Goal: Task Accomplishment & Management: Manage account settings

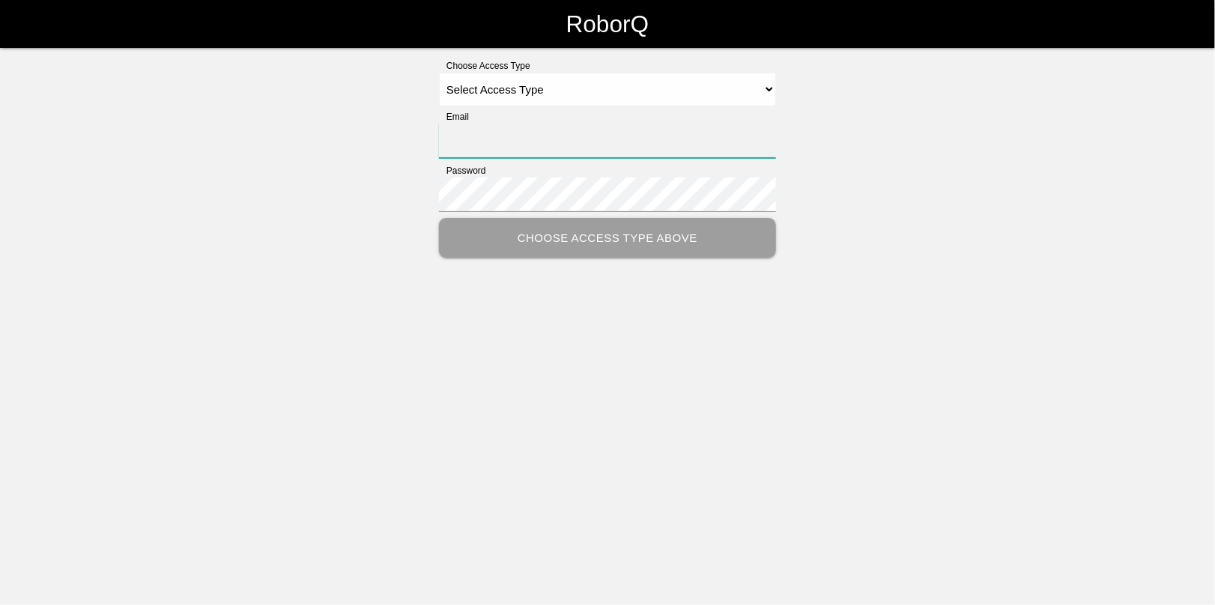
type input "[EMAIL_ADDRESS][DOMAIN_NAME]"
click at [534, 88] on select "Select Access Type Admin Customer Supervisor Worker" at bounding box center [607, 90] width 337 height 34
select select "Admin"
click at [439, 73] on select "Select Access Type Admin Customer Supervisor Worker" at bounding box center [607, 90] width 337 height 34
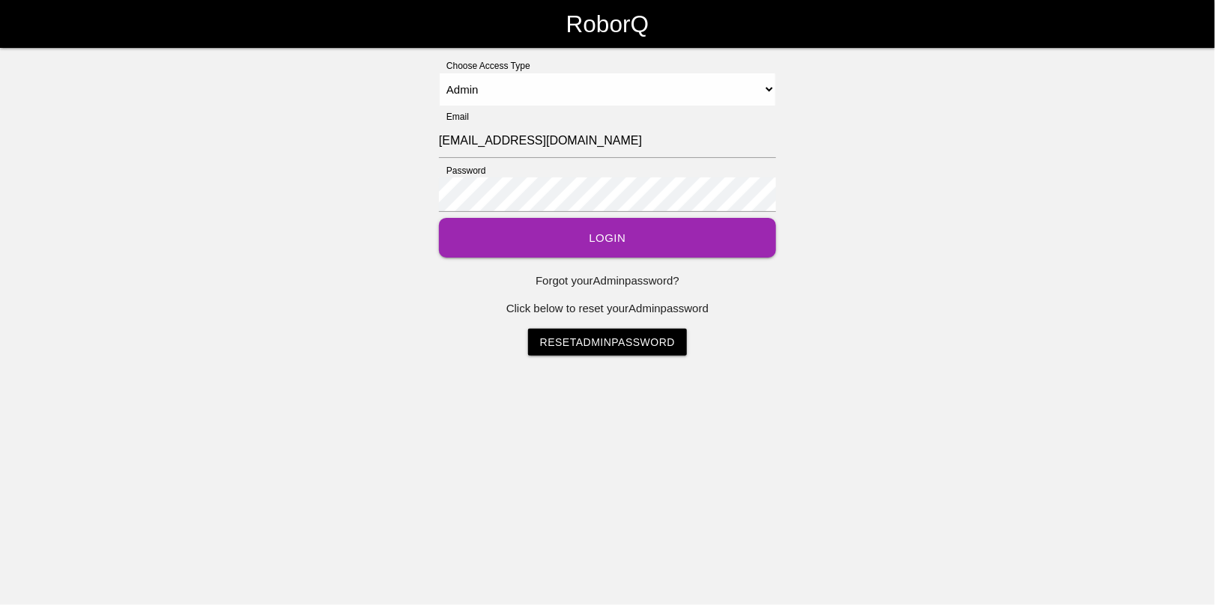
click at [585, 233] on button "Login" at bounding box center [607, 238] width 337 height 40
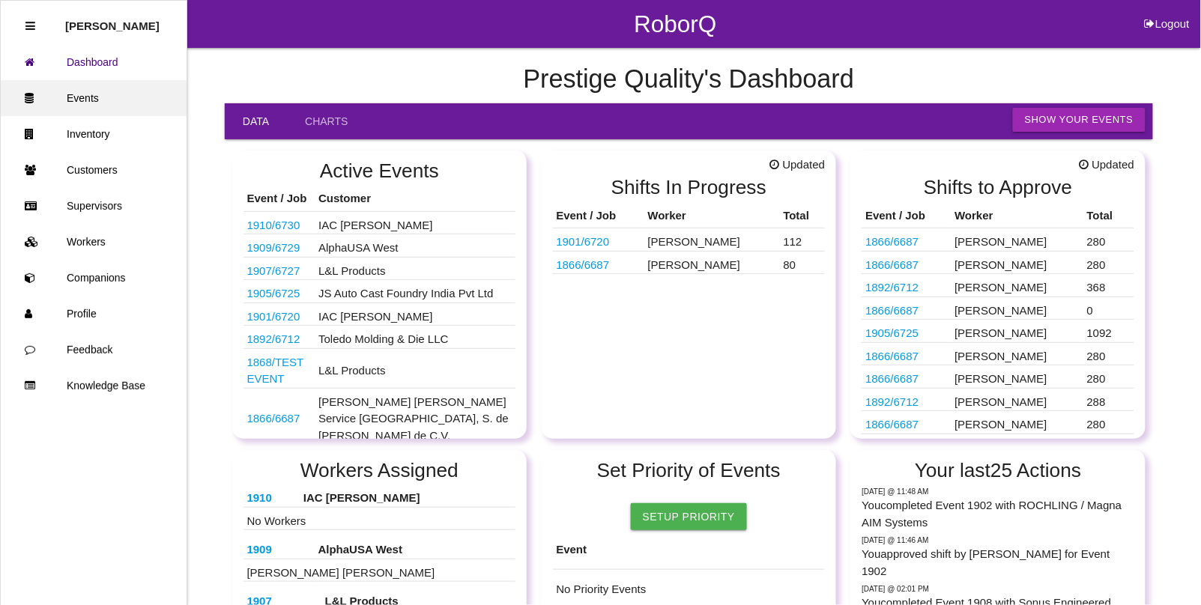
click at [125, 100] on link "Events" at bounding box center [94, 98] width 186 height 36
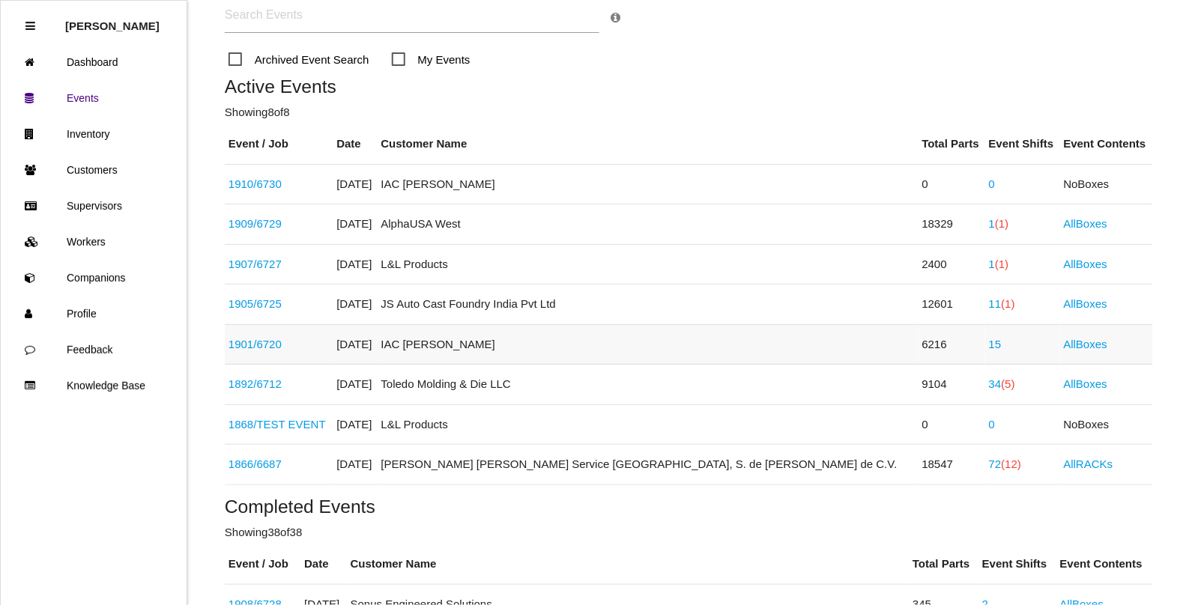
scroll to position [187, 0]
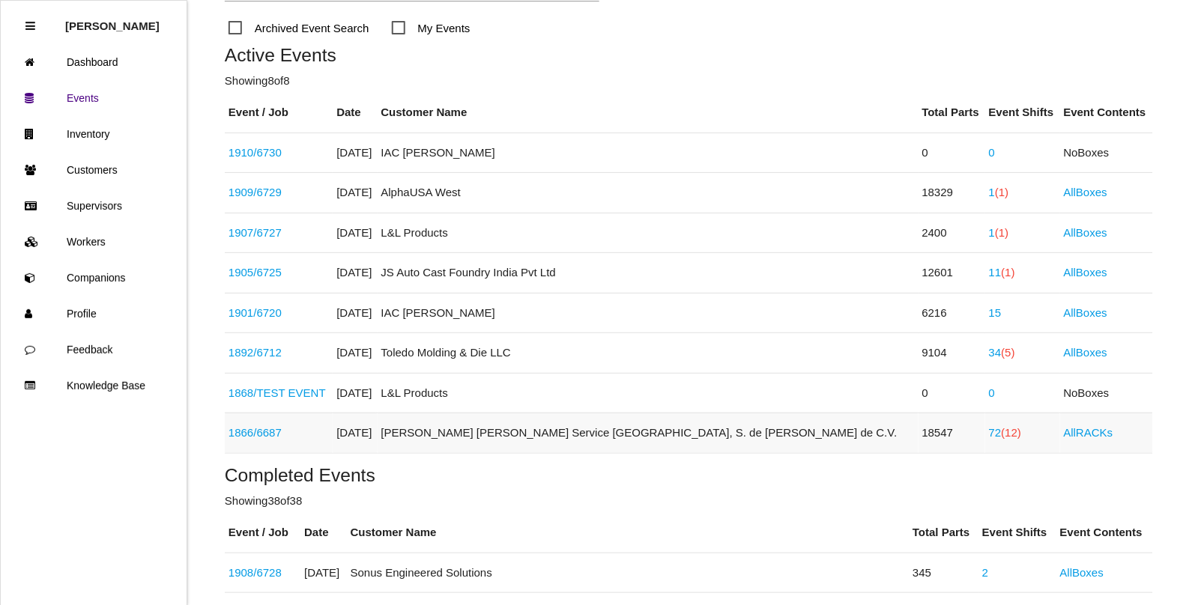
click at [1002, 432] on span "(12)" at bounding box center [1012, 432] width 20 height 13
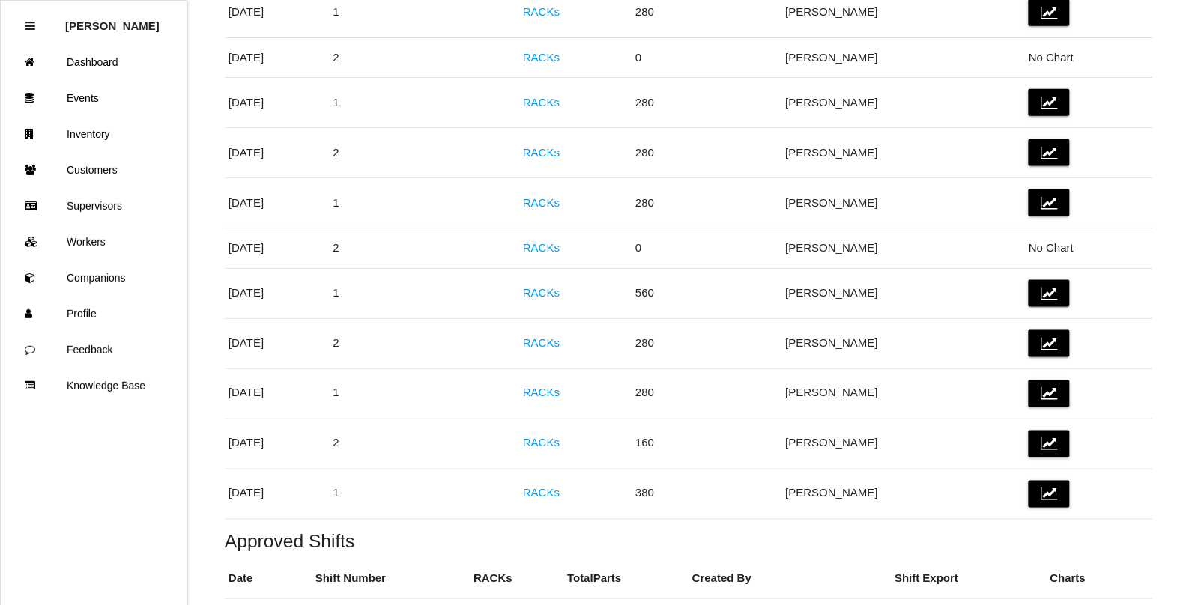
scroll to position [468, 0]
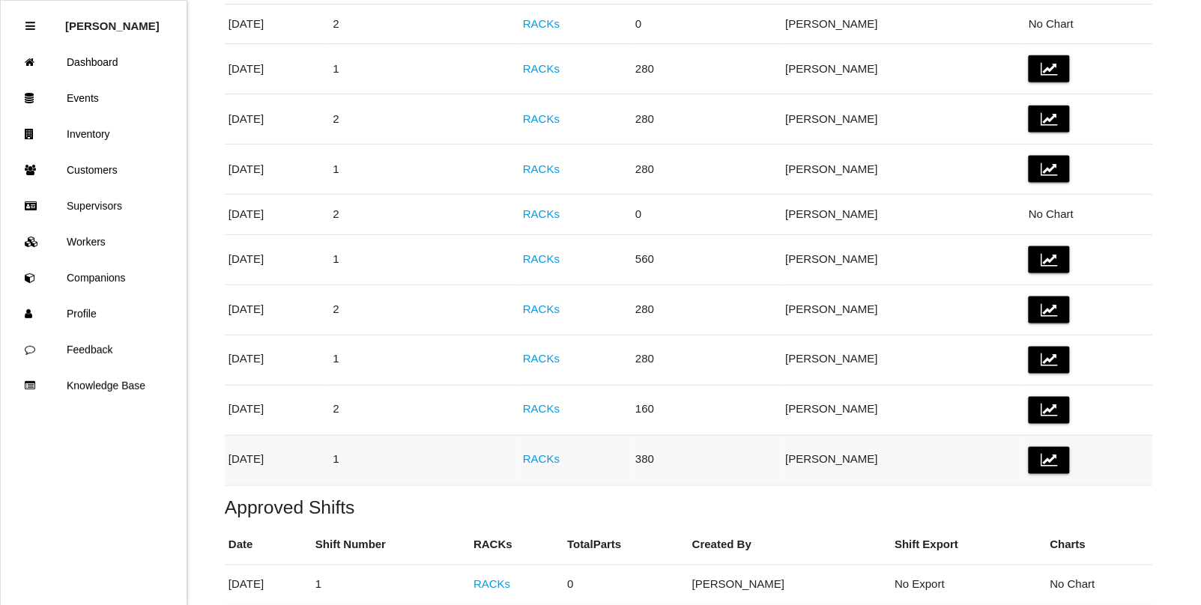
click at [560, 465] on link "RACKs" at bounding box center [541, 459] width 37 height 13
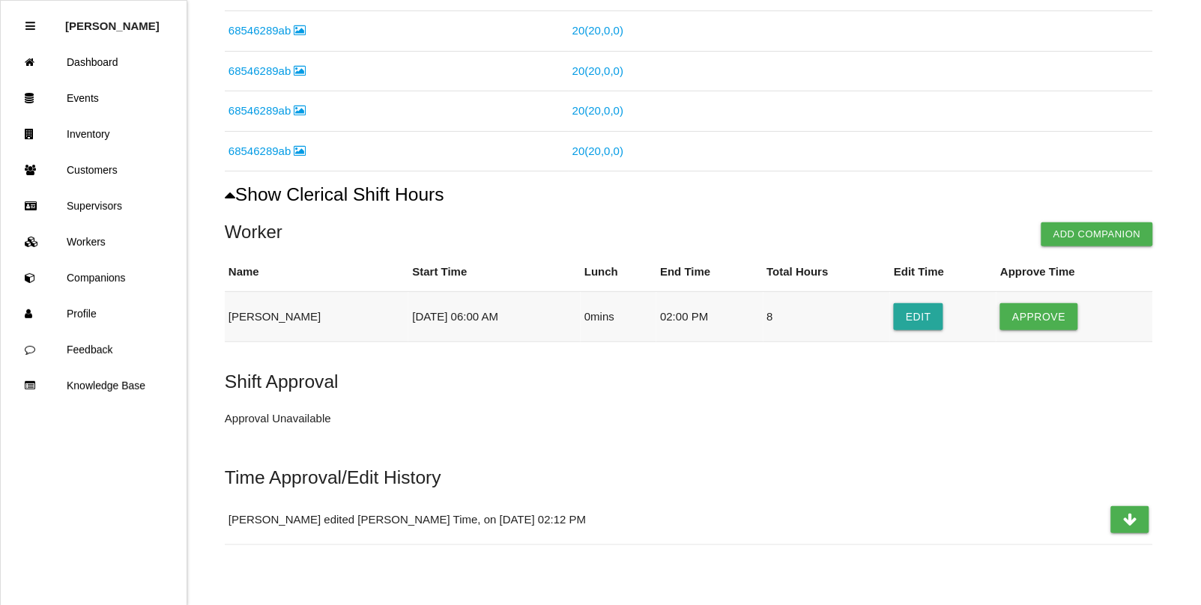
scroll to position [907, 0]
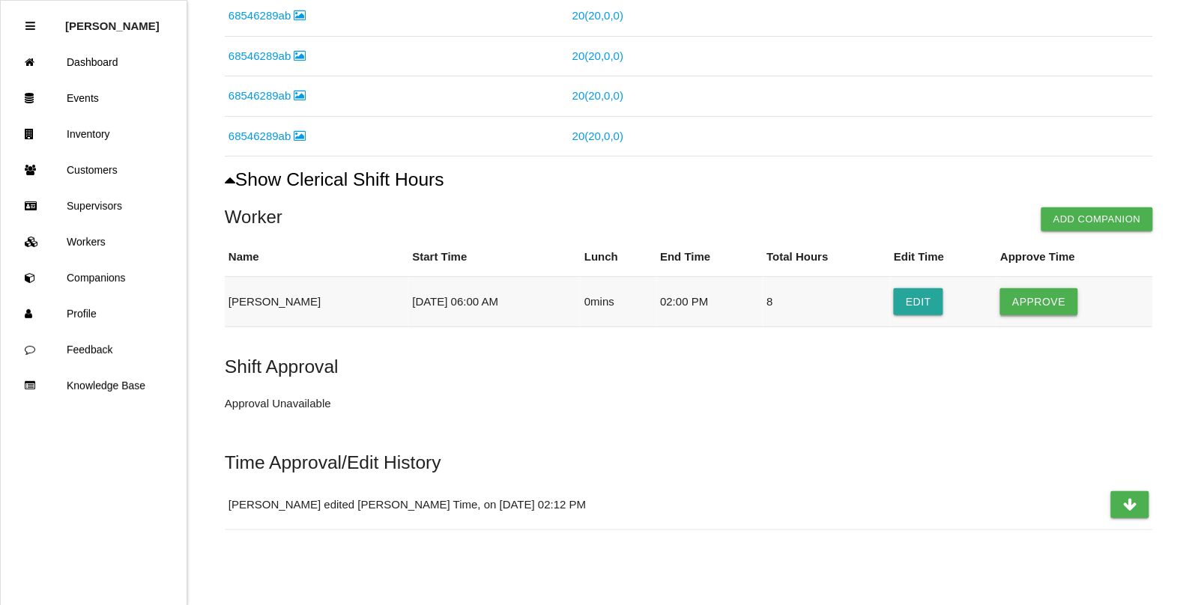
click at [1029, 298] on button "Approve" at bounding box center [1038, 301] width 77 height 27
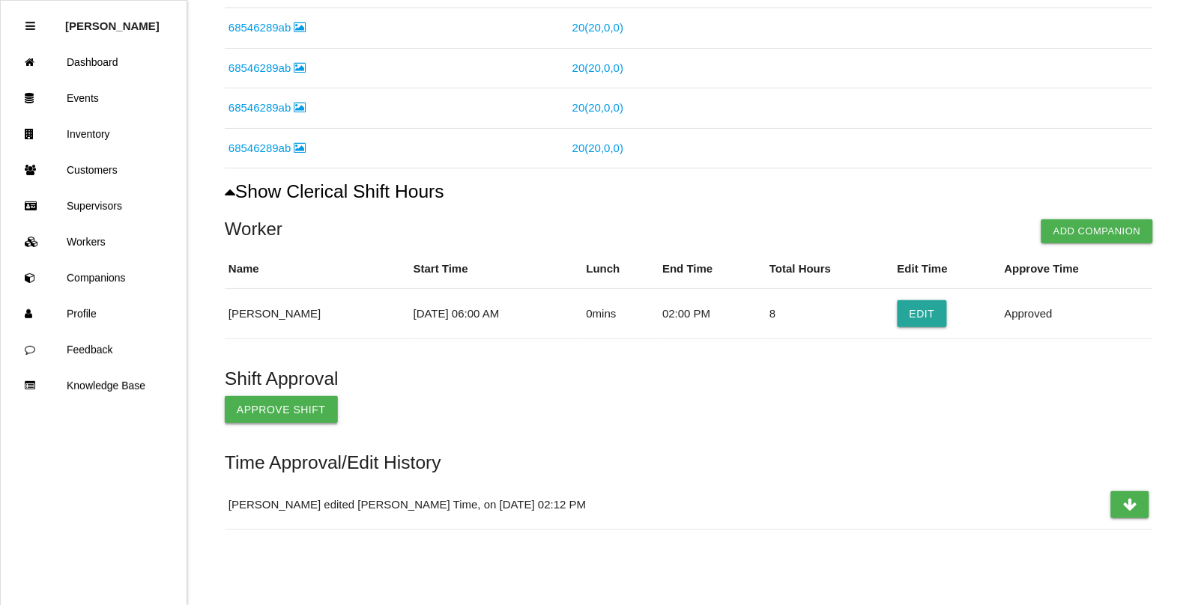
click at [252, 418] on button "Approve Shift" at bounding box center [281, 409] width 113 height 27
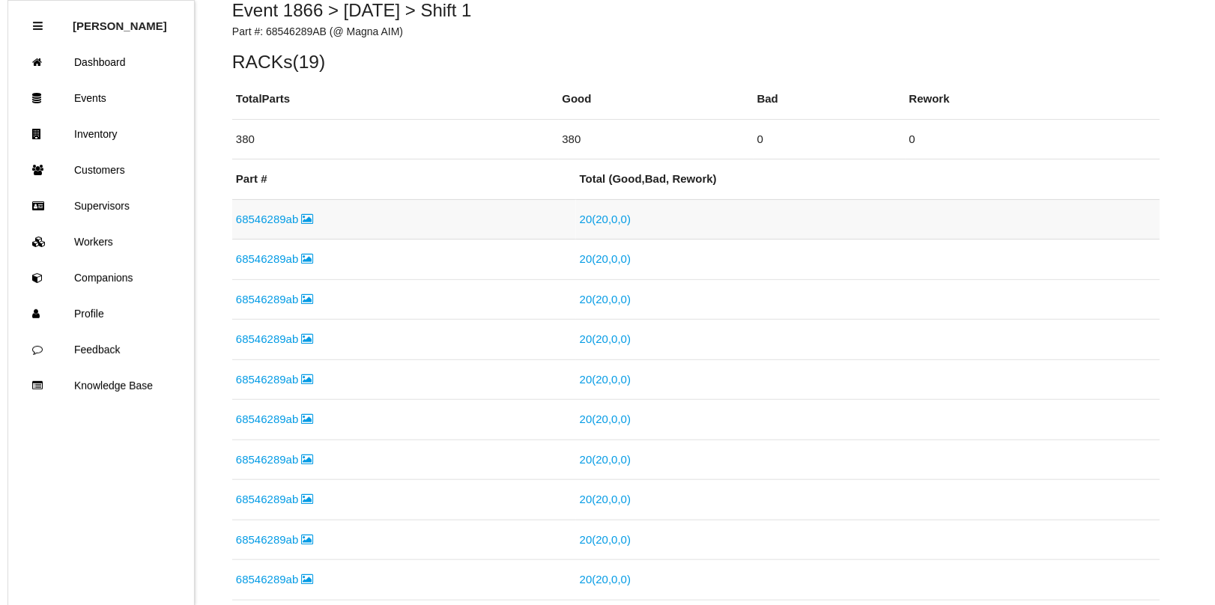
scroll to position [0, 0]
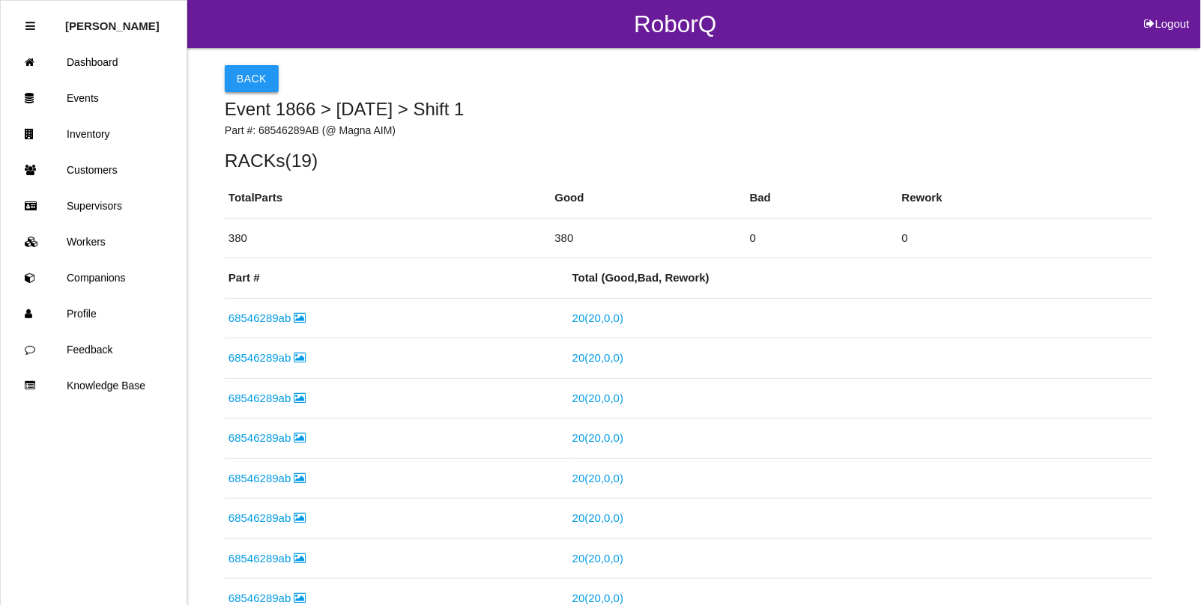
click at [245, 82] on button "Back" at bounding box center [252, 78] width 54 height 27
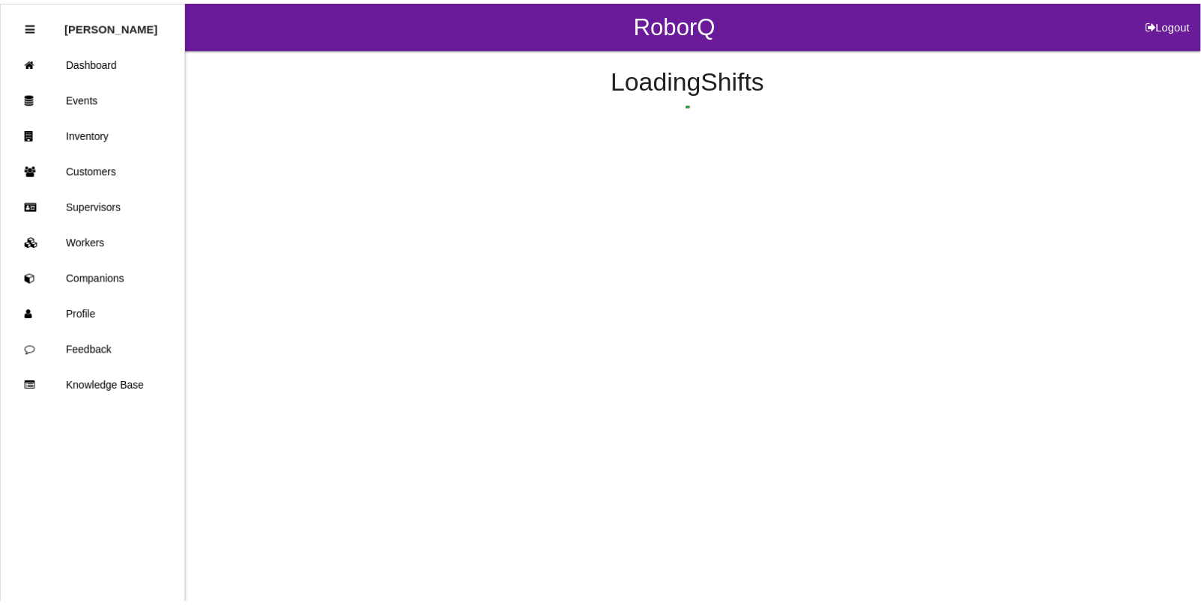
scroll to position [709, 0]
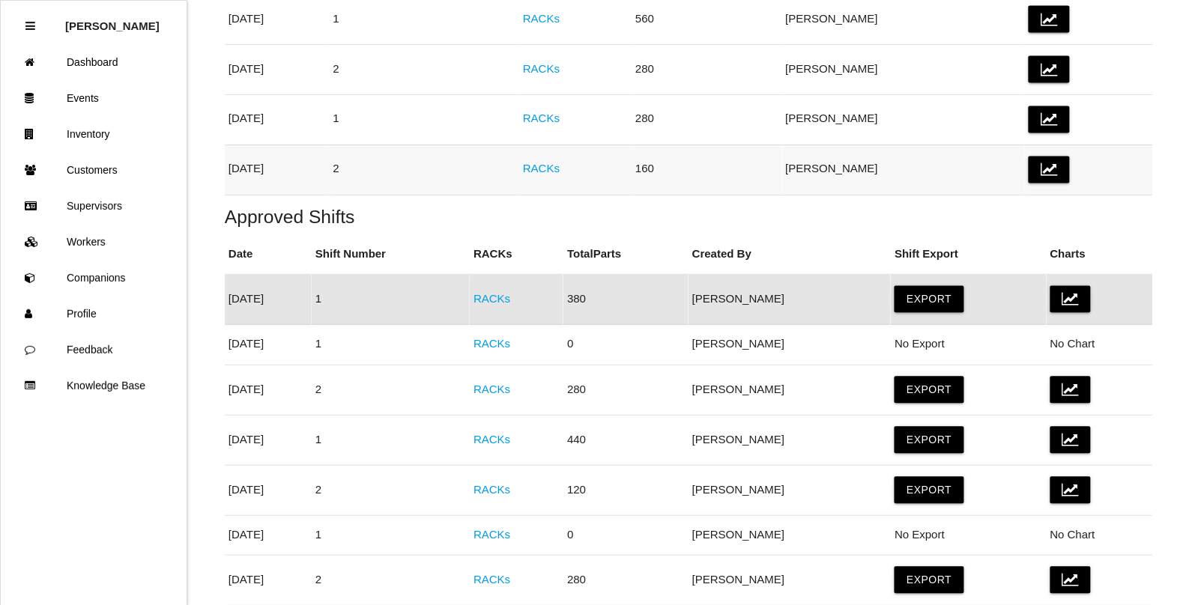
click at [560, 172] on link "RACKs" at bounding box center [541, 169] width 37 height 13
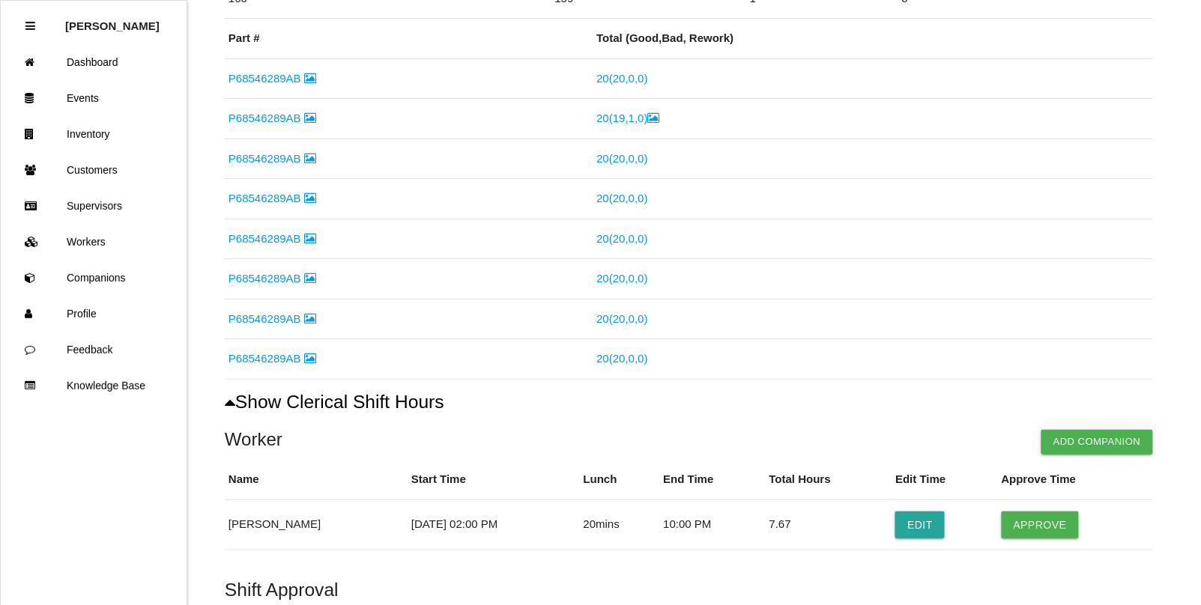
scroll to position [495, 0]
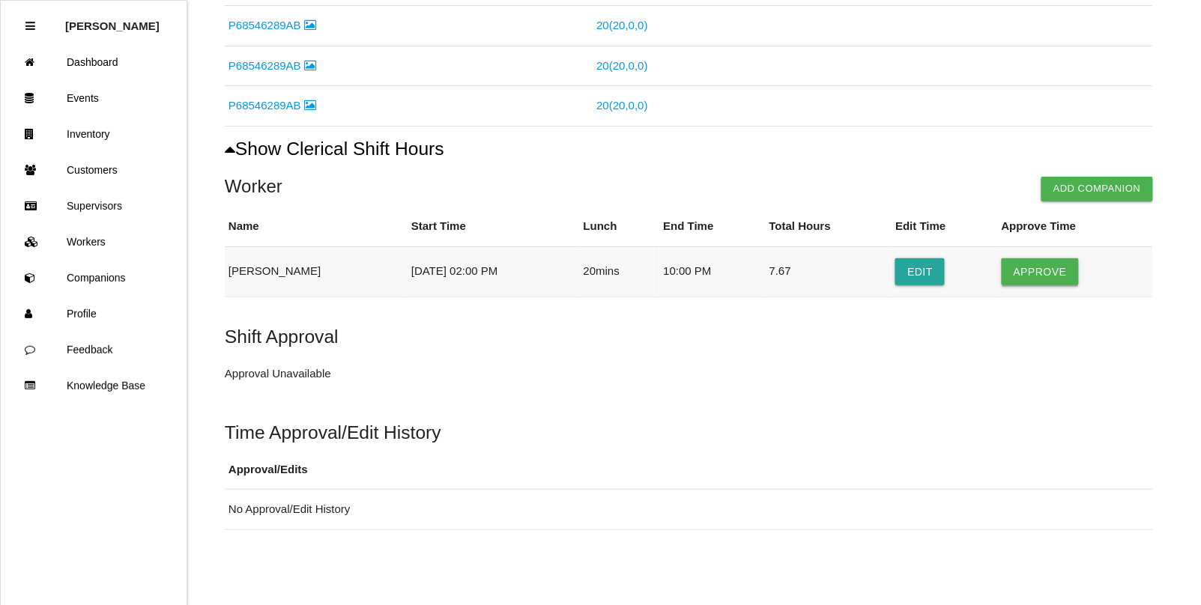
click at [1036, 272] on button "Approve" at bounding box center [1040, 272] width 77 height 27
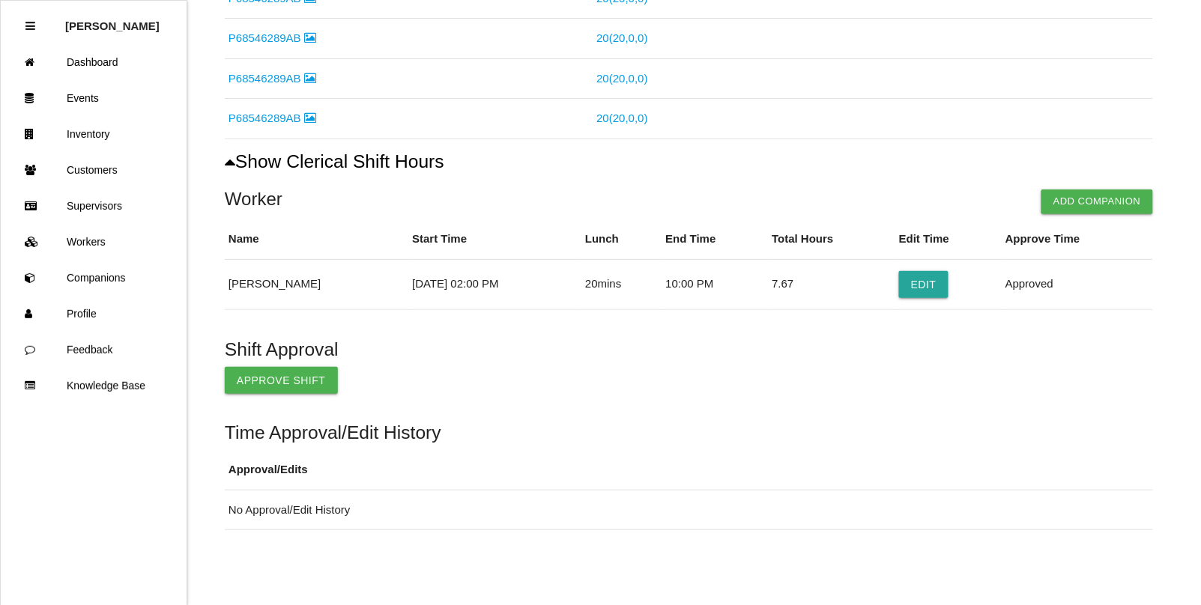
scroll to position [482, 0]
click at [247, 376] on button "Approve Shift" at bounding box center [281, 380] width 113 height 27
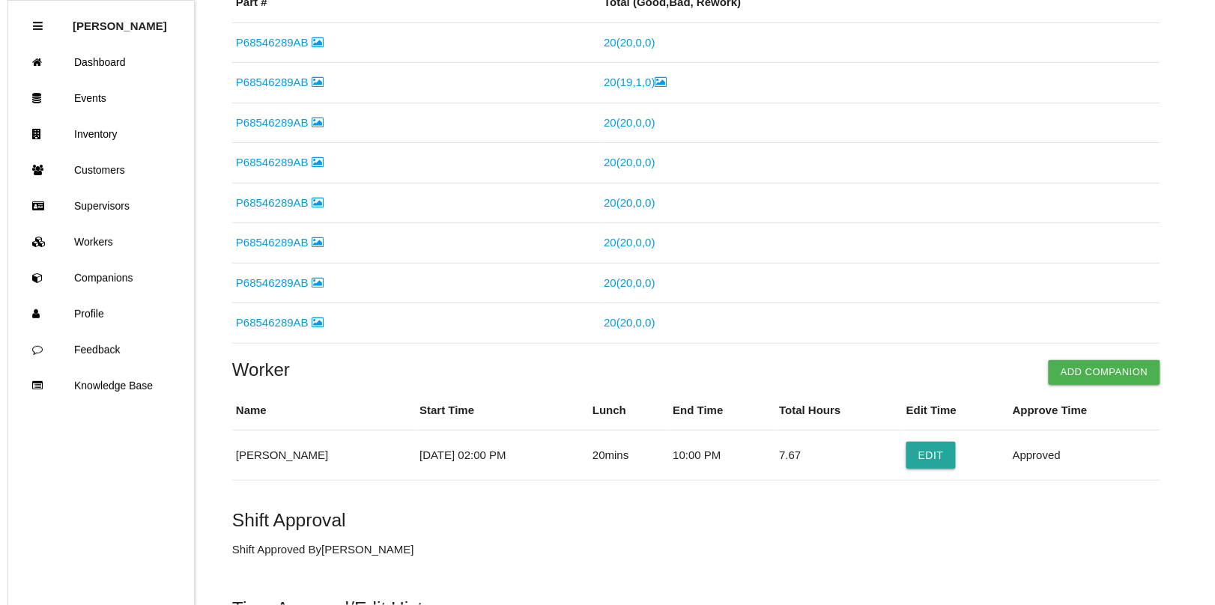
scroll to position [0, 0]
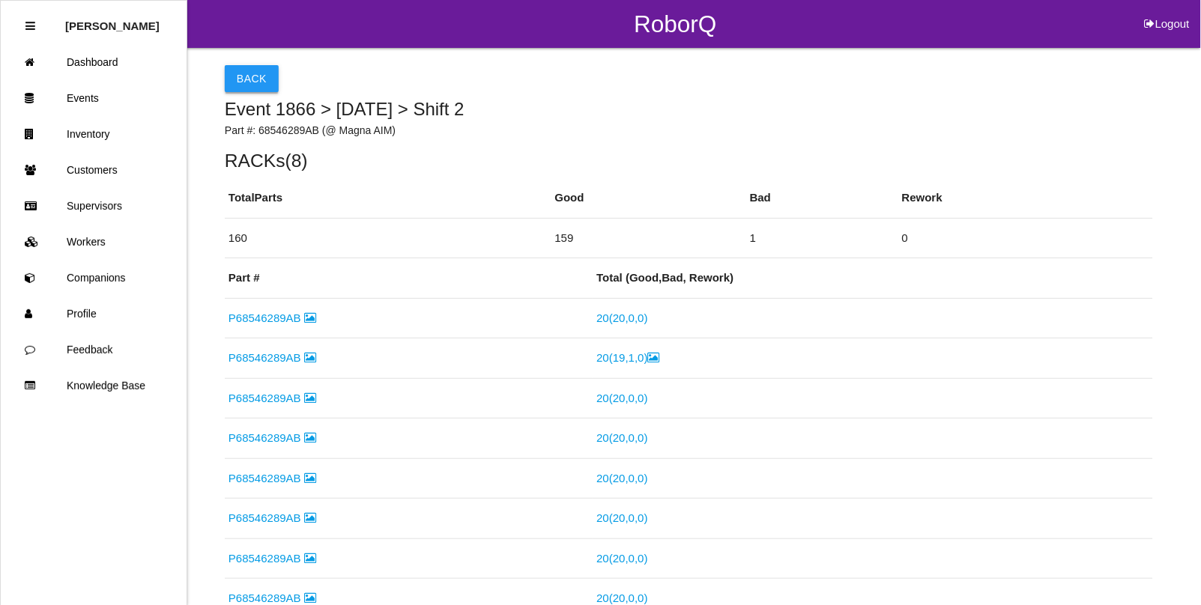
click at [253, 83] on button "Back" at bounding box center [252, 78] width 54 height 27
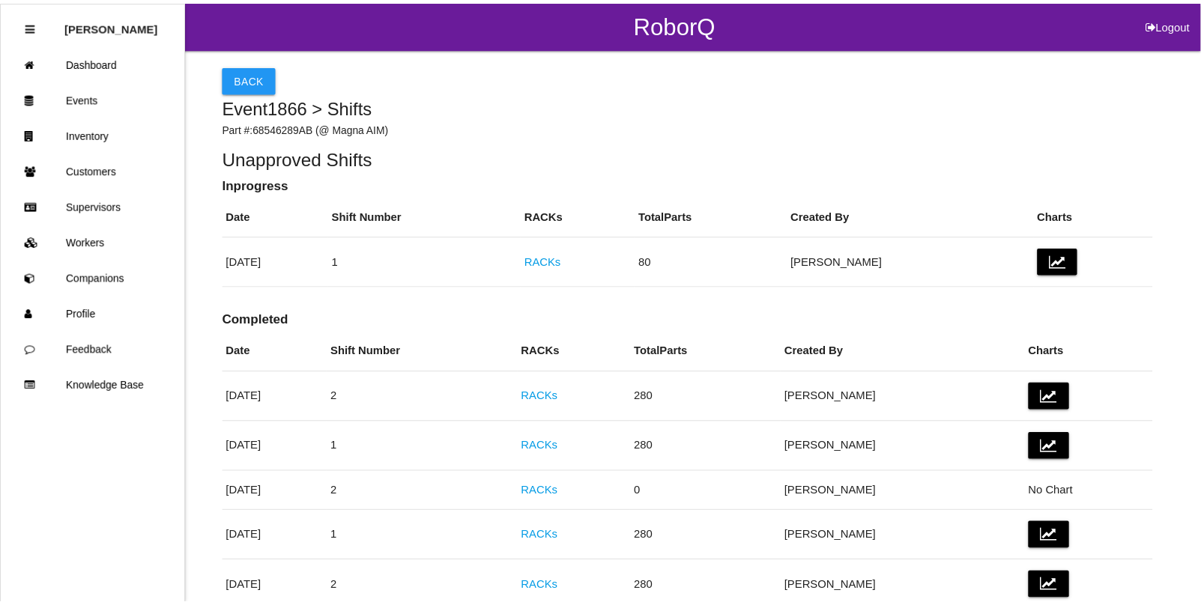
scroll to position [658, 0]
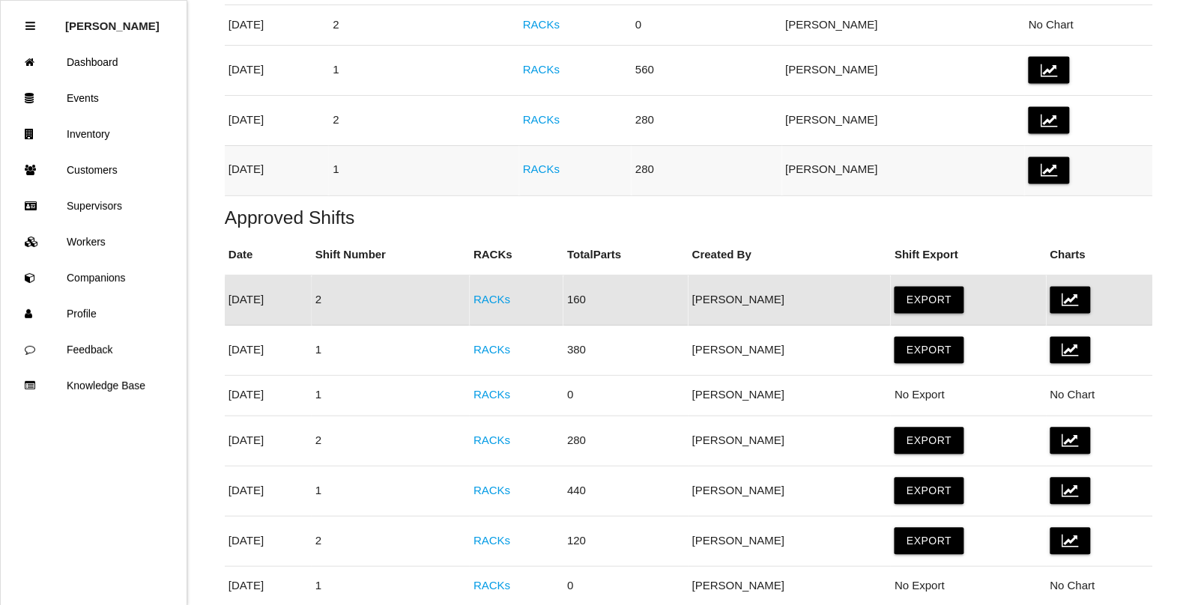
click at [560, 170] on link "RACKs" at bounding box center [541, 169] width 37 height 13
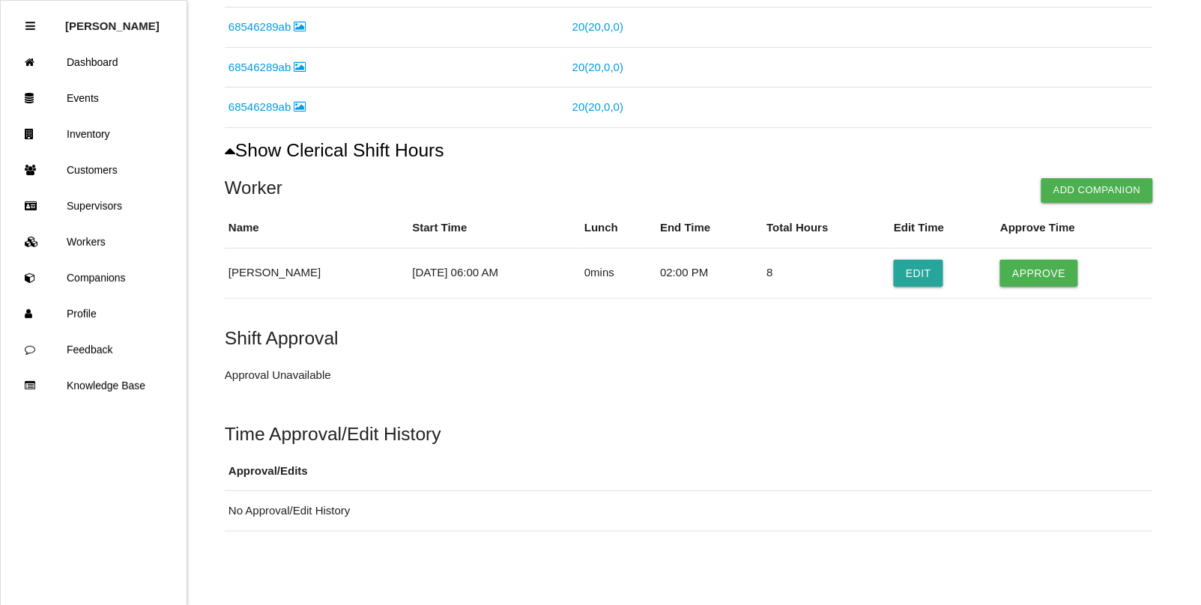
scroll to position [737, 0]
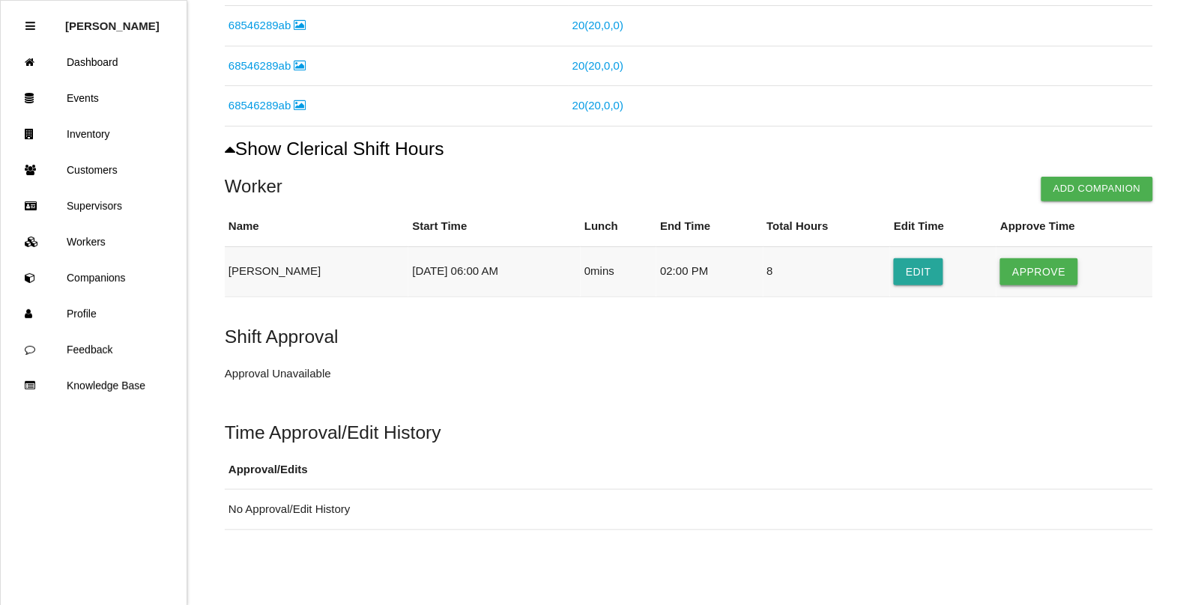
click at [1036, 271] on button "Approve" at bounding box center [1038, 272] width 77 height 27
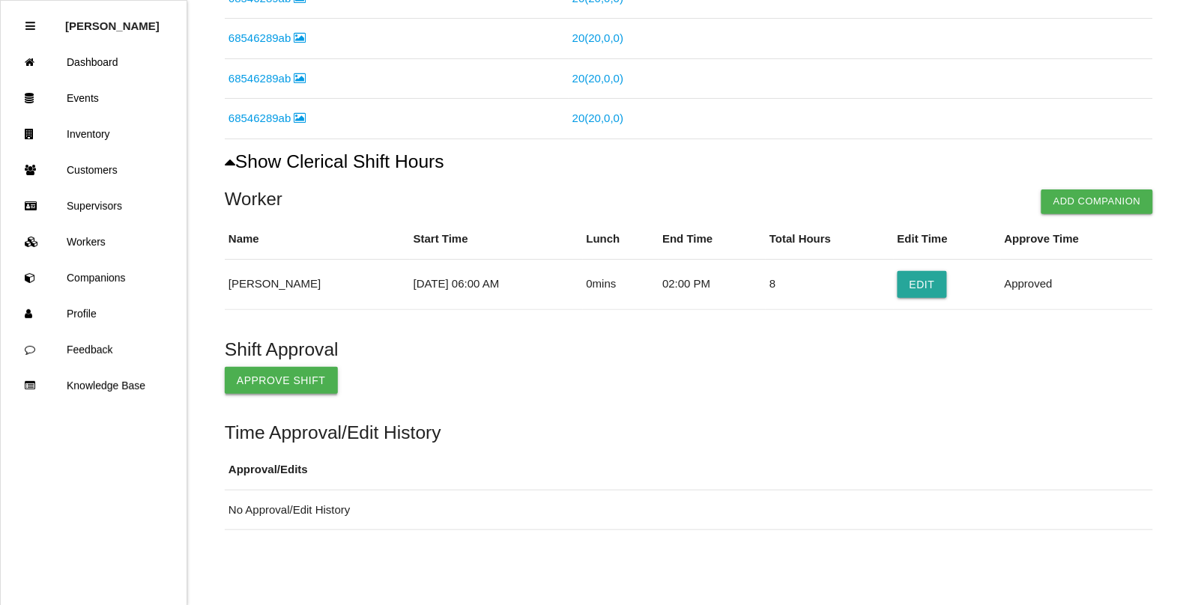
click at [300, 380] on button "Approve Shift" at bounding box center [281, 380] width 113 height 27
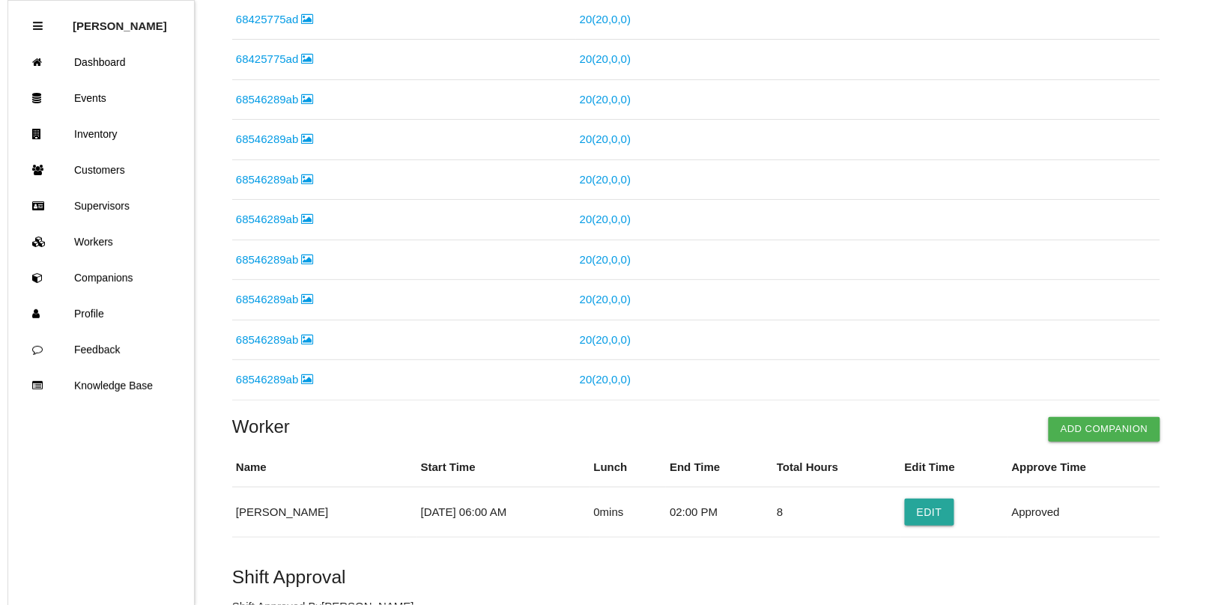
scroll to position [0, 0]
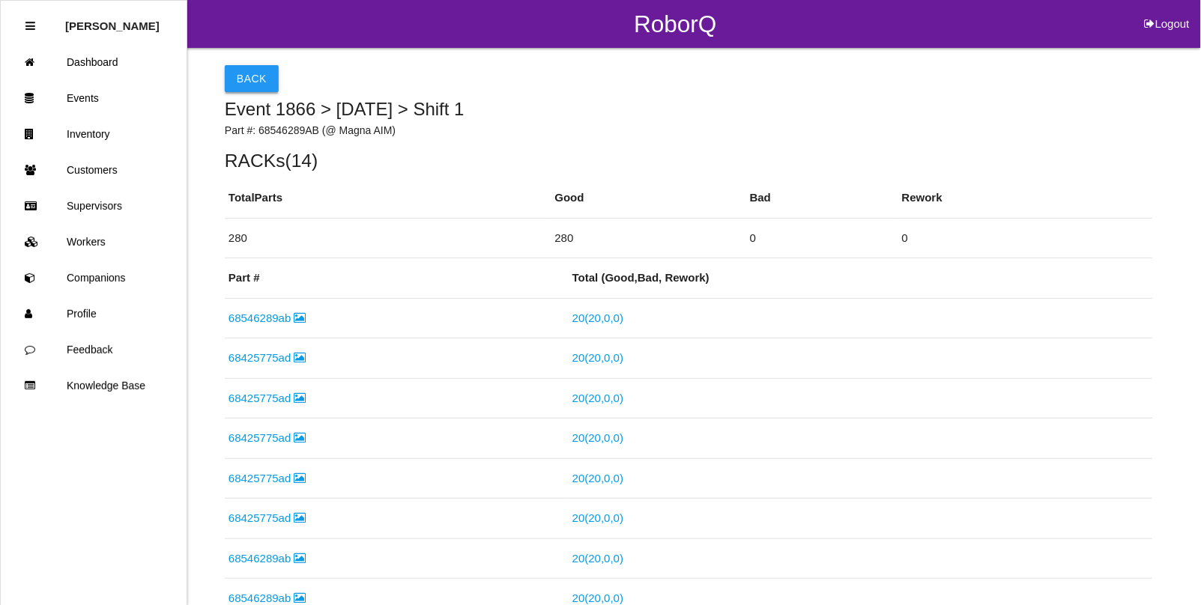
click at [244, 83] on button "Back" at bounding box center [252, 78] width 54 height 27
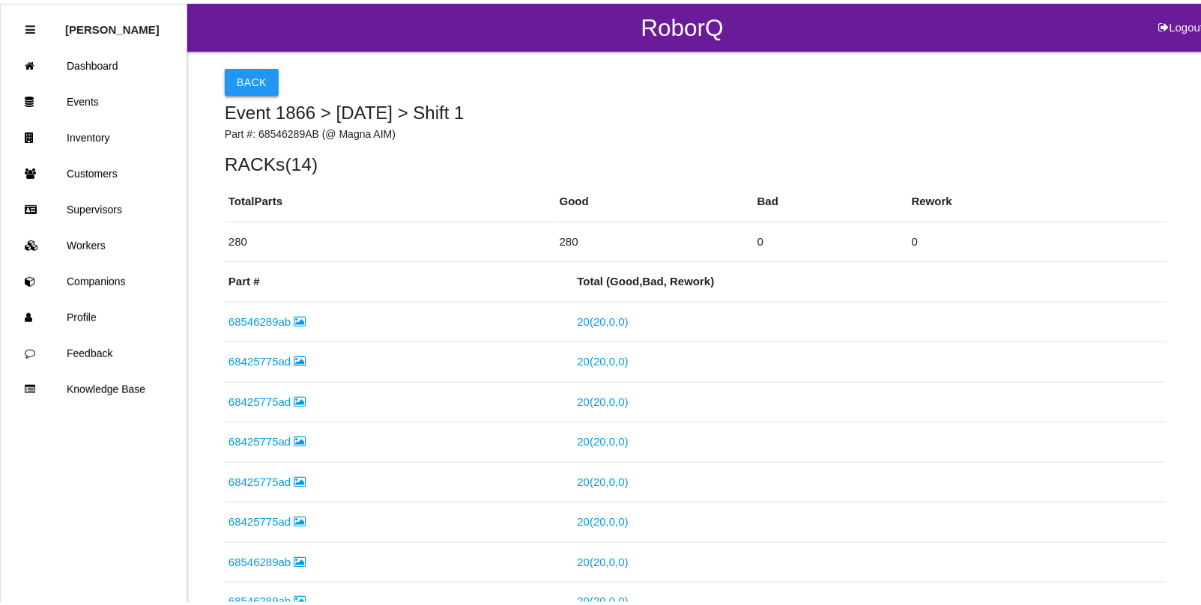
scroll to position [608, 0]
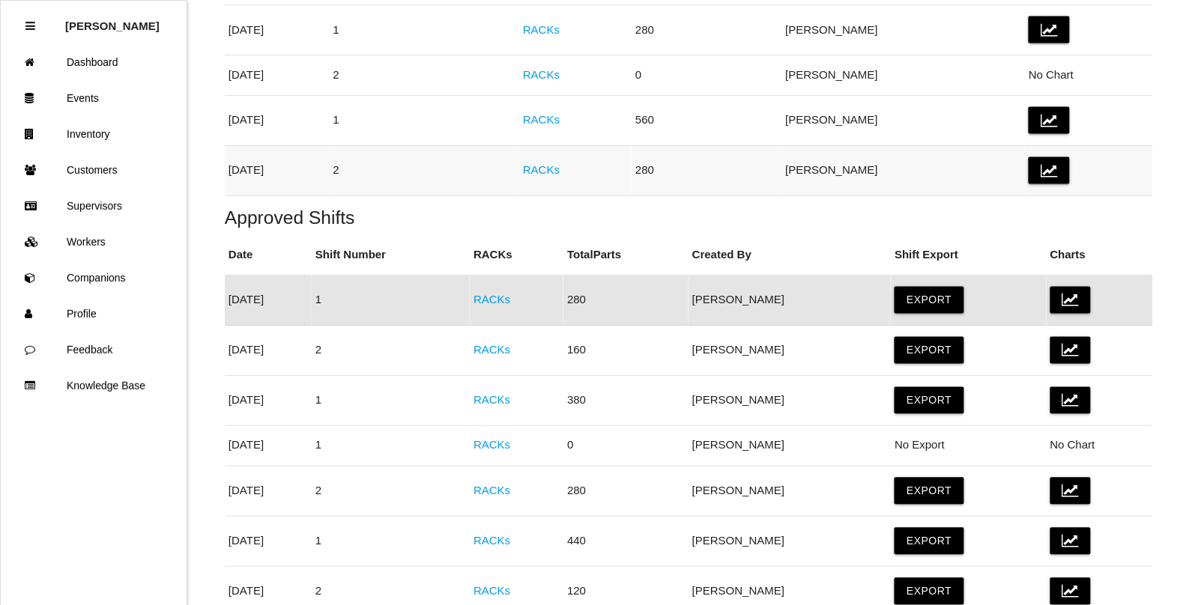
click at [560, 172] on link "RACKs" at bounding box center [541, 169] width 37 height 13
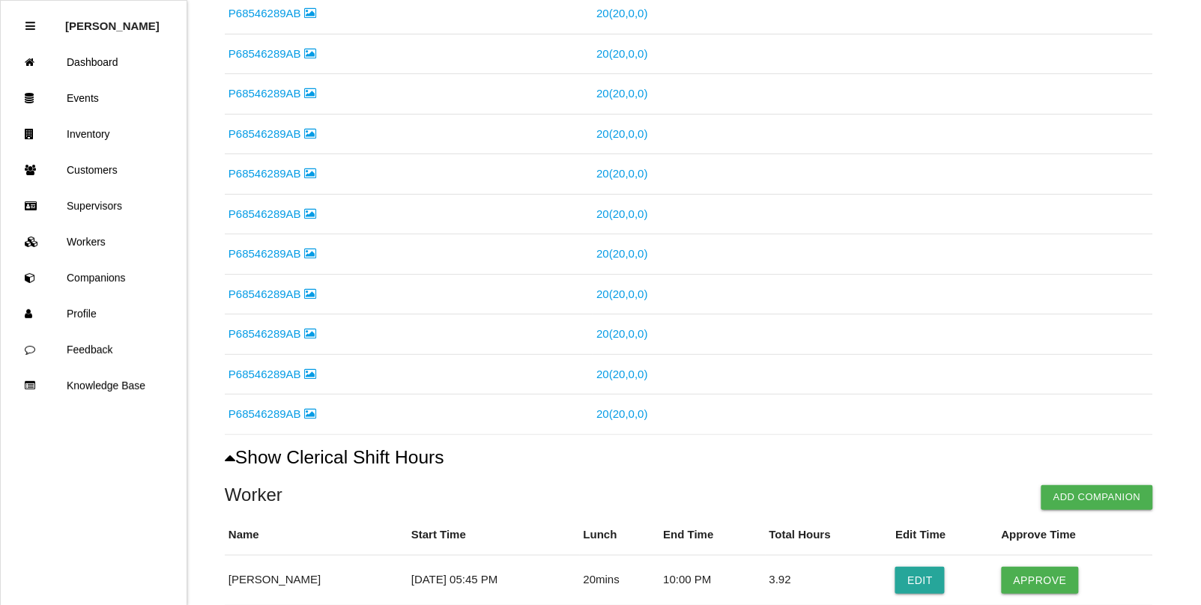
scroll to position [737, 0]
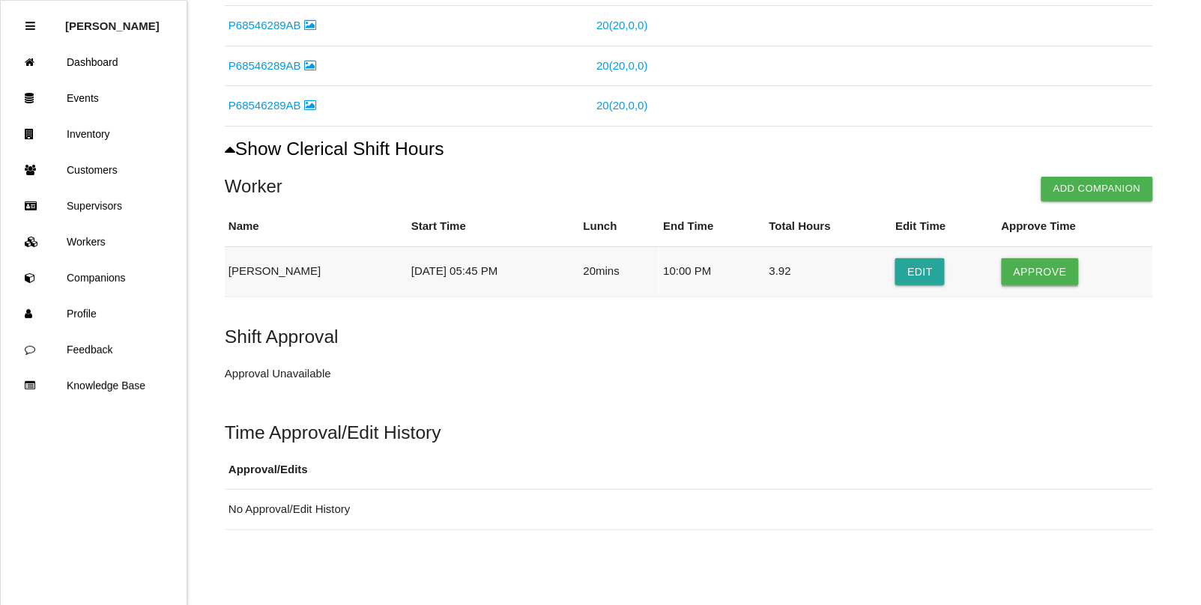
click at [1025, 264] on button "Approve" at bounding box center [1040, 272] width 77 height 27
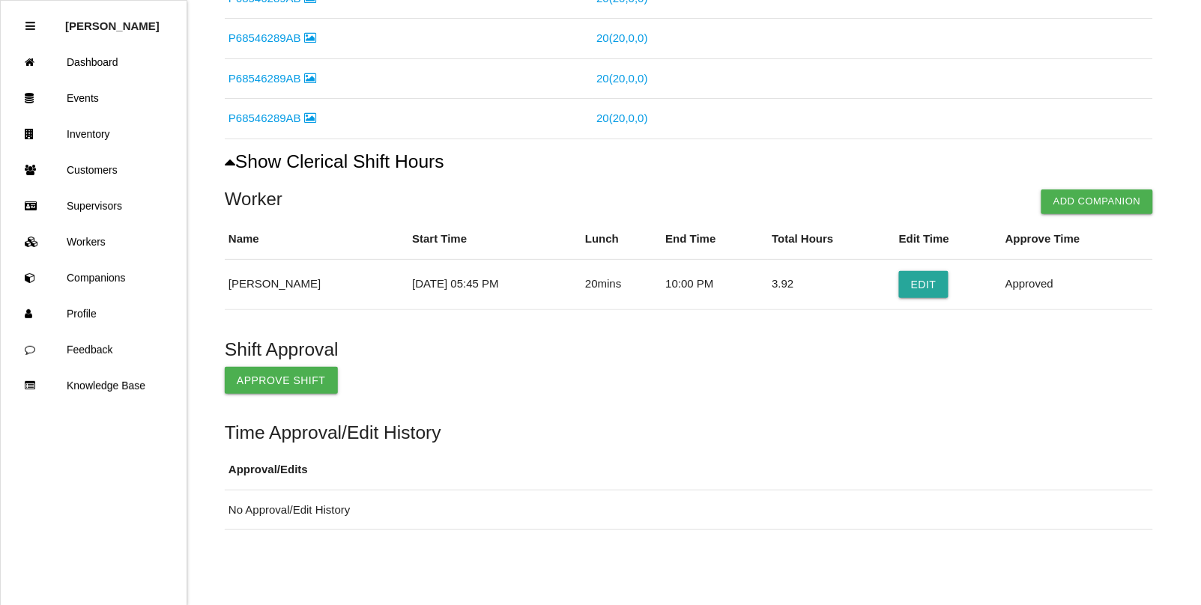
scroll to position [724, 0]
click at [286, 383] on button "Approve Shift" at bounding box center [281, 380] width 113 height 27
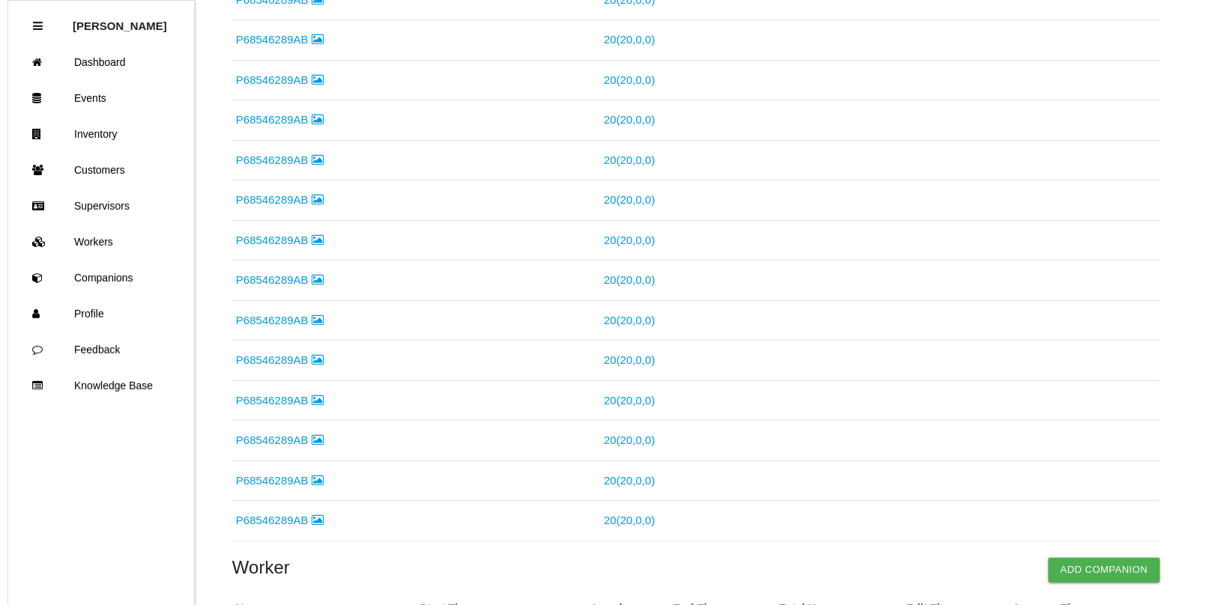
scroll to position [0, 0]
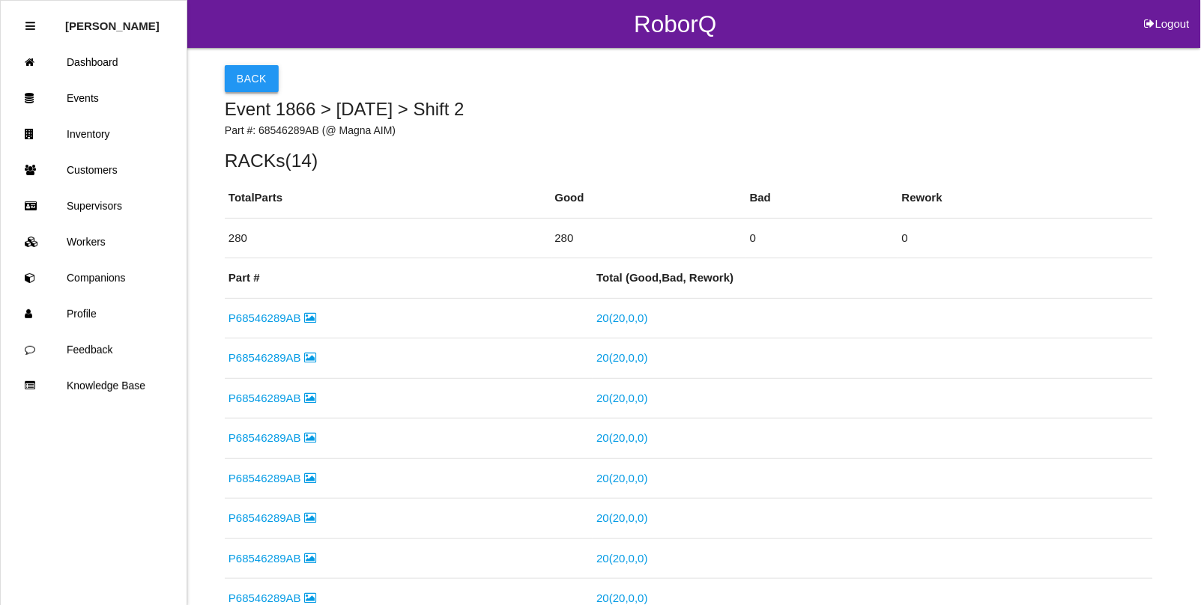
click at [248, 76] on button "Back" at bounding box center [252, 78] width 54 height 27
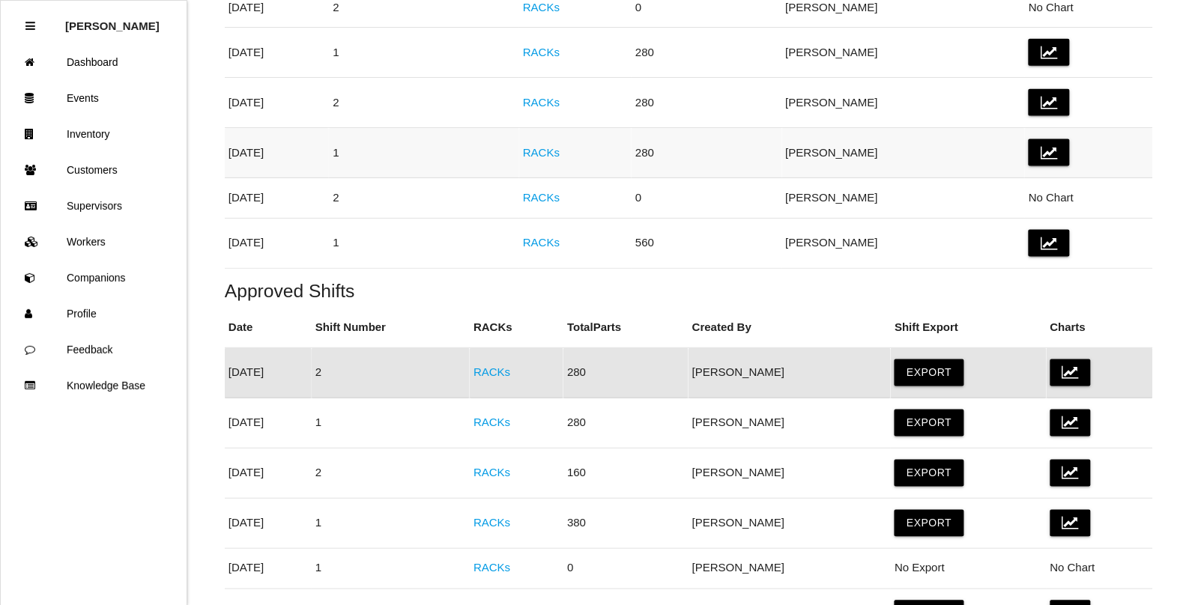
scroll to position [463, 0]
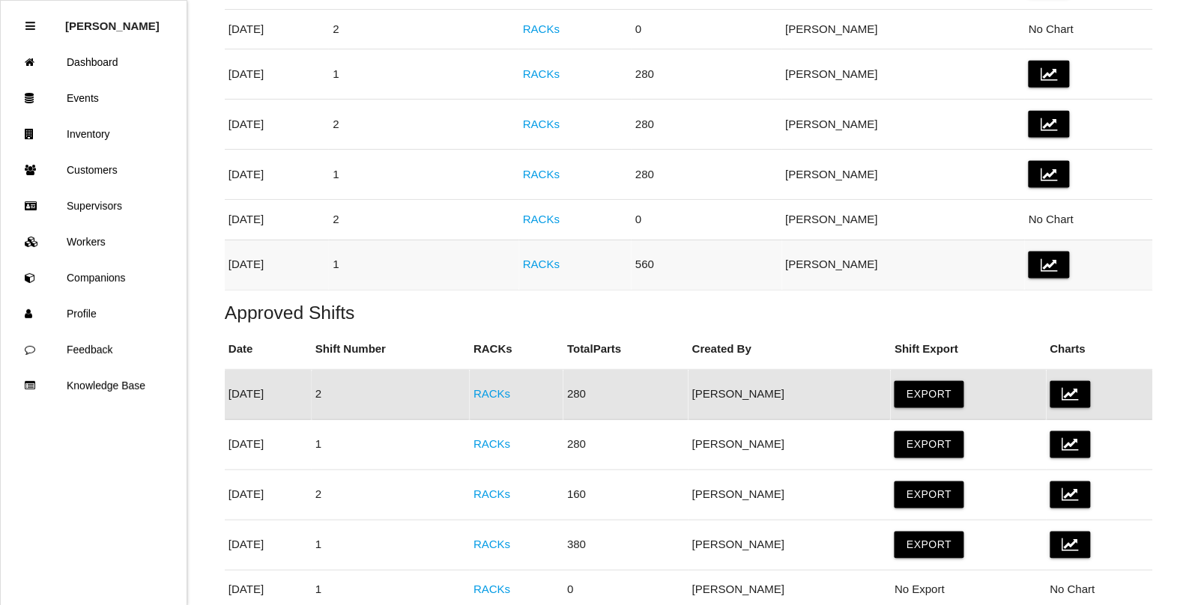
click at [560, 267] on link "RACKs" at bounding box center [541, 264] width 37 height 13
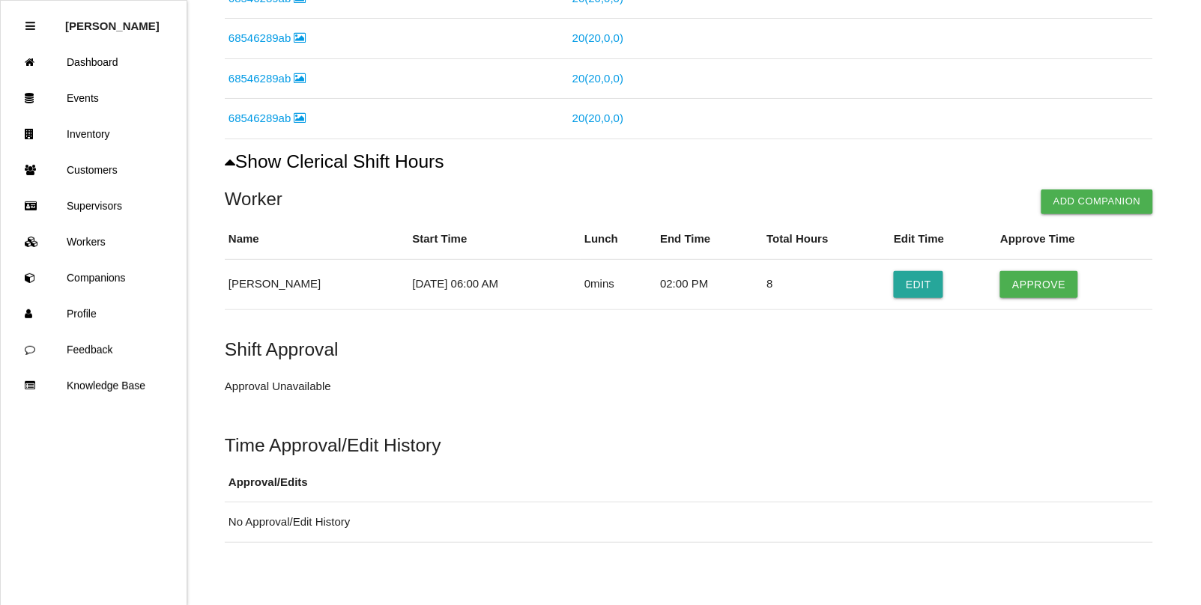
scroll to position [1301, 0]
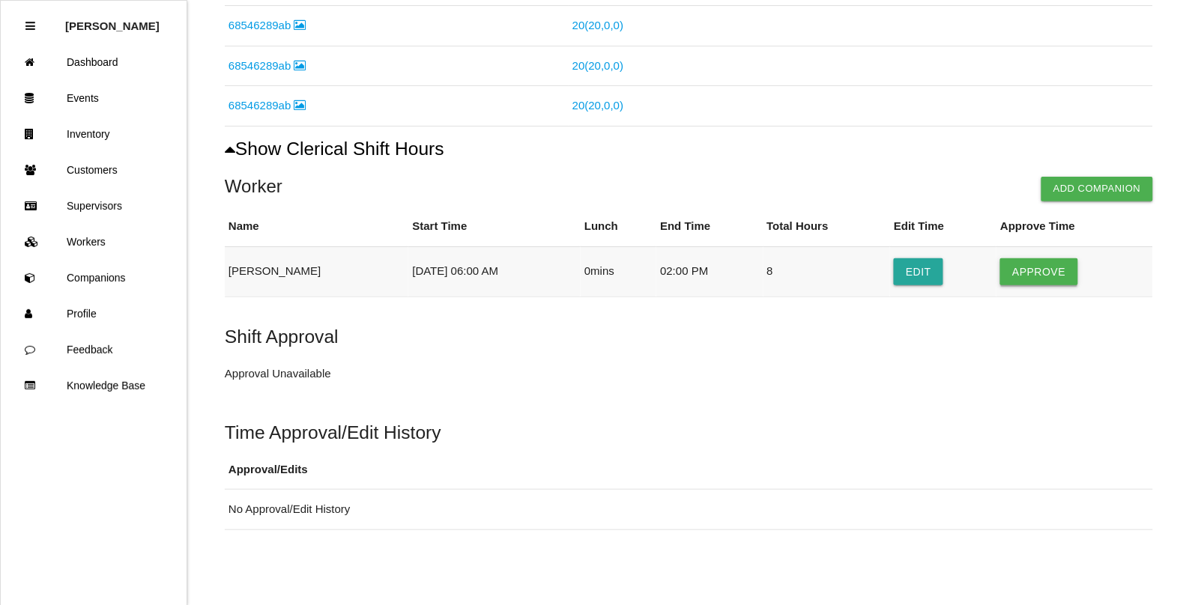
click at [1039, 271] on button "Approve" at bounding box center [1038, 272] width 77 height 27
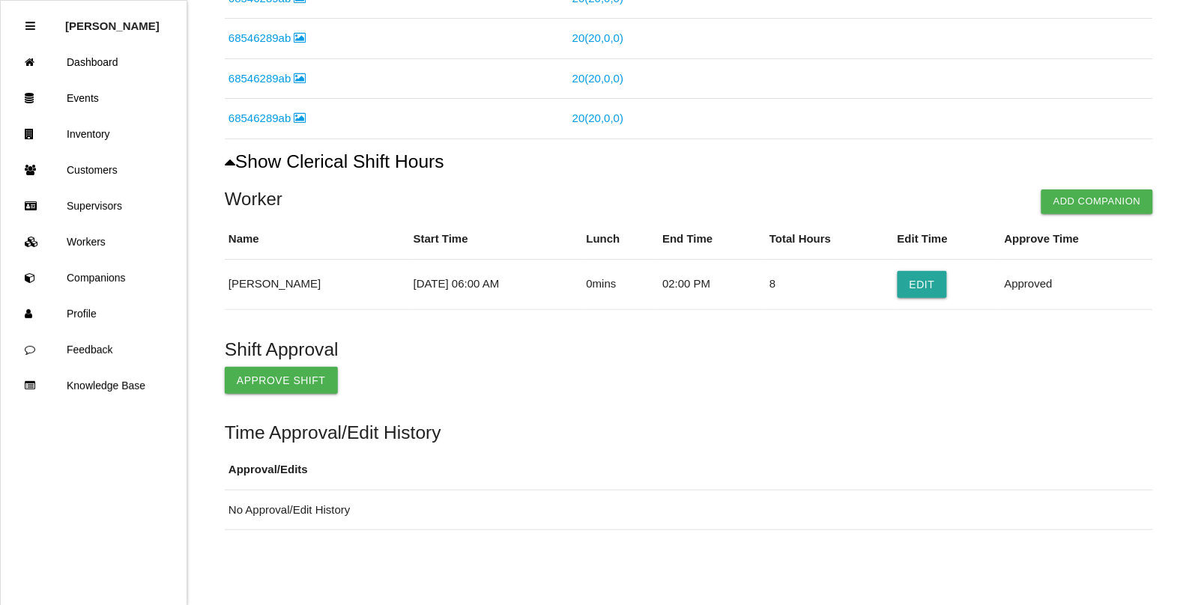
scroll to position [1287, 0]
click at [306, 387] on button "Approve Shift" at bounding box center [281, 380] width 113 height 27
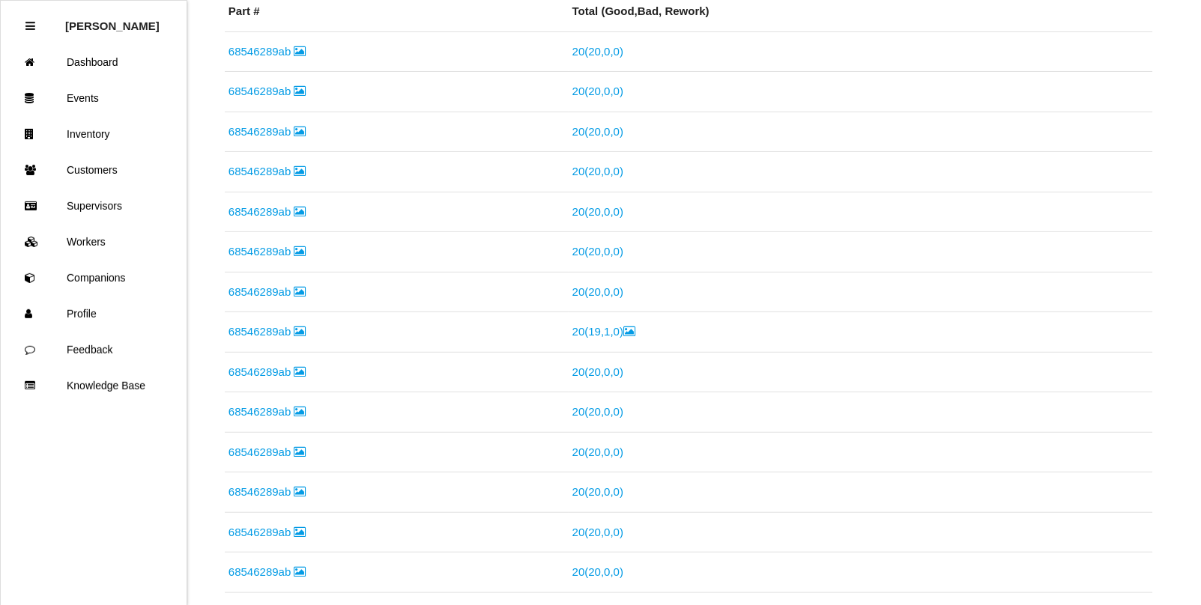
scroll to position [0, 0]
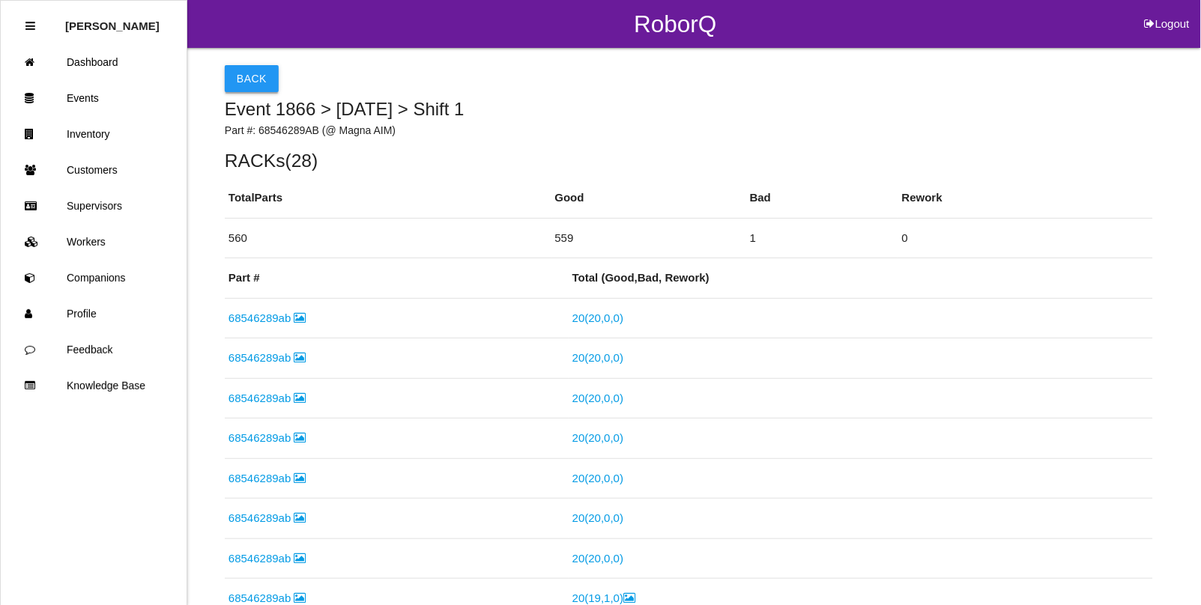
click at [250, 79] on button "Back" at bounding box center [252, 78] width 54 height 27
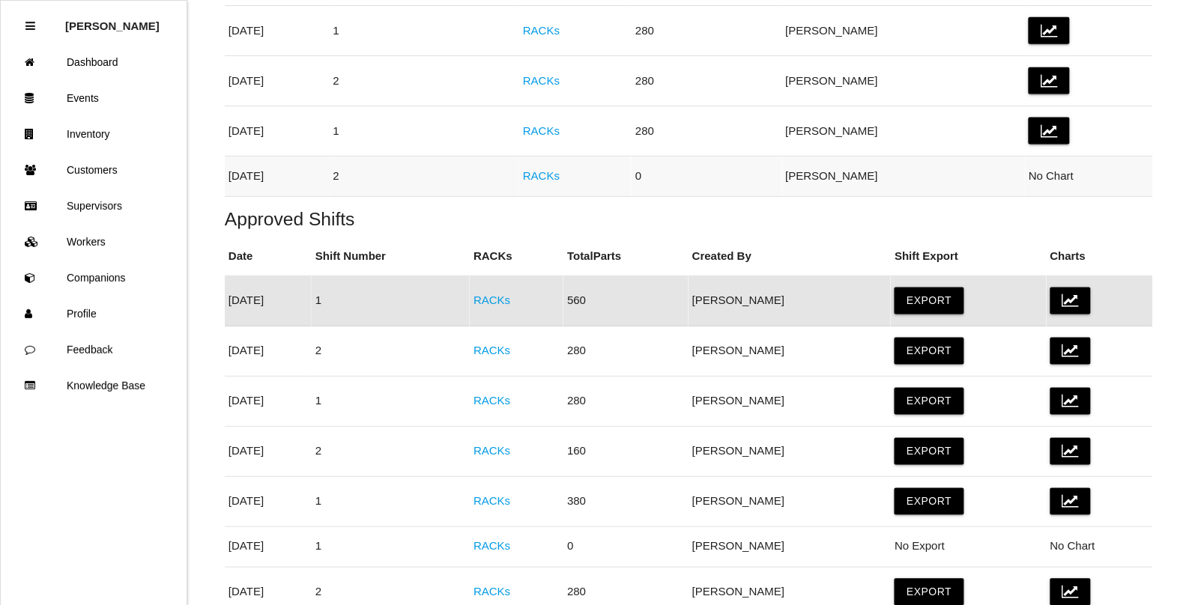
click at [560, 178] on link "RACKs" at bounding box center [541, 175] width 37 height 13
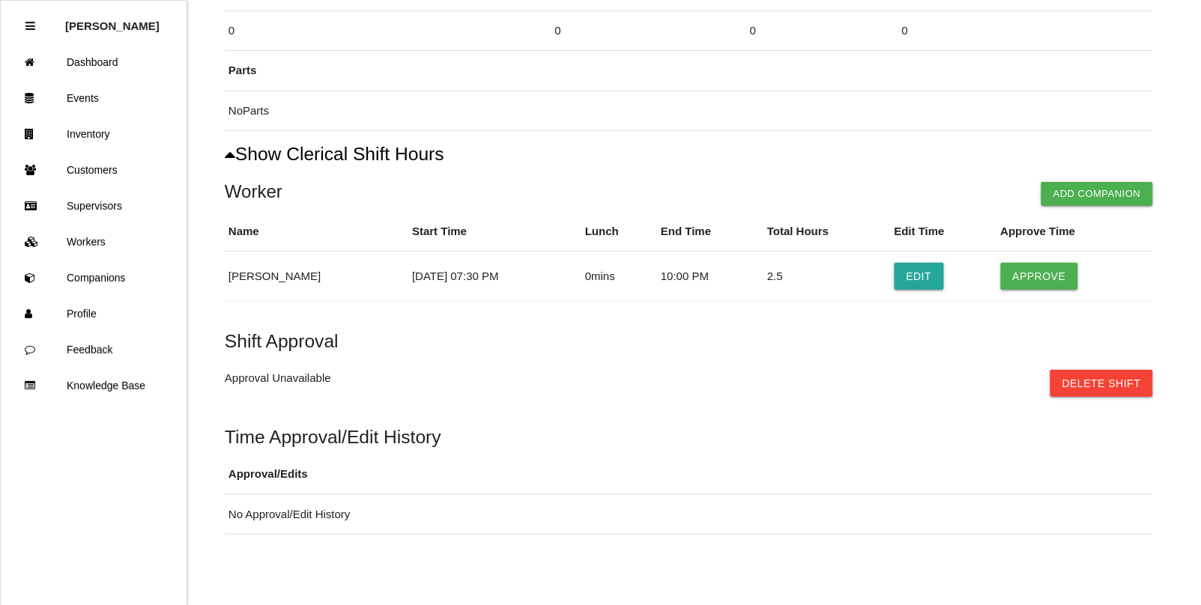
scroll to position [214, 0]
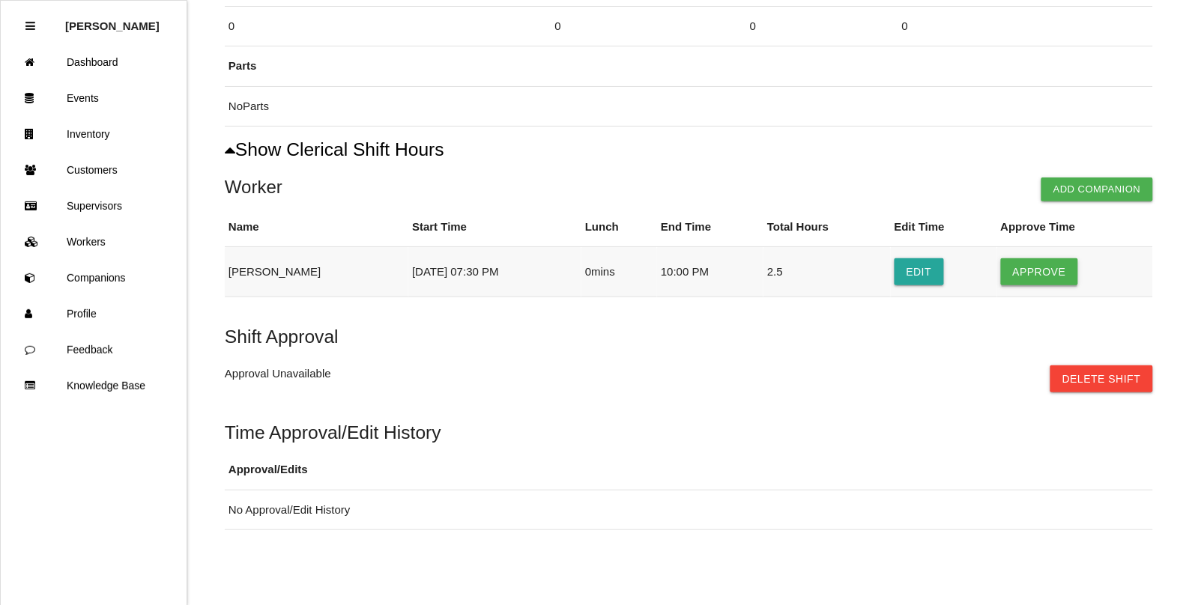
click at [1055, 266] on button "Approve" at bounding box center [1039, 272] width 77 height 27
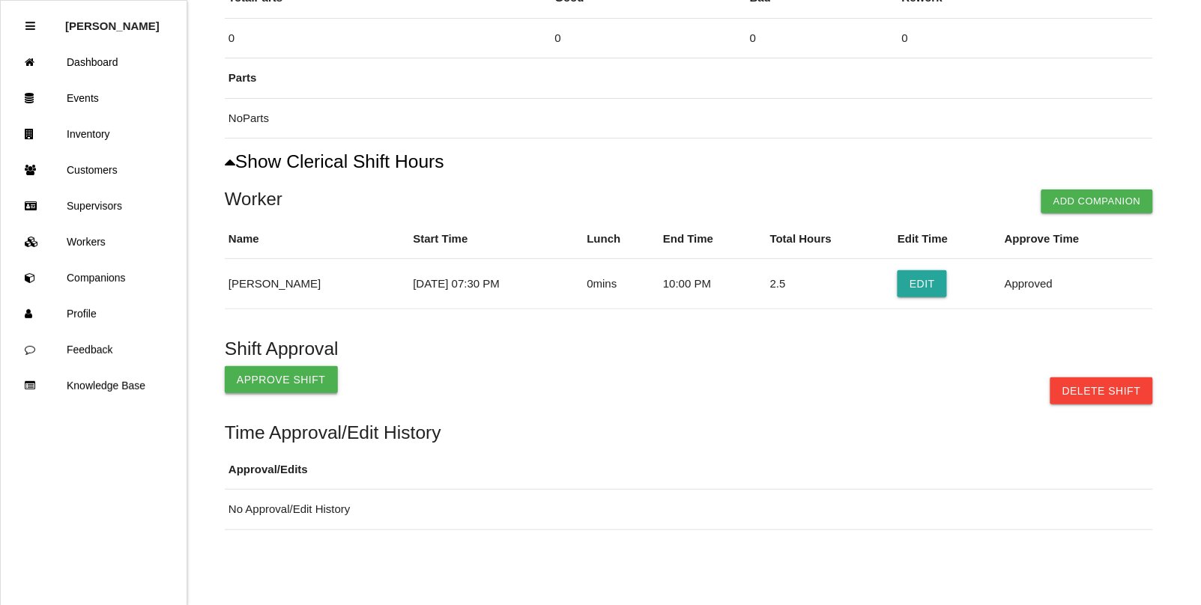
click at [251, 376] on button "Approve Shift" at bounding box center [281, 379] width 113 height 27
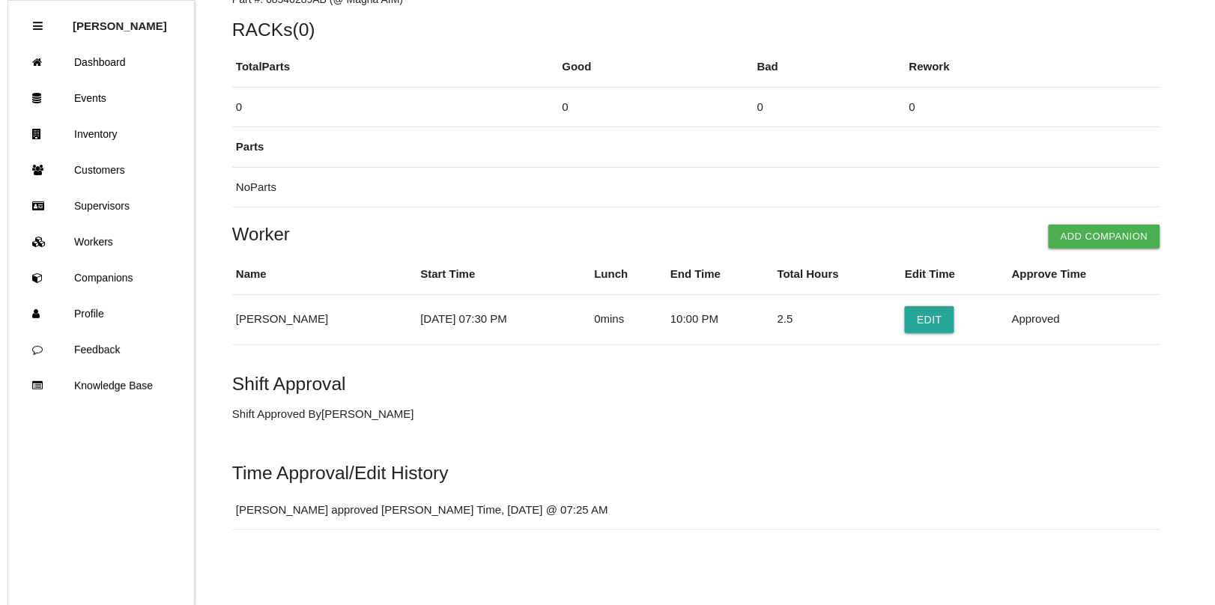
scroll to position [0, 0]
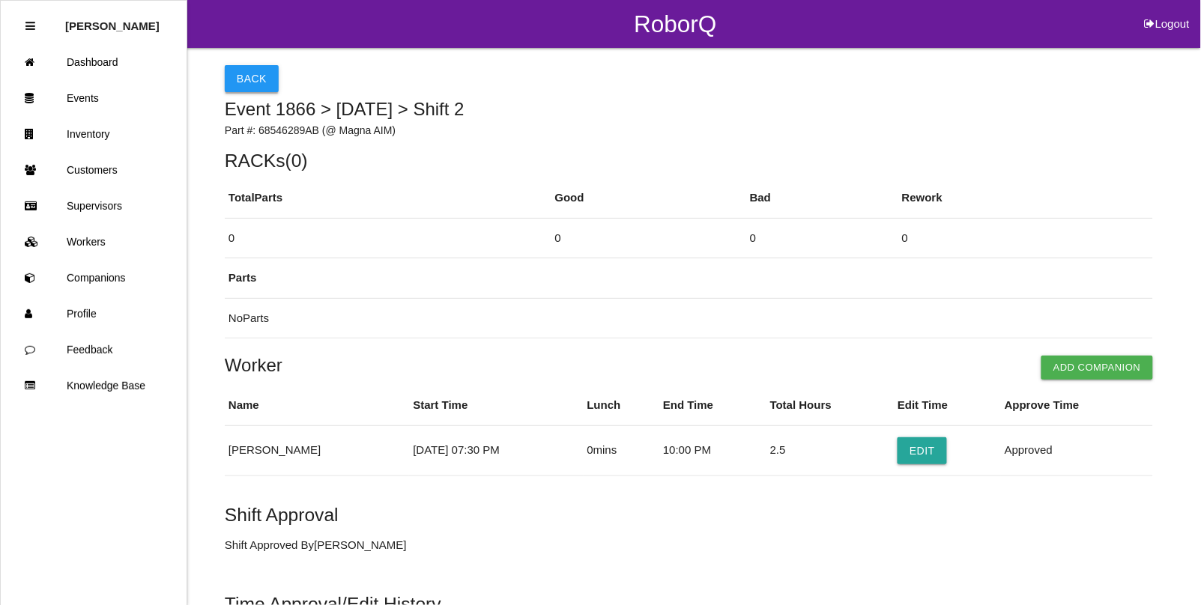
click at [252, 71] on button "Back" at bounding box center [252, 78] width 54 height 27
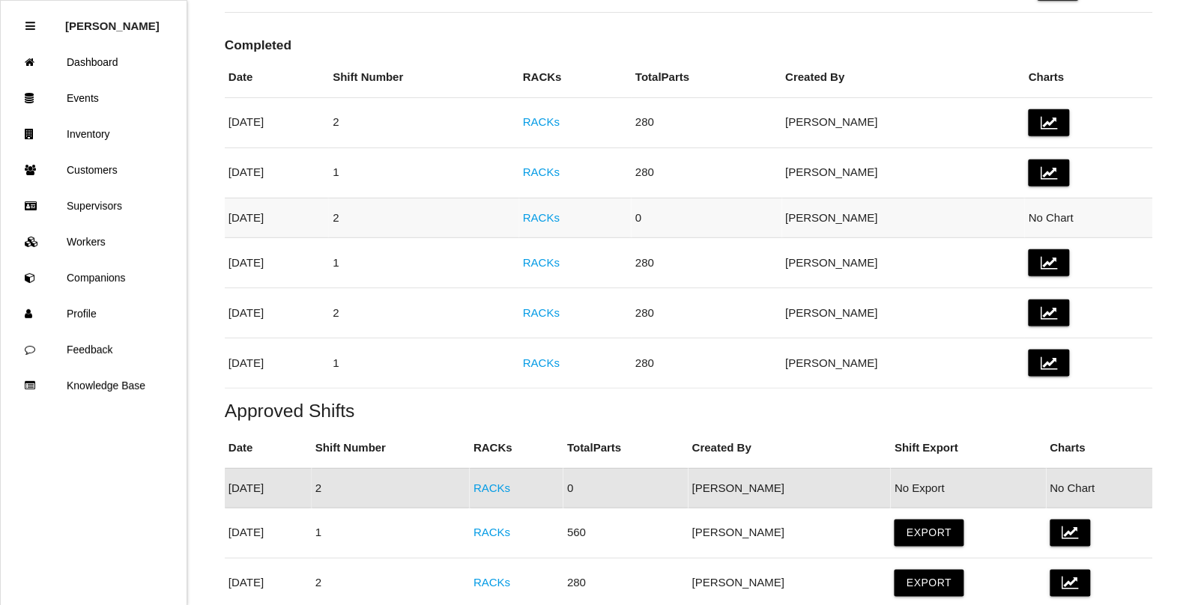
scroll to position [368, 0]
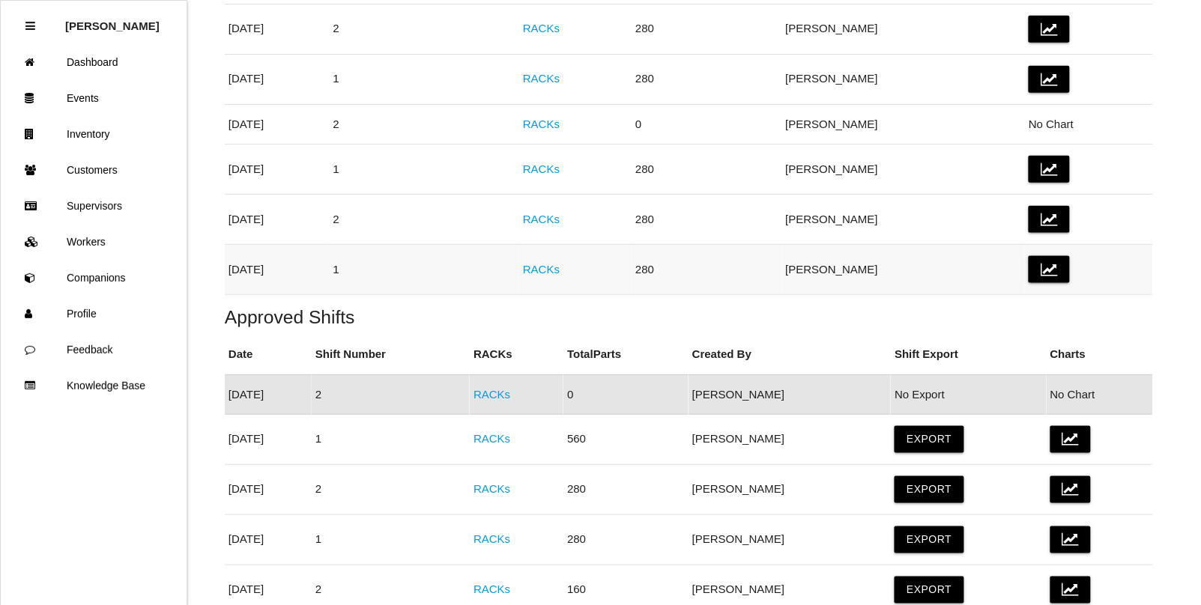
click at [560, 270] on link "RACKs" at bounding box center [541, 269] width 37 height 13
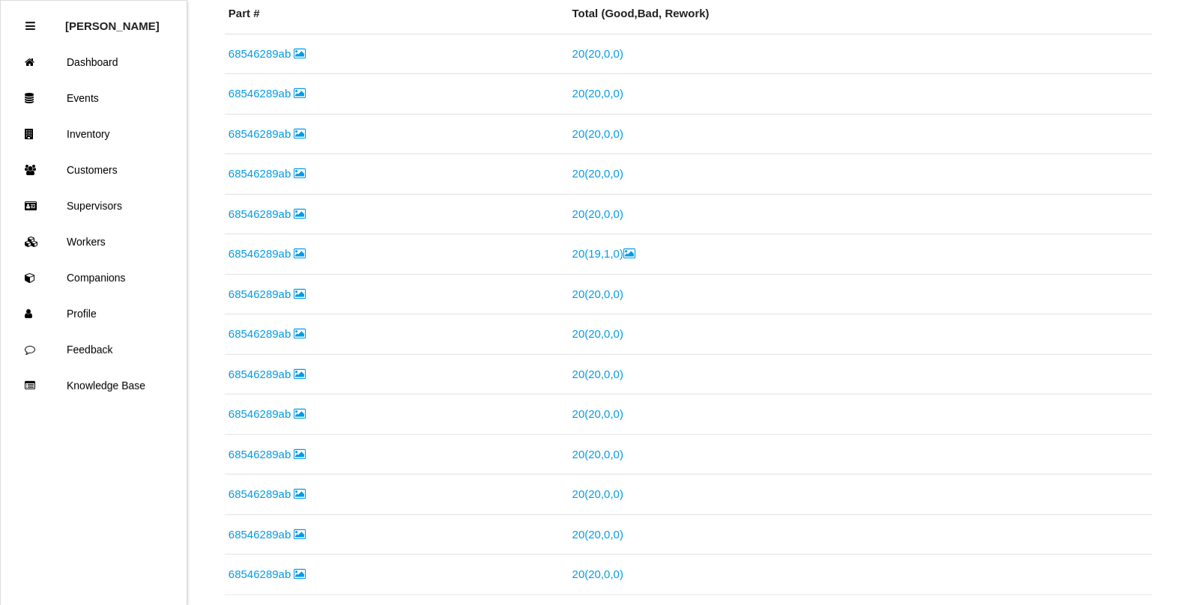
scroll to position [737, 0]
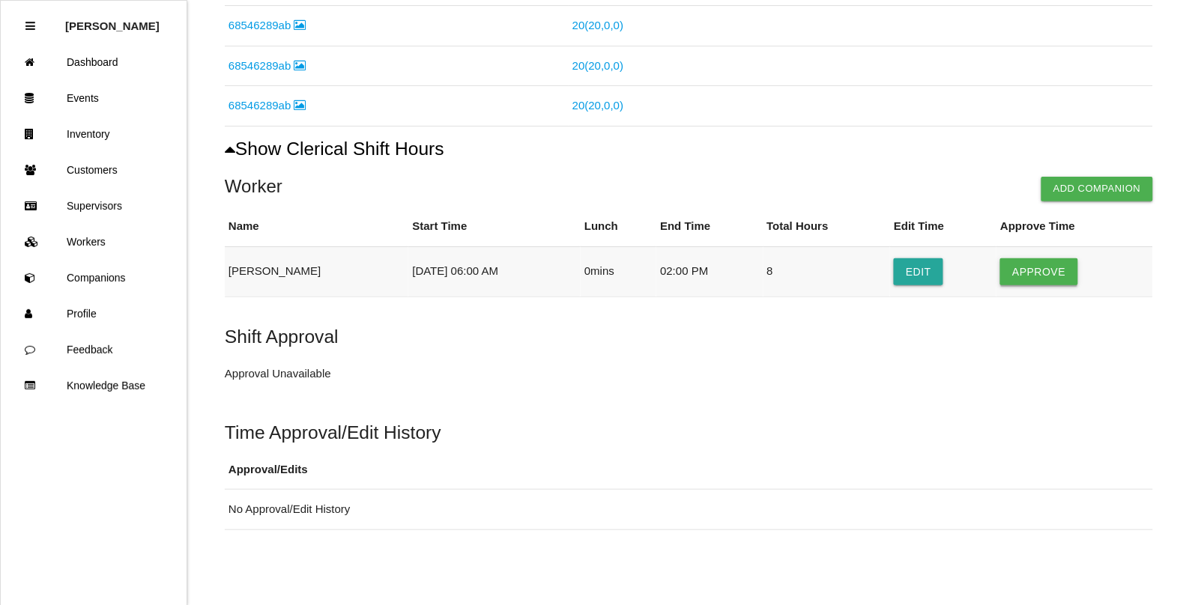
click at [1039, 268] on button "Approve" at bounding box center [1038, 272] width 77 height 27
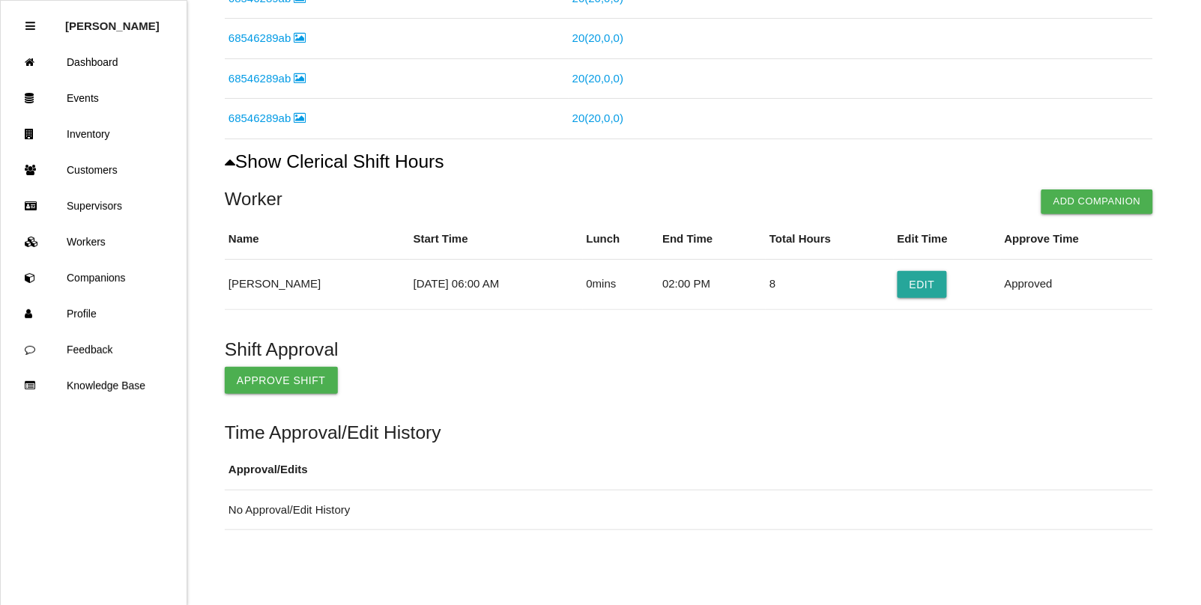
scroll to position [724, 0]
click at [289, 373] on button "Approve Shift" at bounding box center [281, 380] width 113 height 27
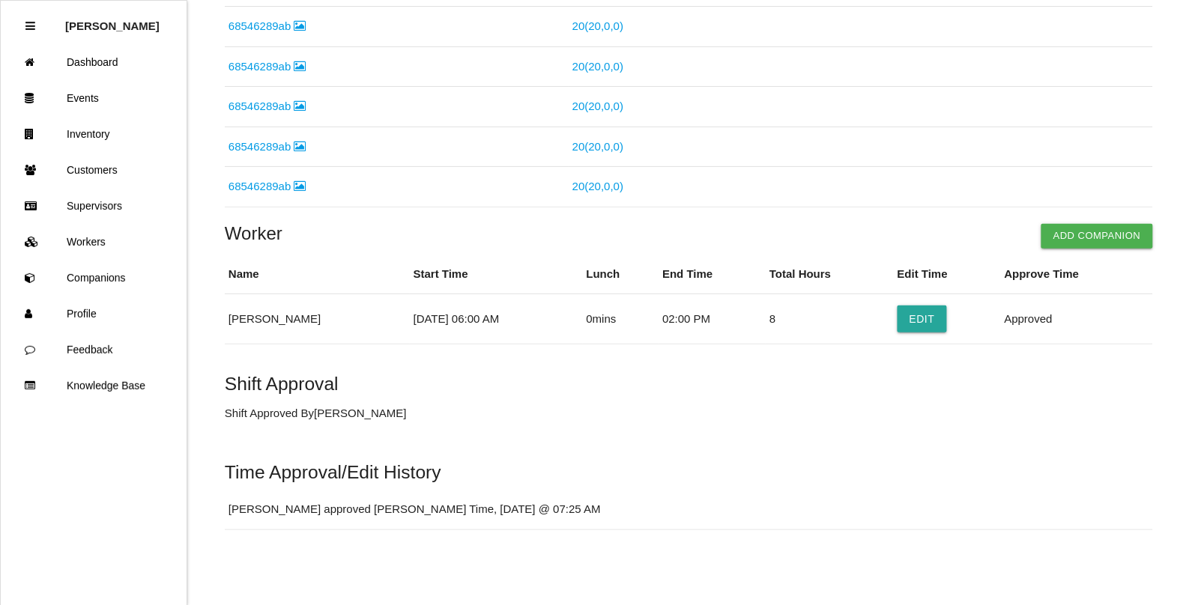
scroll to position [0, 0]
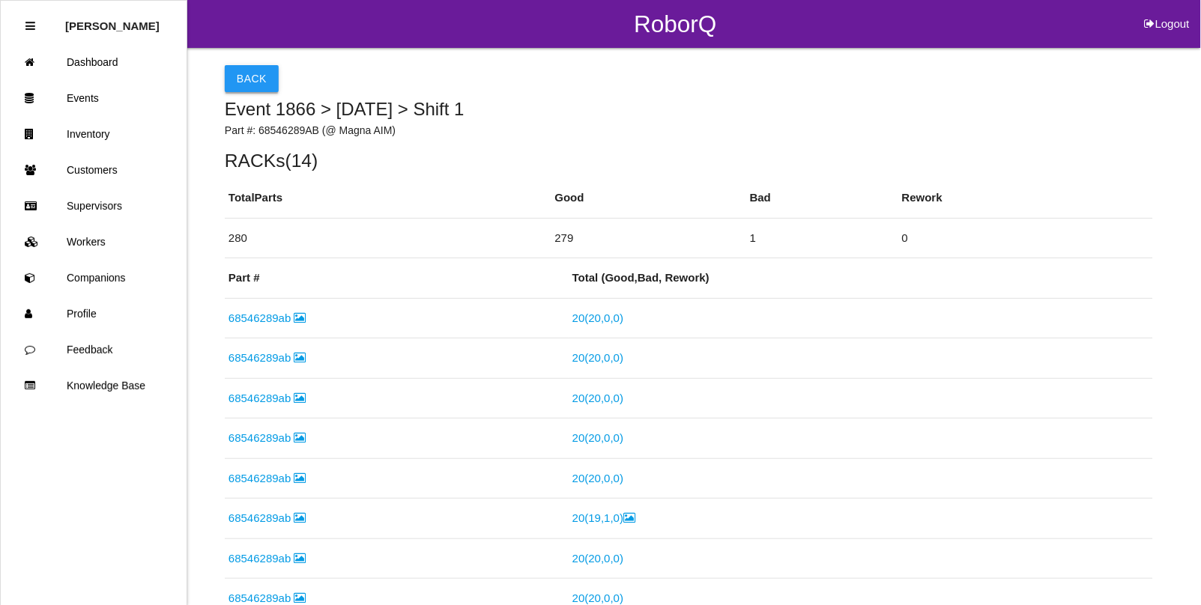
click at [238, 86] on button "Back" at bounding box center [252, 78] width 54 height 27
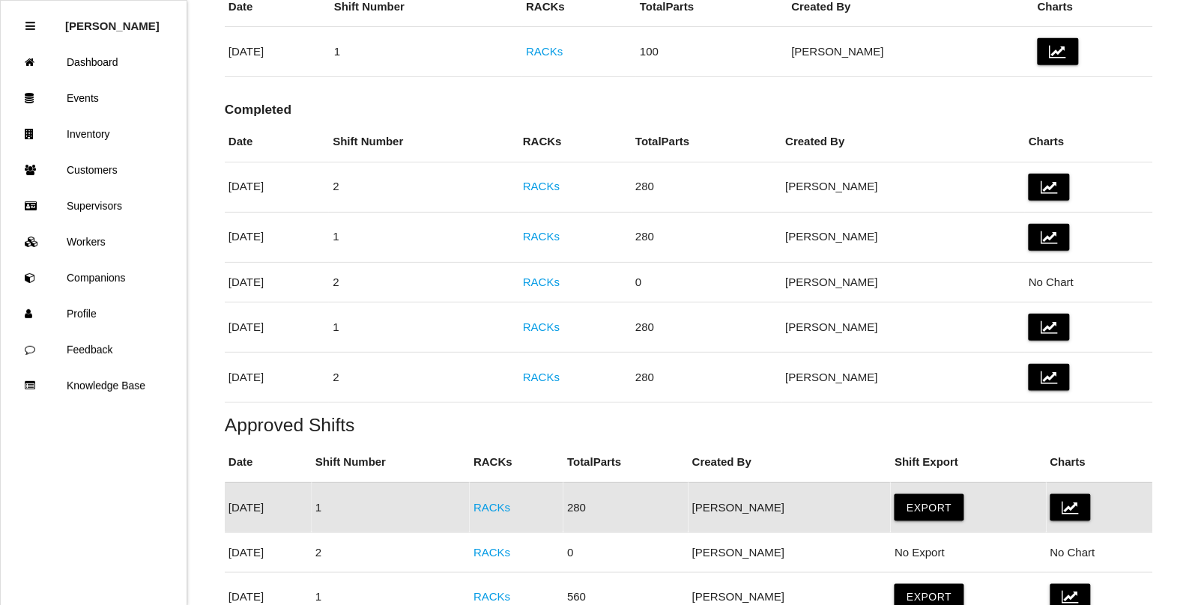
scroll to position [136, 0]
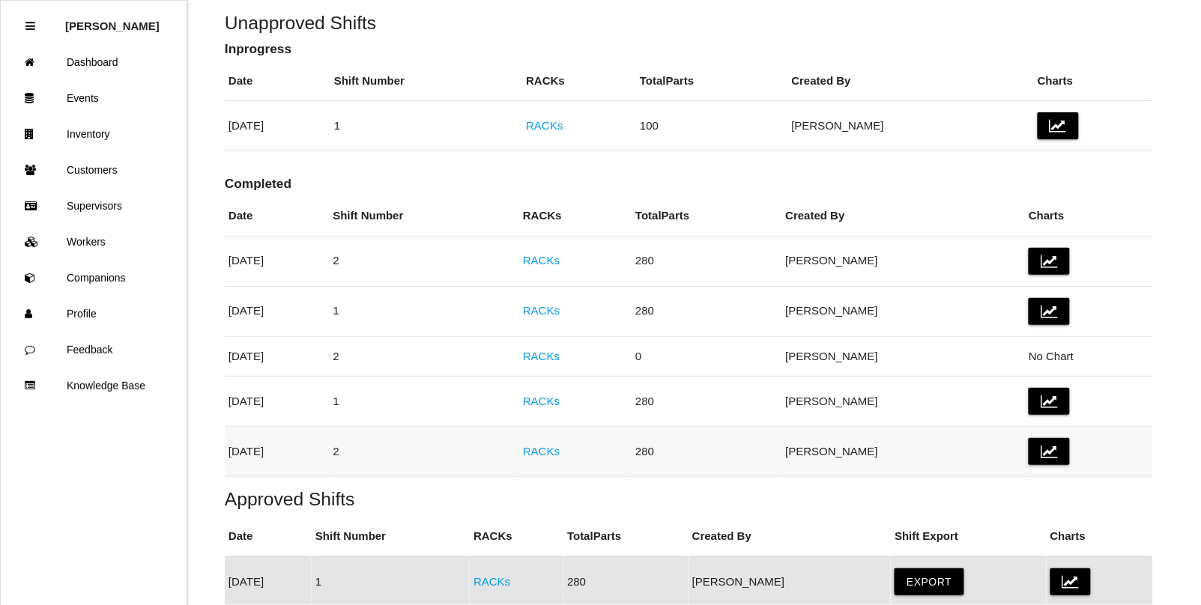
click at [560, 454] on link "RACKs" at bounding box center [541, 451] width 37 height 13
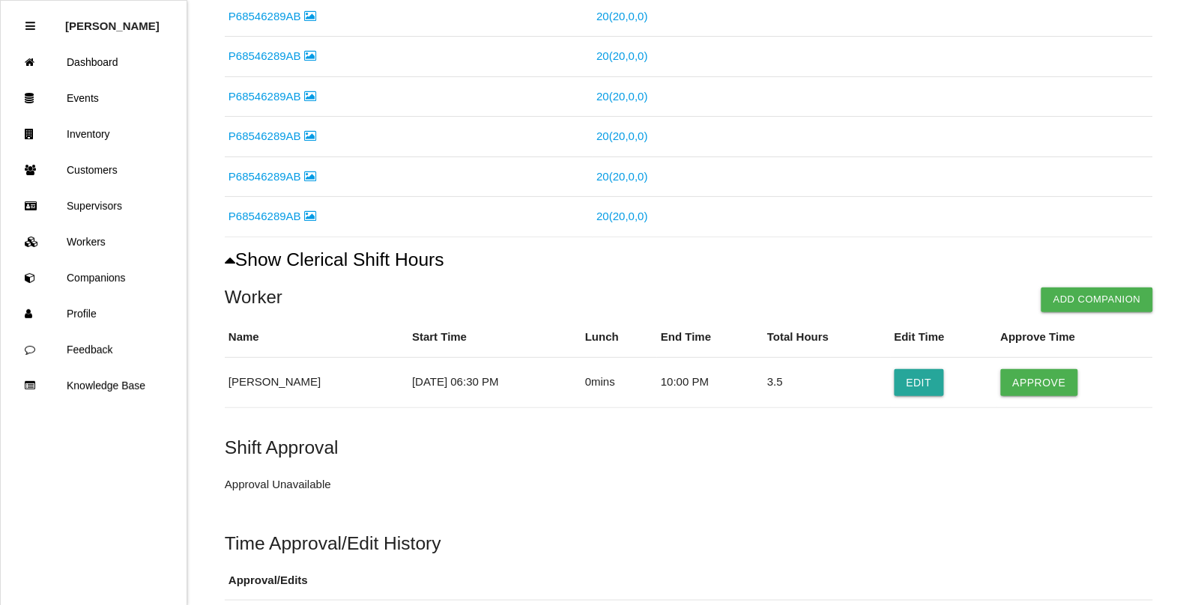
scroll to position [656, 0]
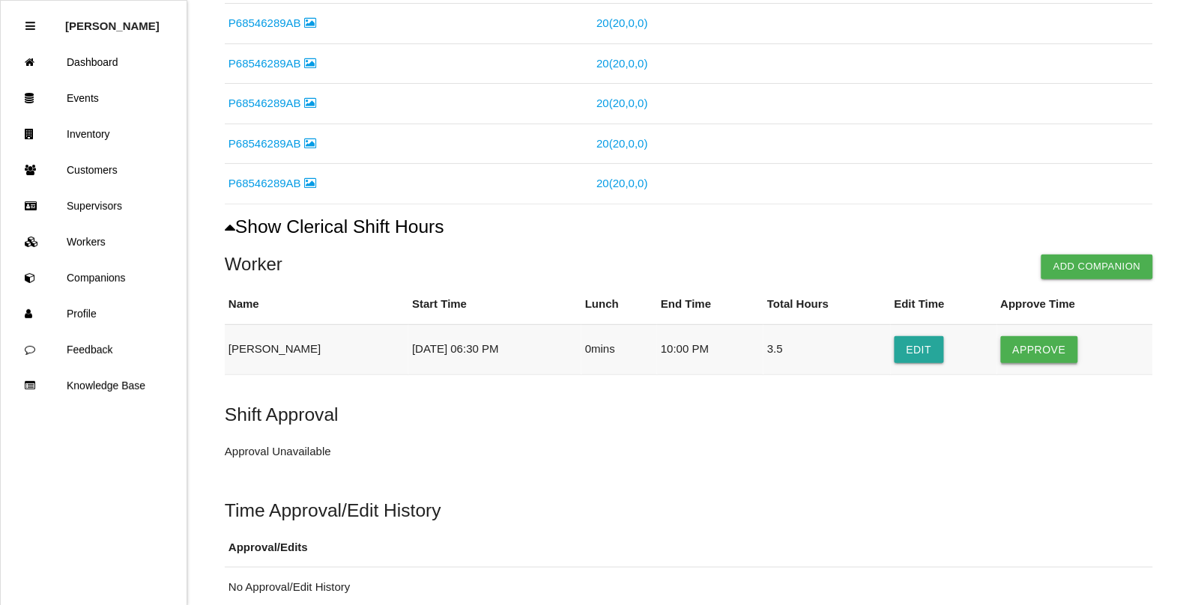
click at [1044, 357] on button "Approve" at bounding box center [1039, 349] width 77 height 27
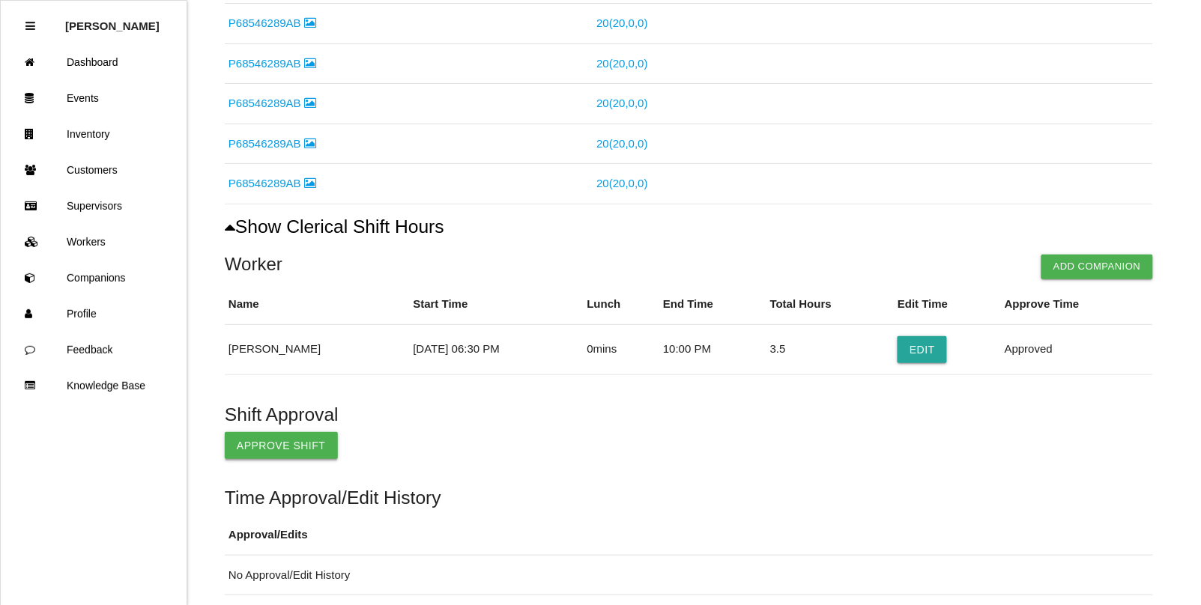
click at [283, 444] on button "Approve Shift" at bounding box center [281, 445] width 113 height 27
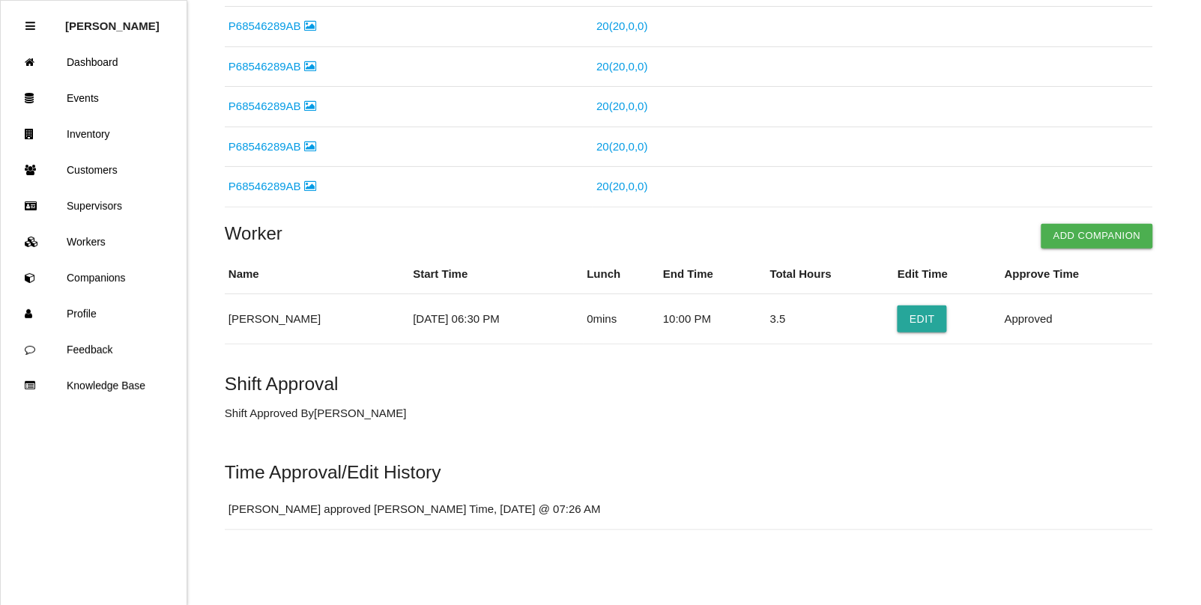
scroll to position [0, 0]
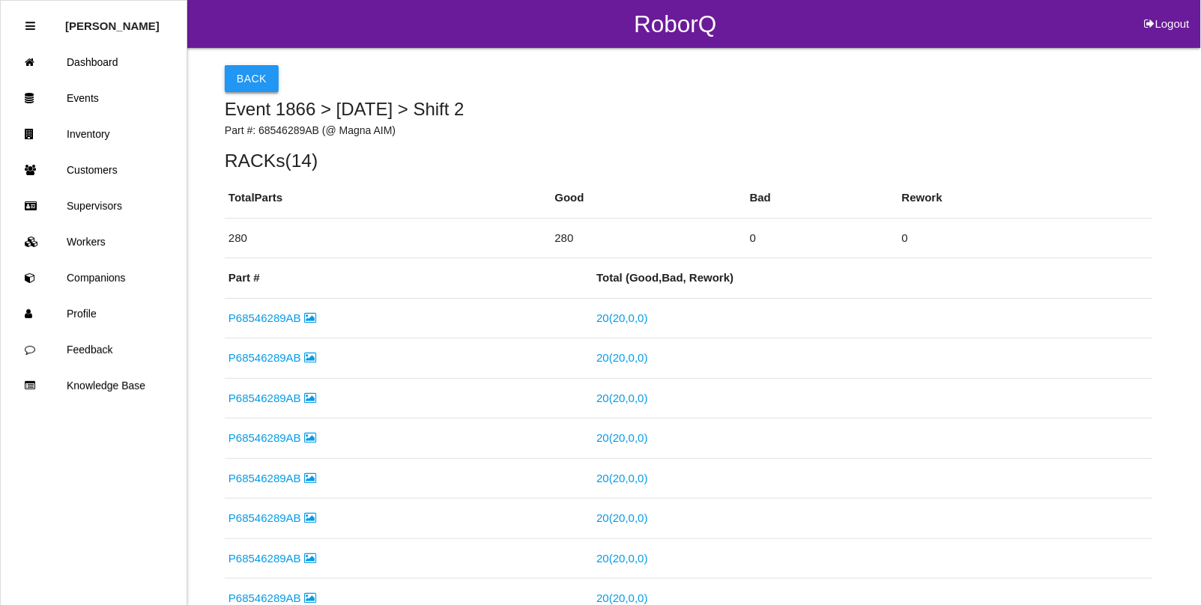
click at [245, 84] on button "Back" at bounding box center [252, 78] width 54 height 27
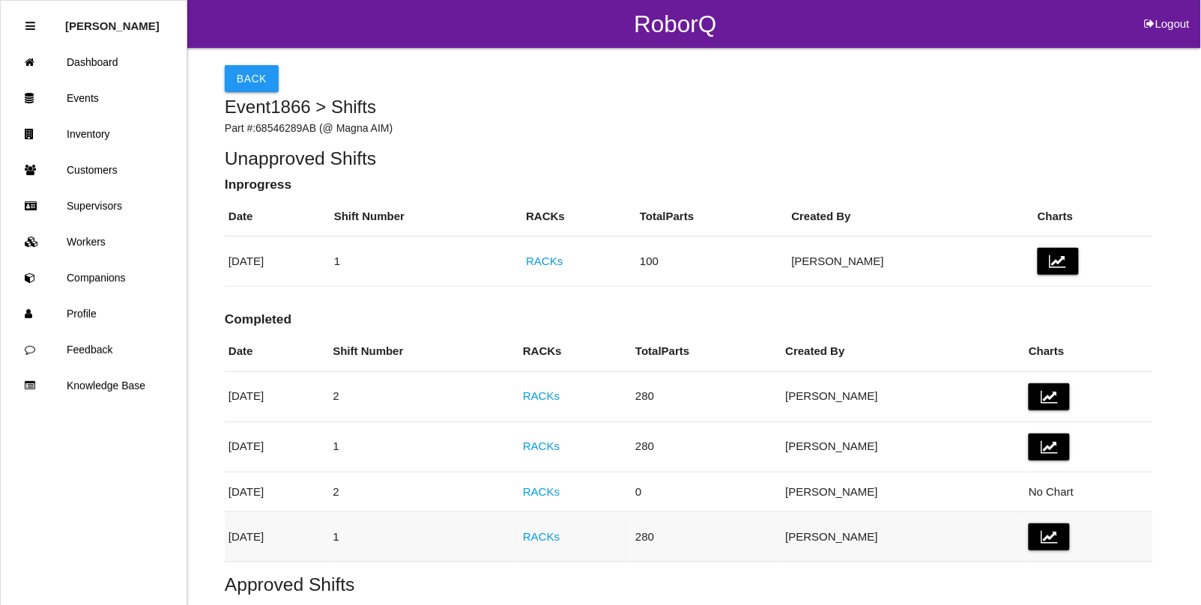
click at [560, 540] on link "RACKs" at bounding box center [541, 537] width 37 height 13
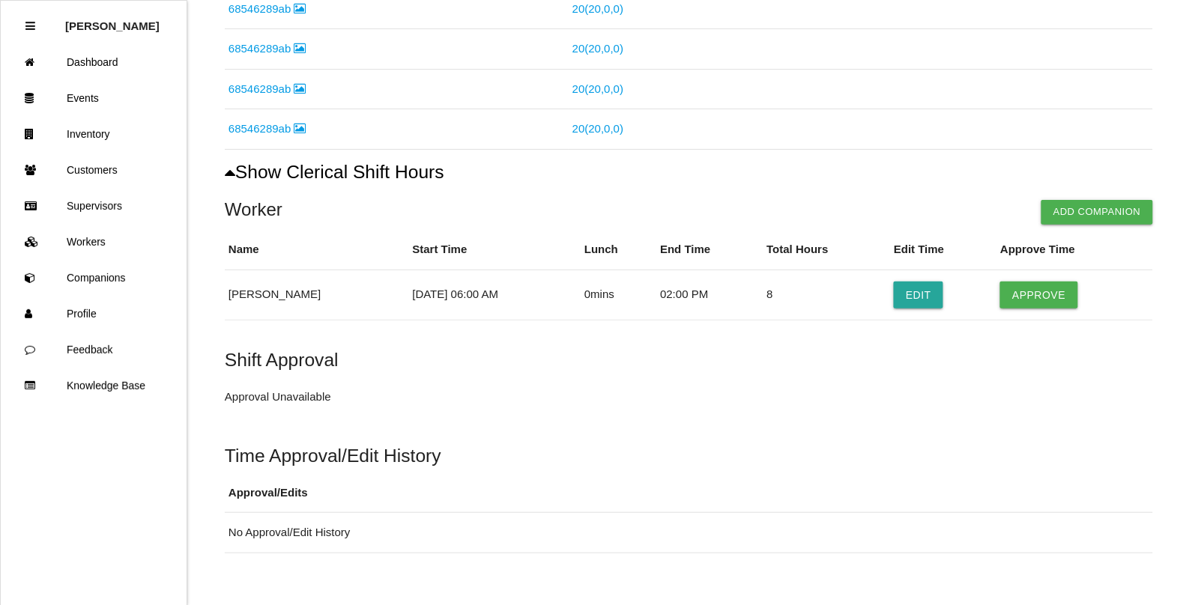
scroll to position [737, 0]
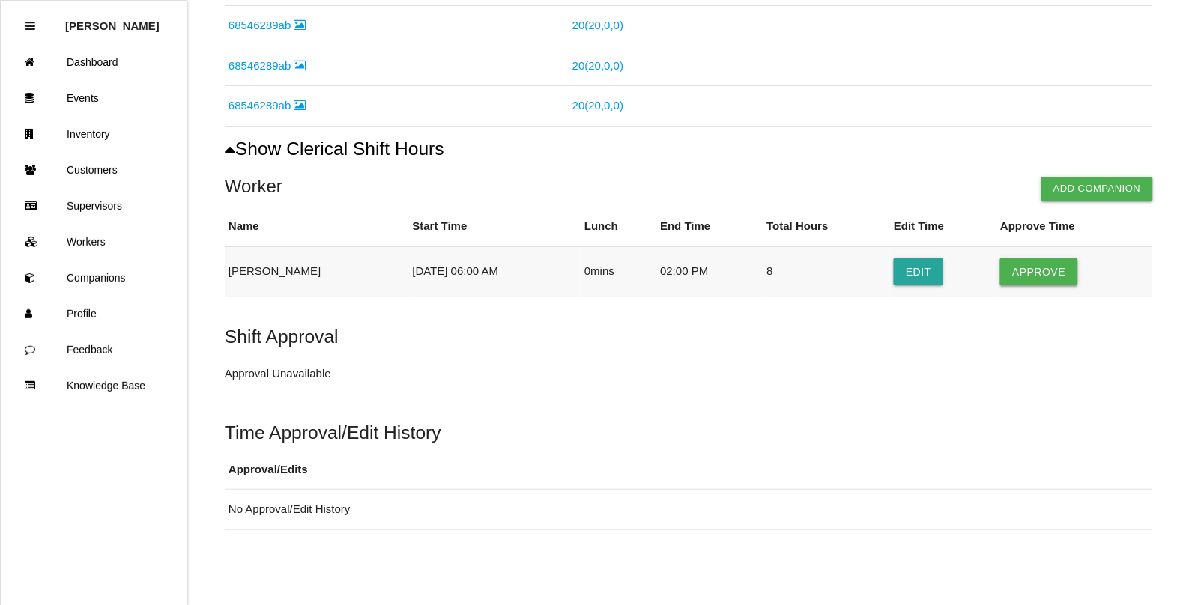
click at [1042, 280] on button "Approve" at bounding box center [1038, 272] width 77 height 27
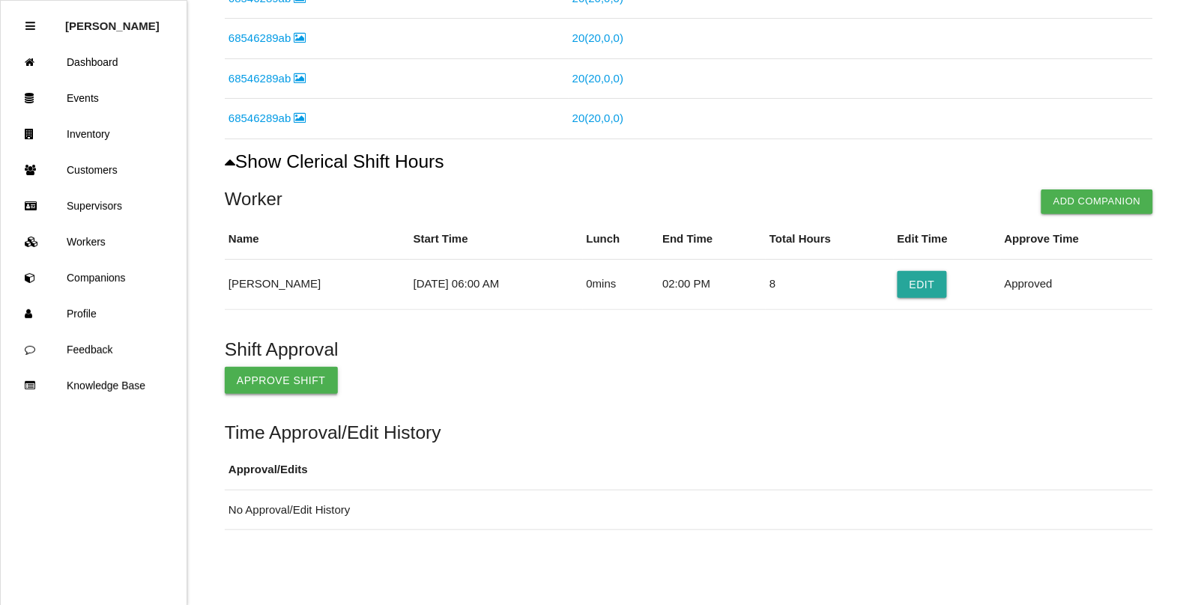
click at [270, 372] on button "Approve Shift" at bounding box center [281, 380] width 113 height 27
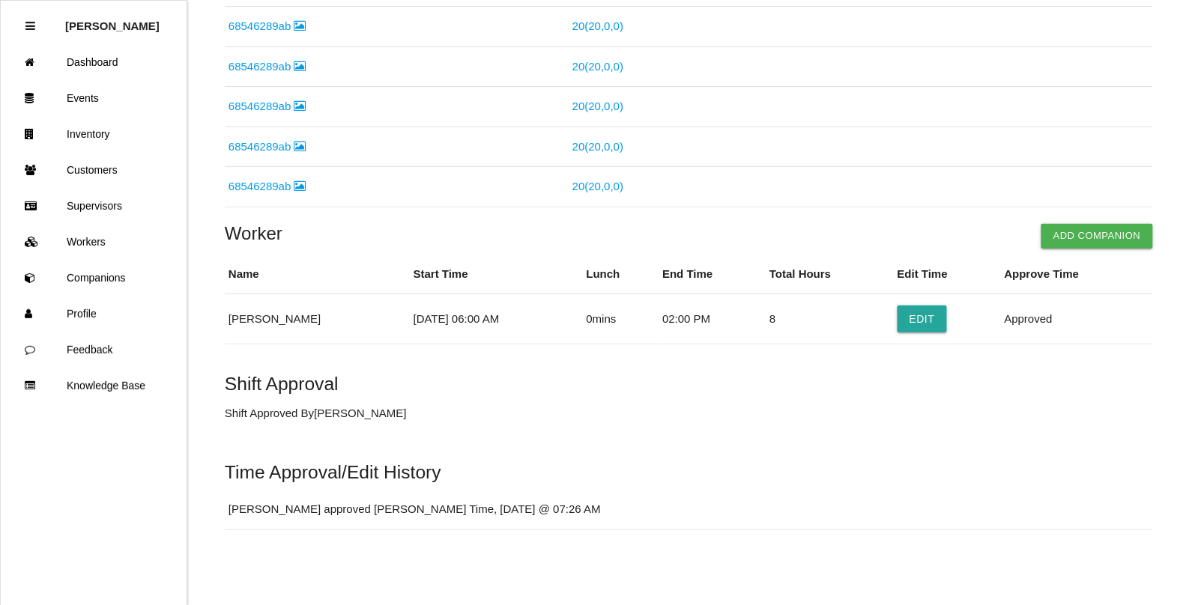
scroll to position [0, 0]
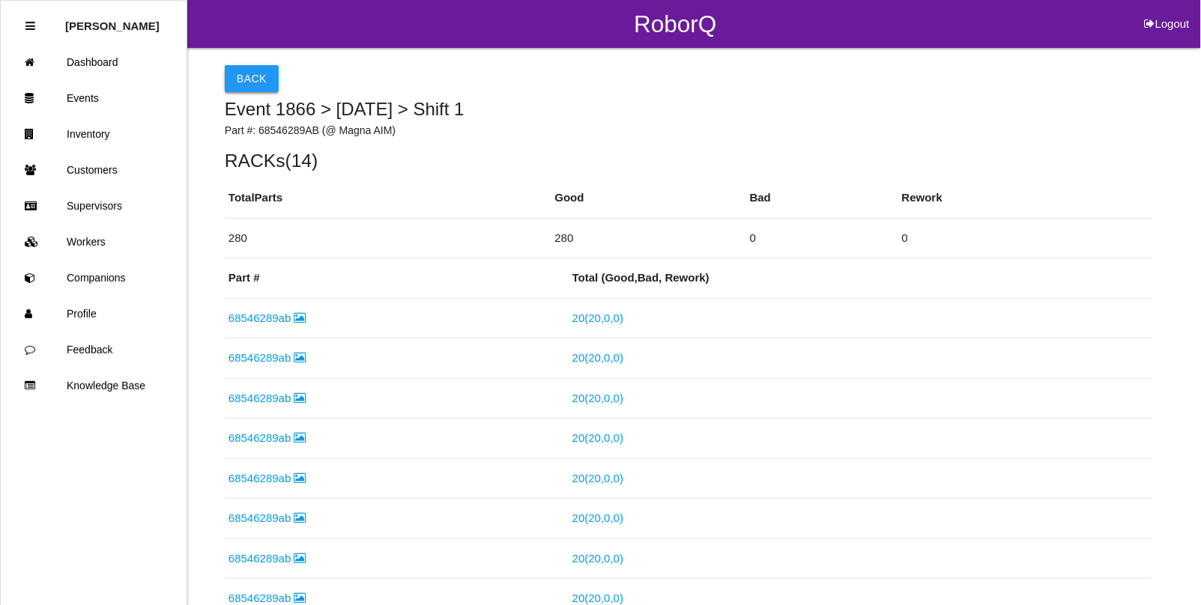
click at [250, 71] on button "Back" at bounding box center [252, 78] width 54 height 27
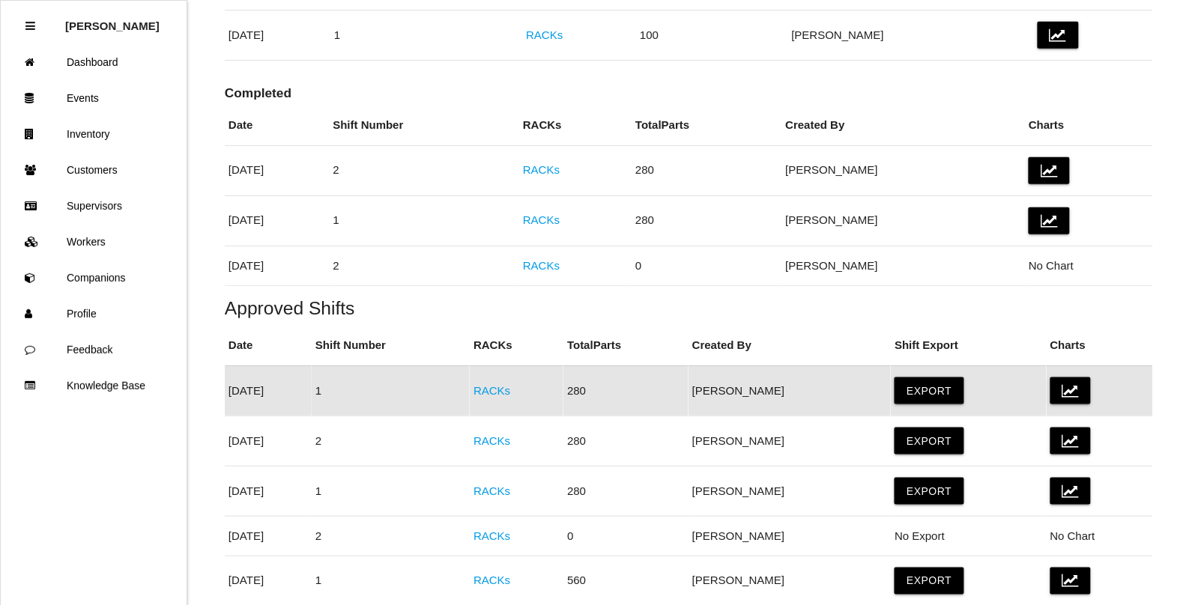
scroll to position [222, 0]
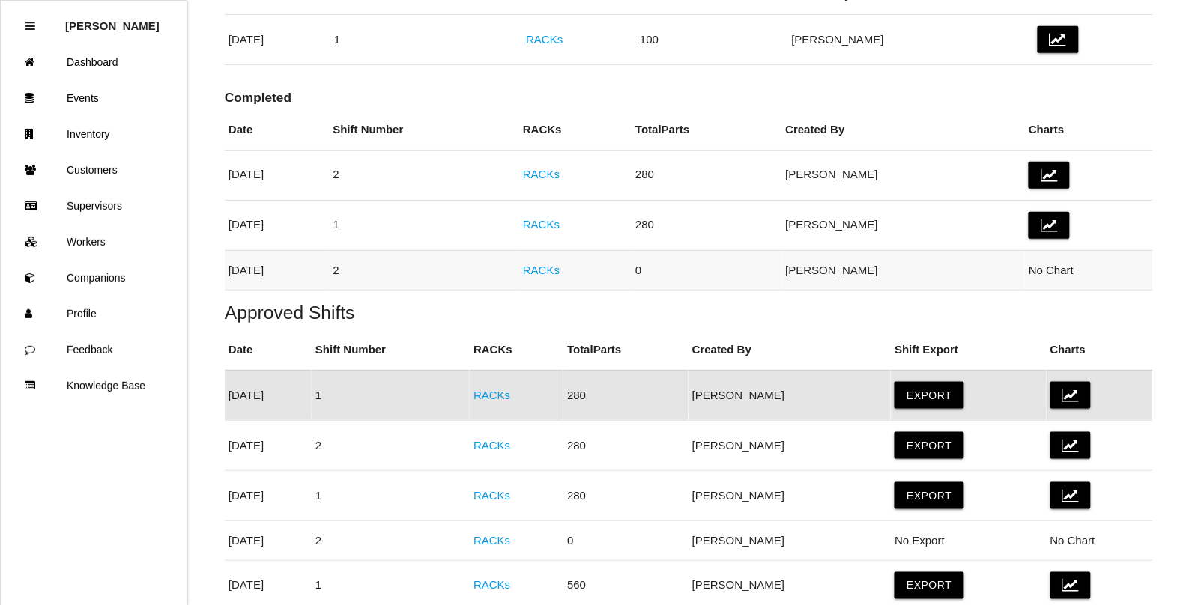
click at [560, 271] on link "RACKs" at bounding box center [541, 270] width 37 height 13
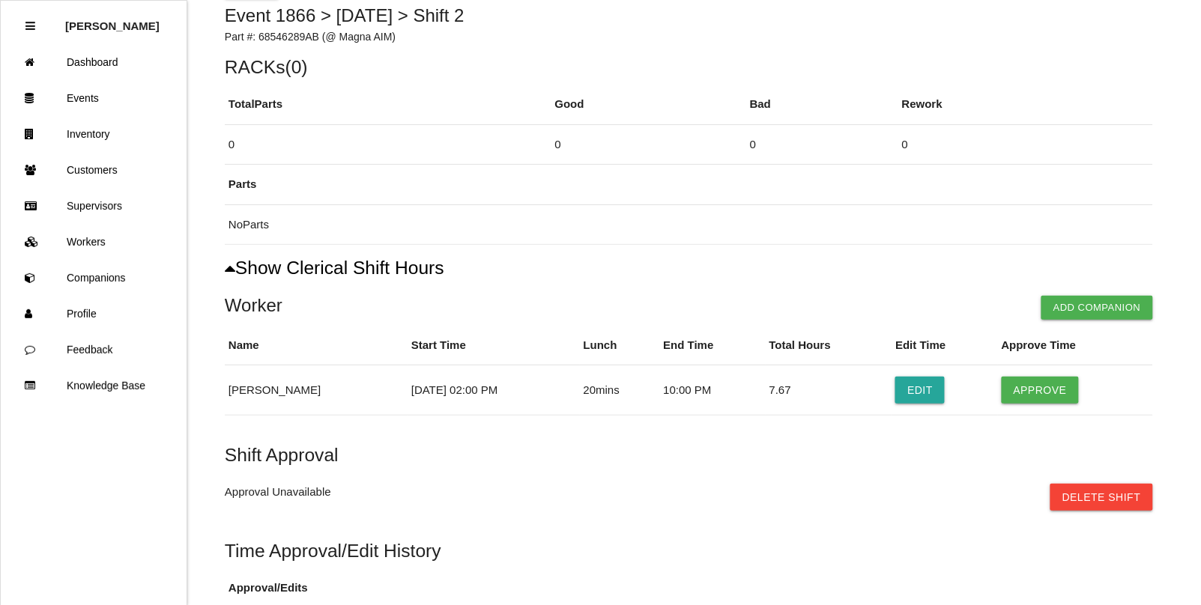
scroll to position [187, 0]
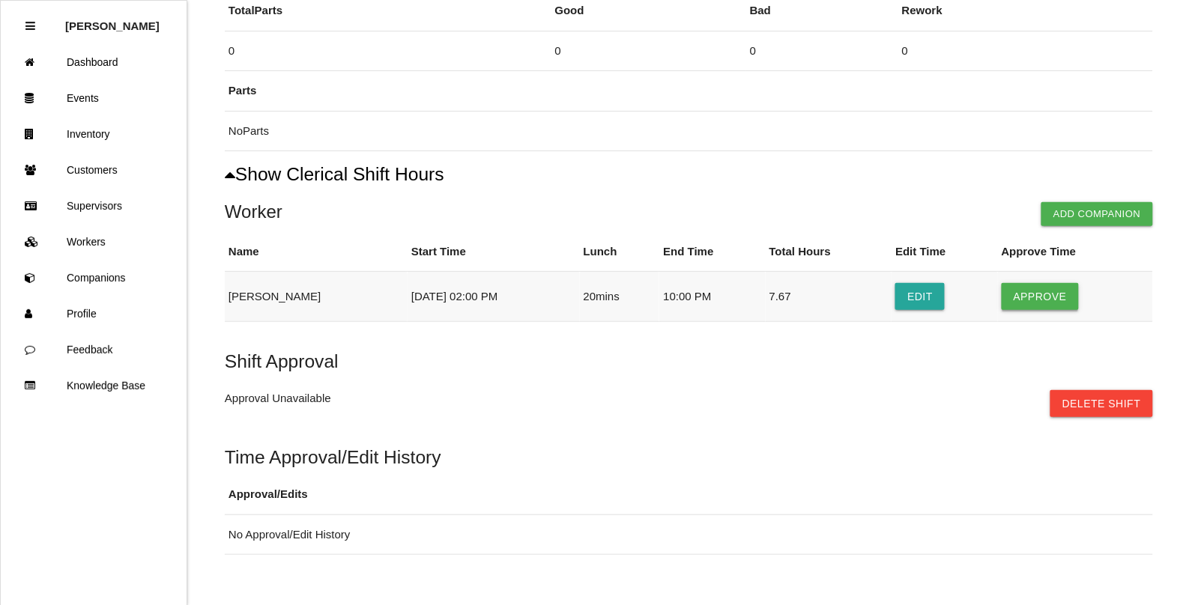
click at [1035, 289] on button "Approve" at bounding box center [1040, 296] width 77 height 27
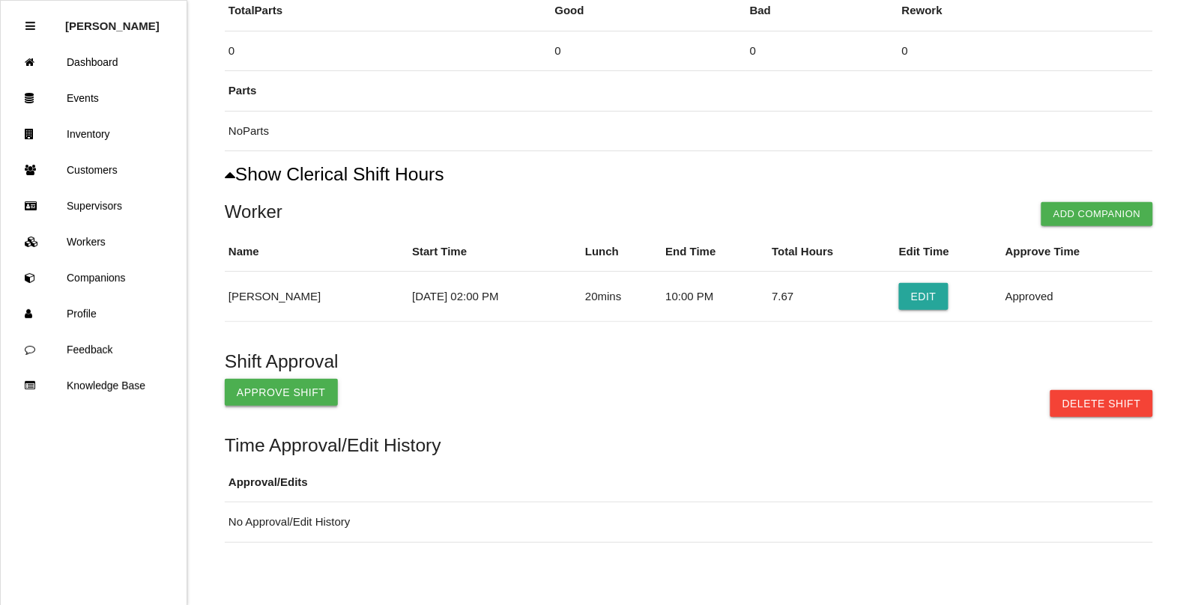
click at [251, 393] on button "Approve Shift" at bounding box center [281, 392] width 113 height 27
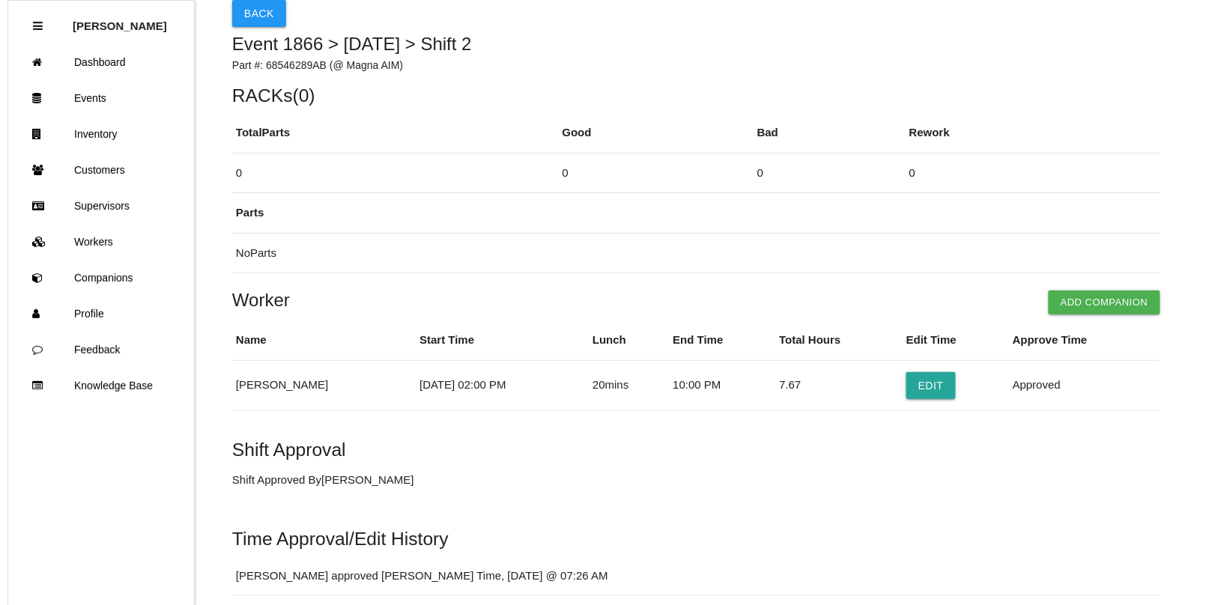
scroll to position [0, 0]
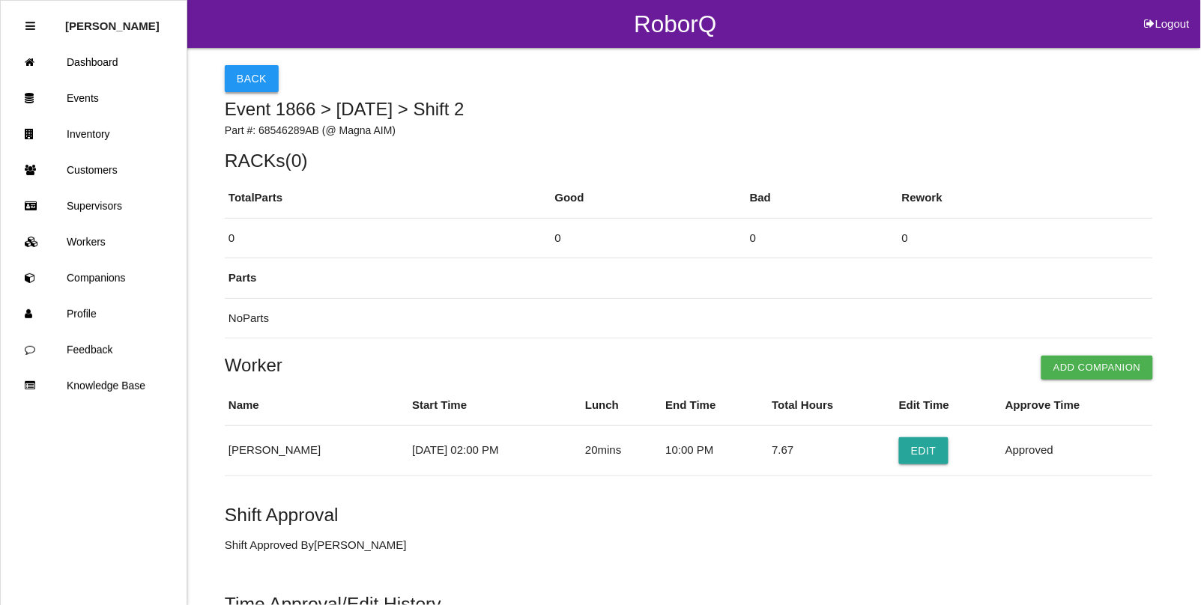
click at [251, 70] on button "Back" at bounding box center [252, 78] width 54 height 27
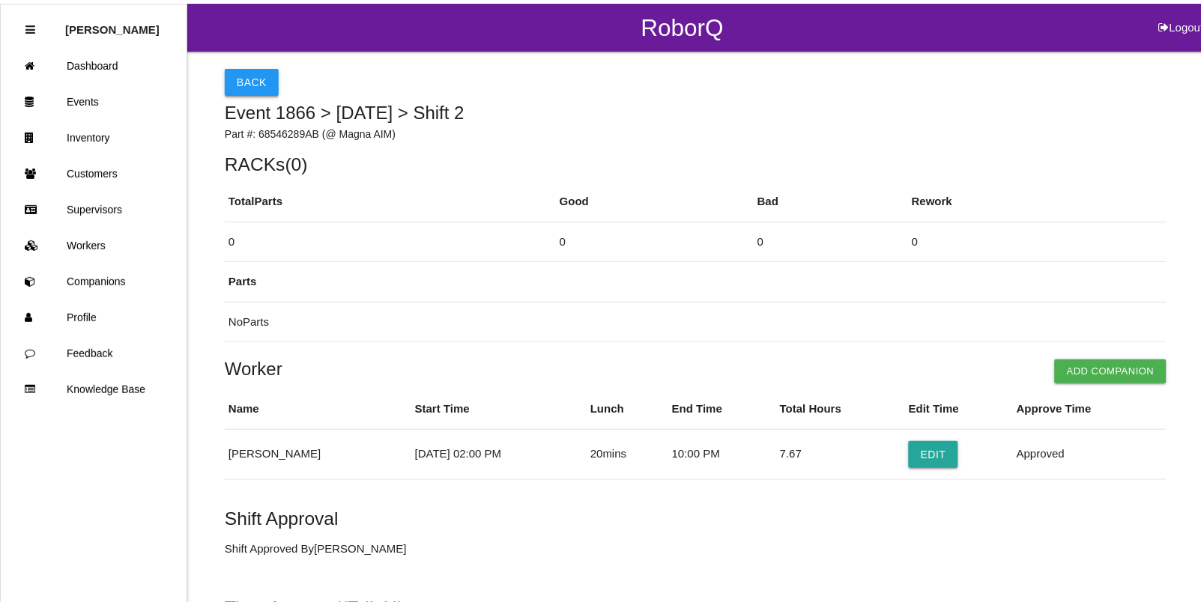
scroll to position [271, 0]
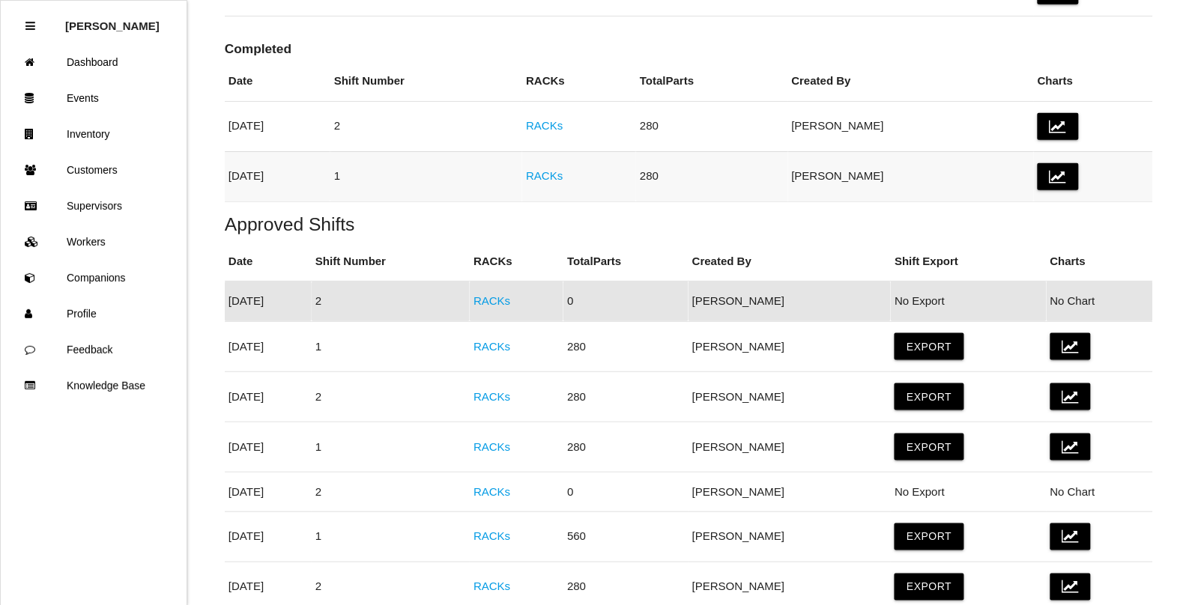
click at [563, 176] on link "RACKs" at bounding box center [544, 175] width 37 height 13
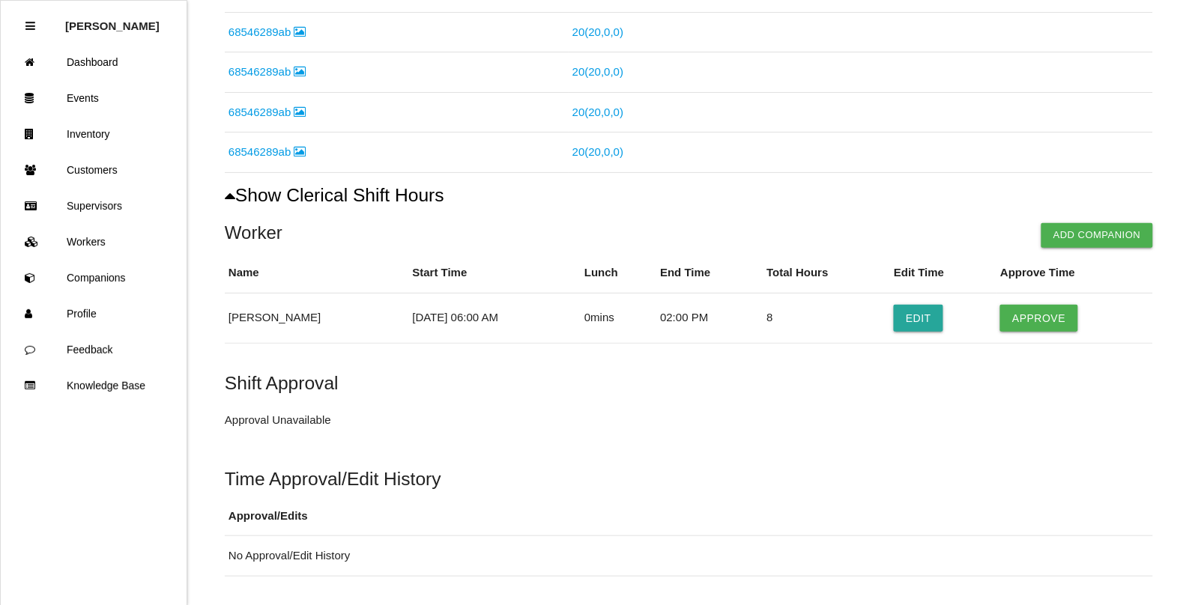
scroll to position [737, 0]
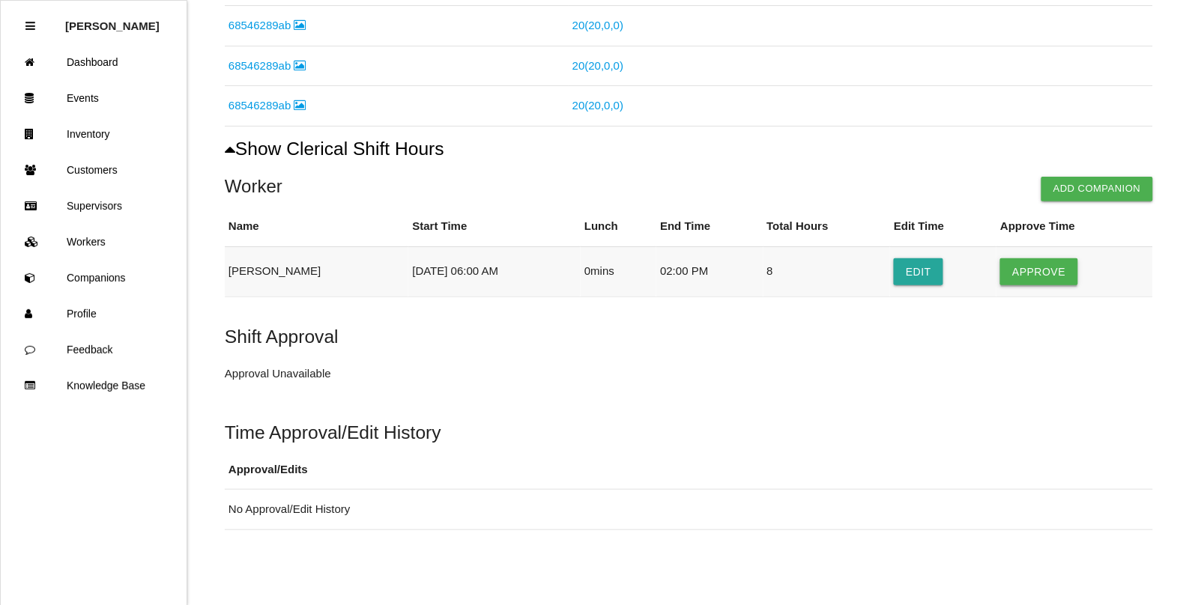
click at [1027, 265] on button "Approve" at bounding box center [1038, 272] width 77 height 27
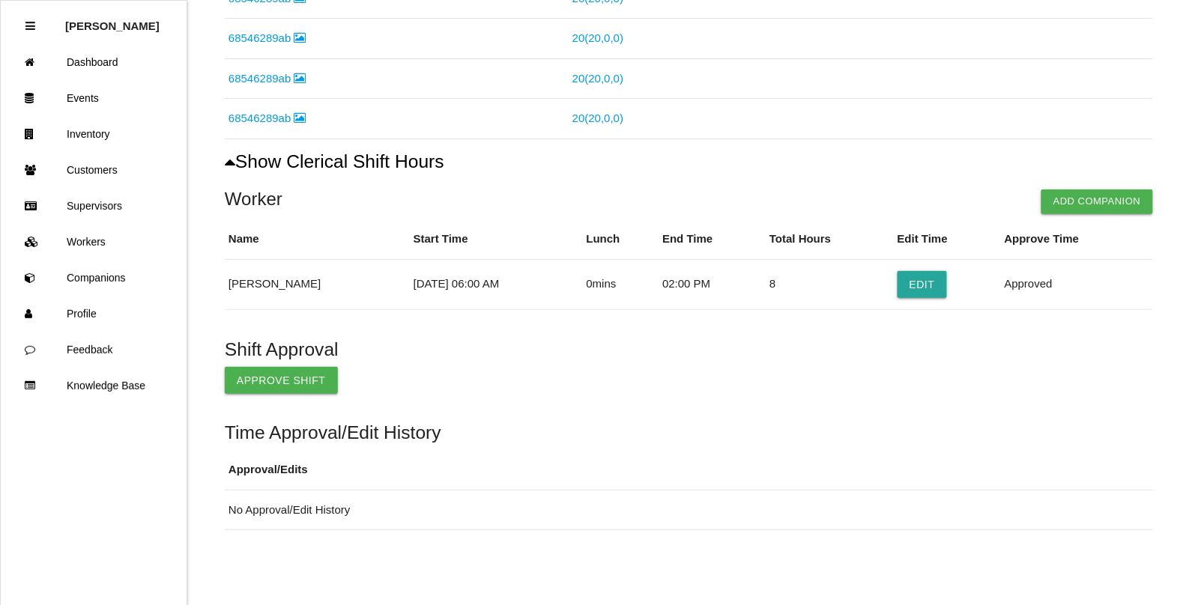
scroll to position [724, 0]
click at [253, 379] on button "Approve Shift" at bounding box center [281, 380] width 113 height 27
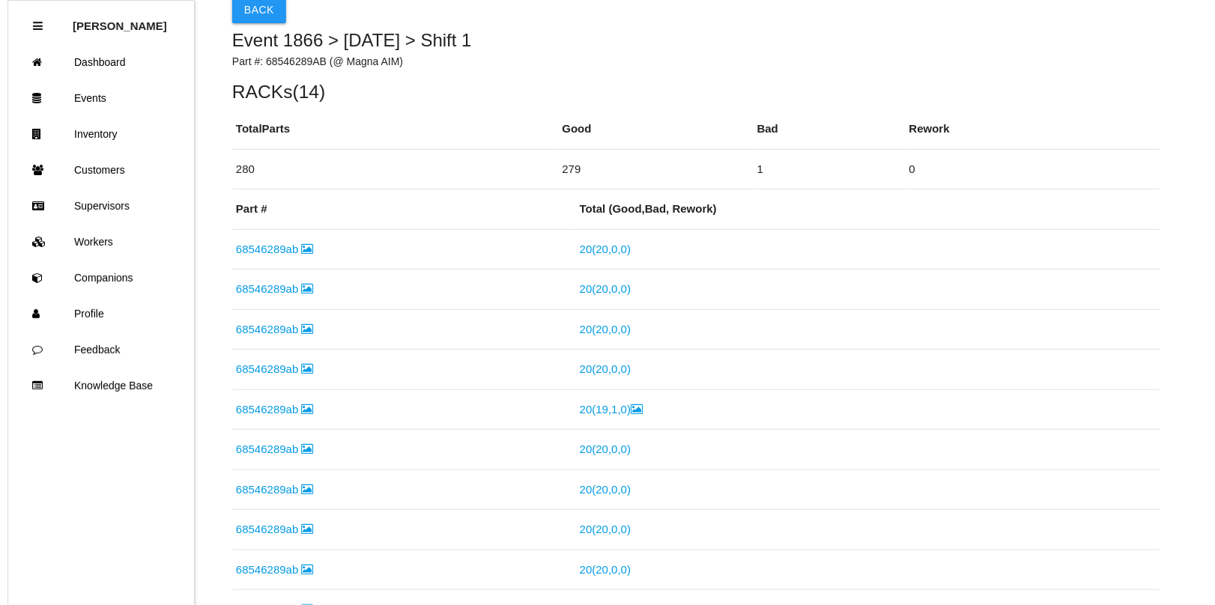
scroll to position [0, 0]
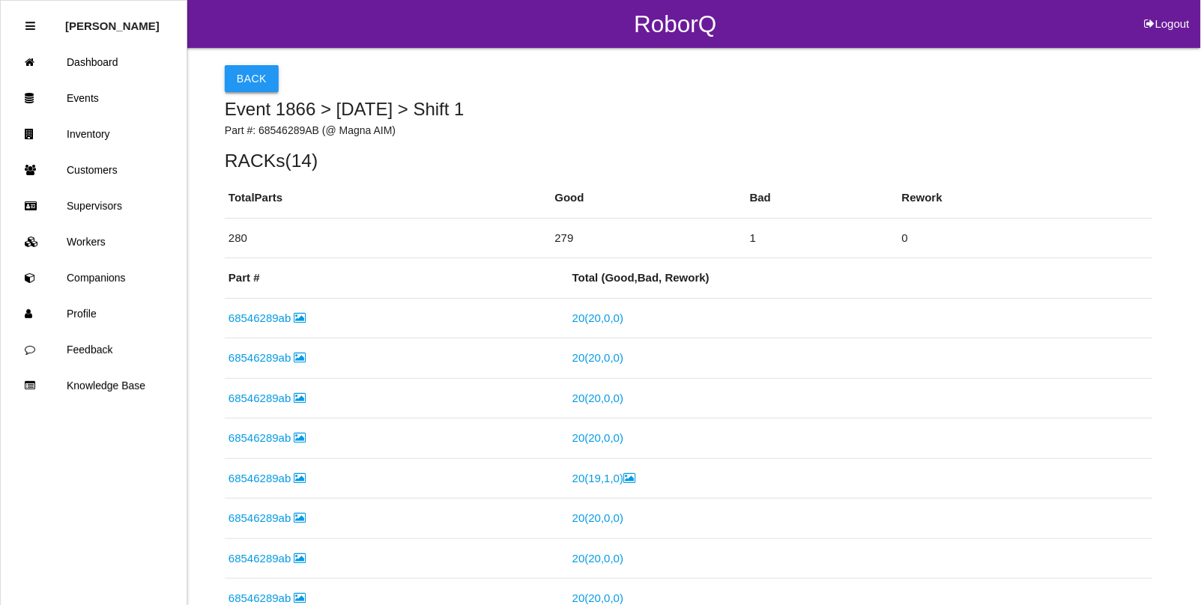
click at [247, 83] on button "Back" at bounding box center [252, 78] width 54 height 27
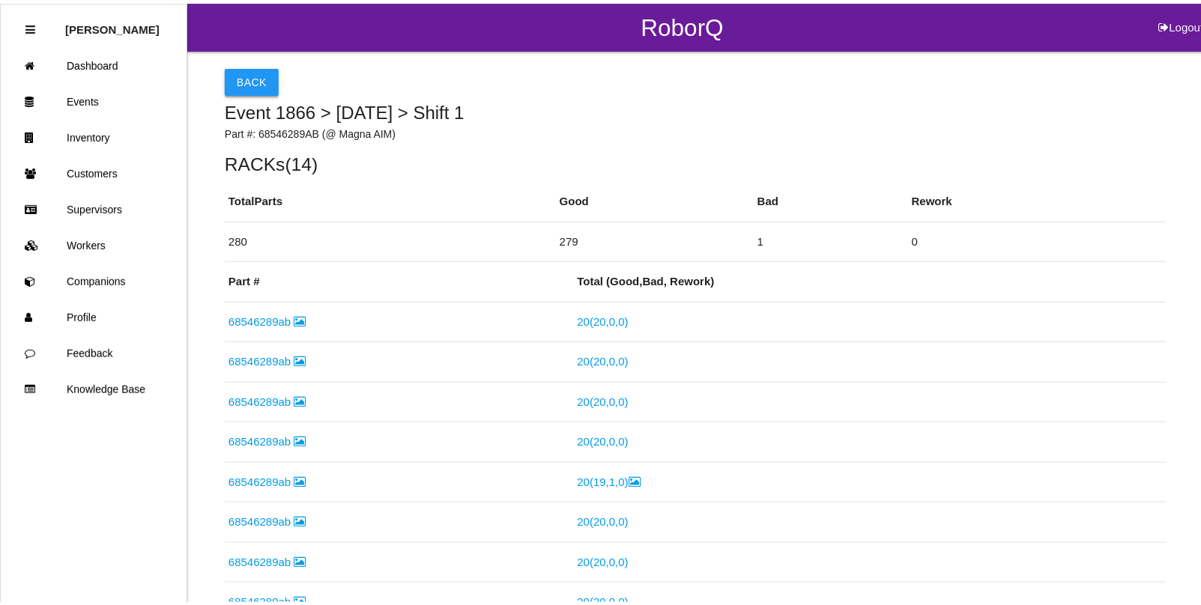
scroll to position [225, 0]
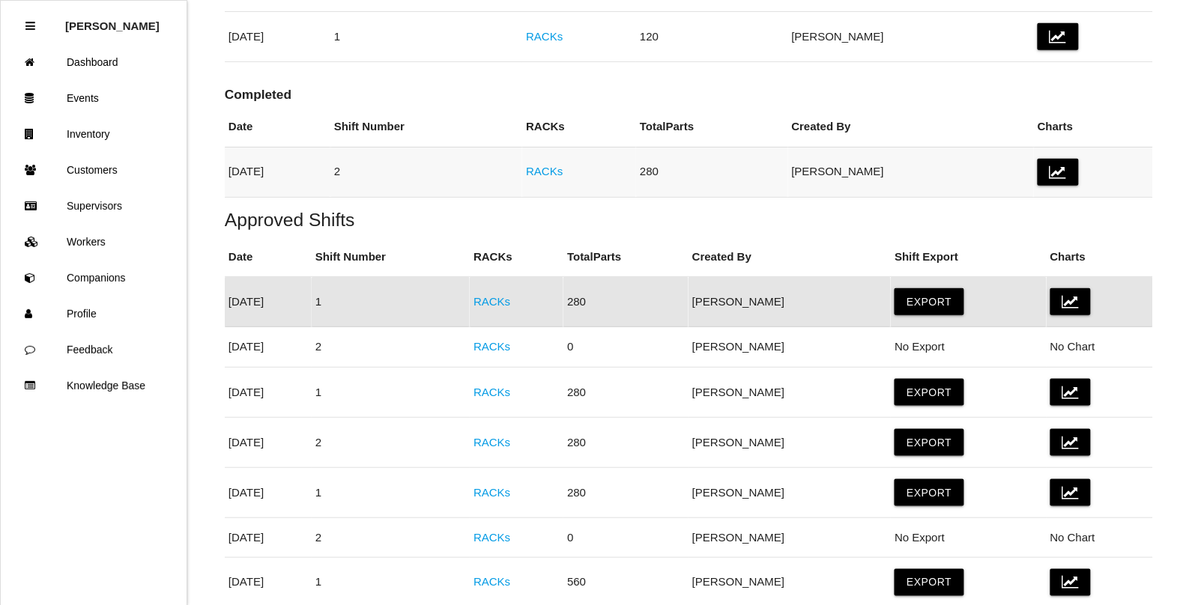
click at [563, 171] on link "RACKs" at bounding box center [544, 171] width 37 height 13
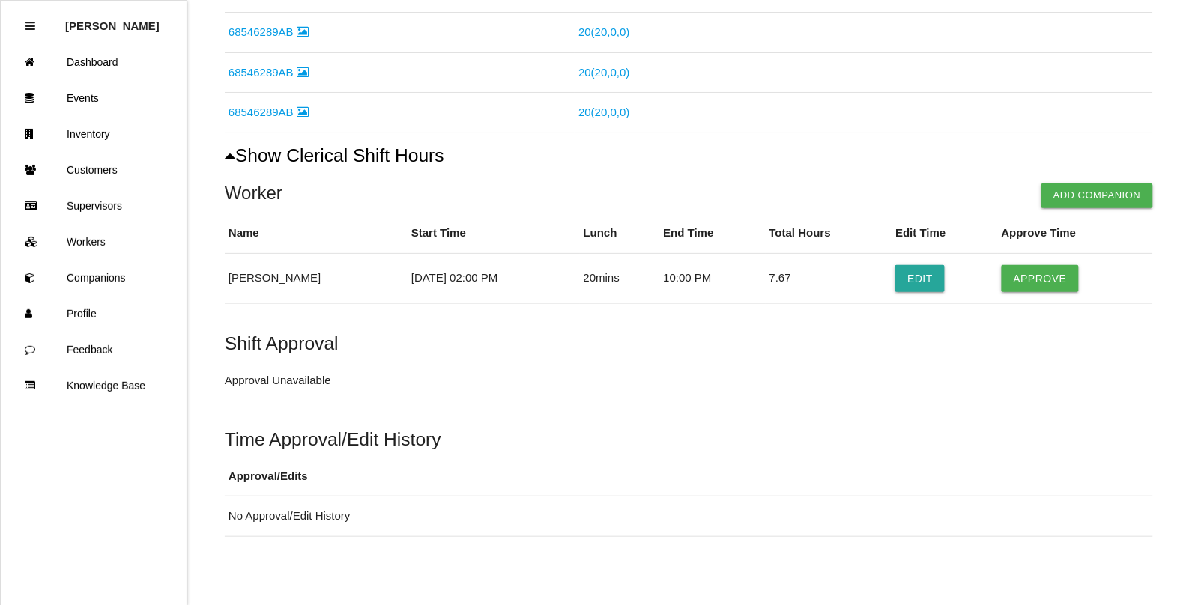
scroll to position [737, 0]
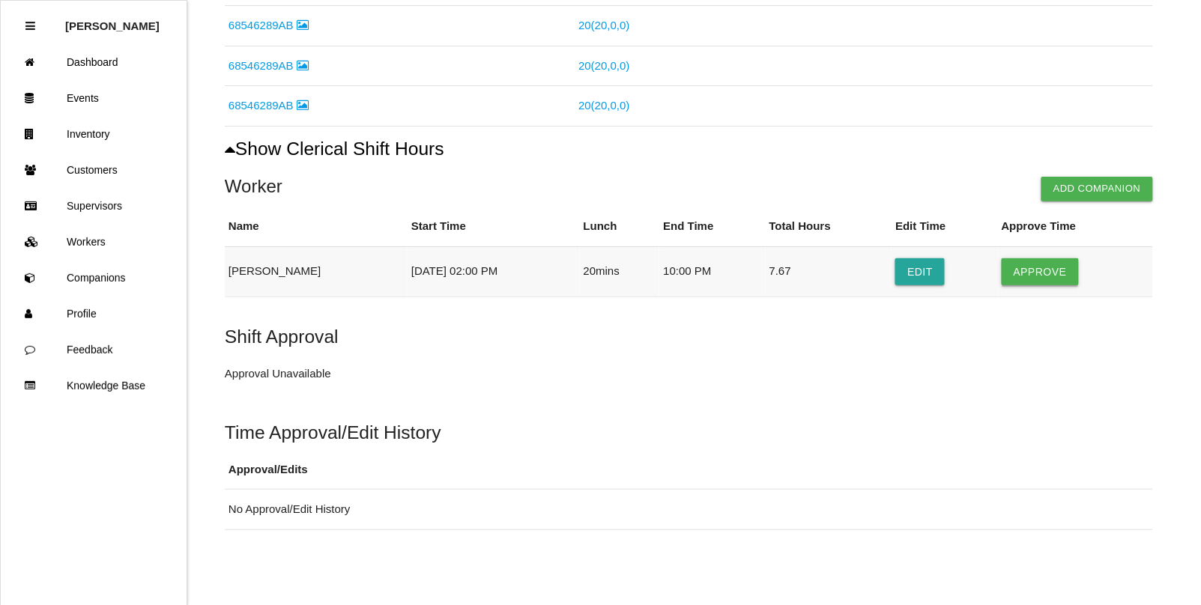
click at [1034, 277] on button "Approve" at bounding box center [1040, 272] width 77 height 27
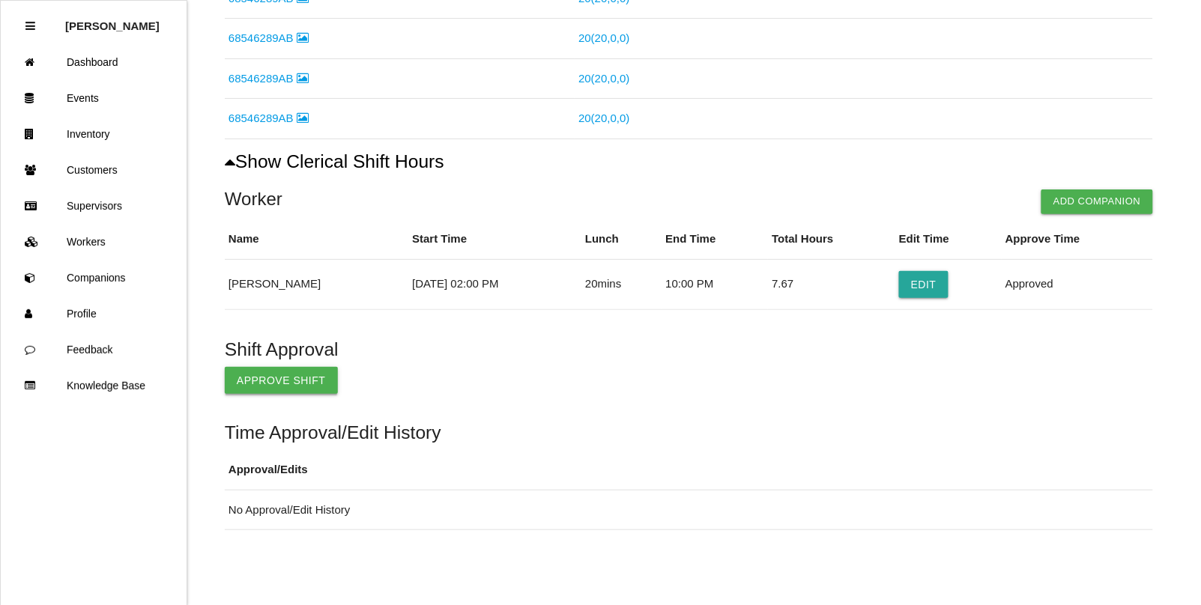
click at [271, 384] on button "Approve Shift" at bounding box center [281, 380] width 113 height 27
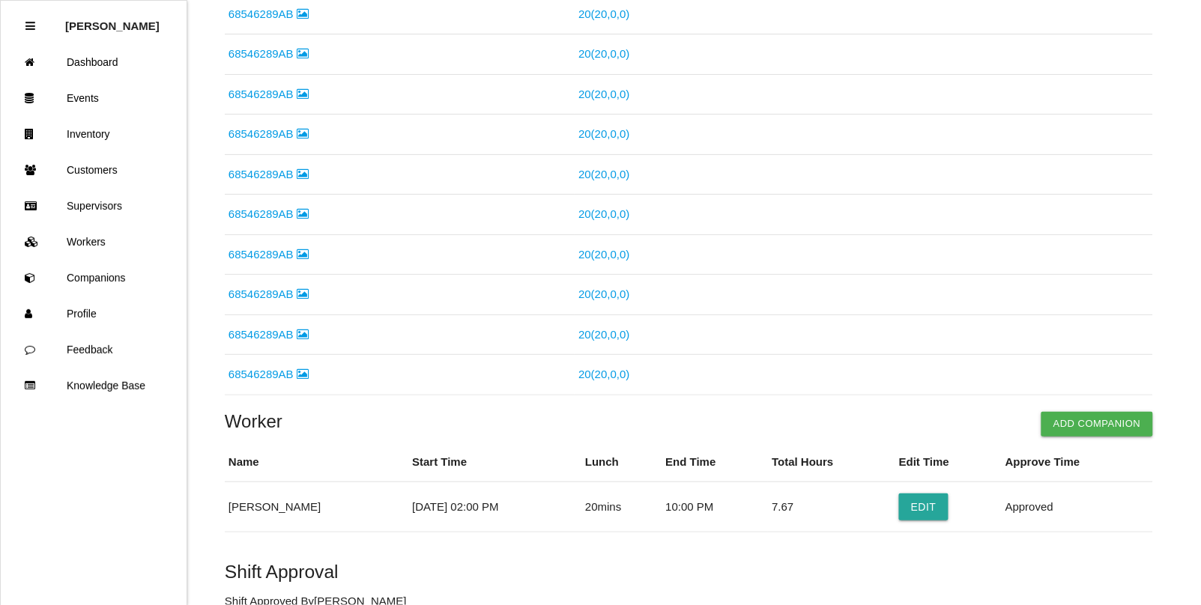
scroll to position [0, 0]
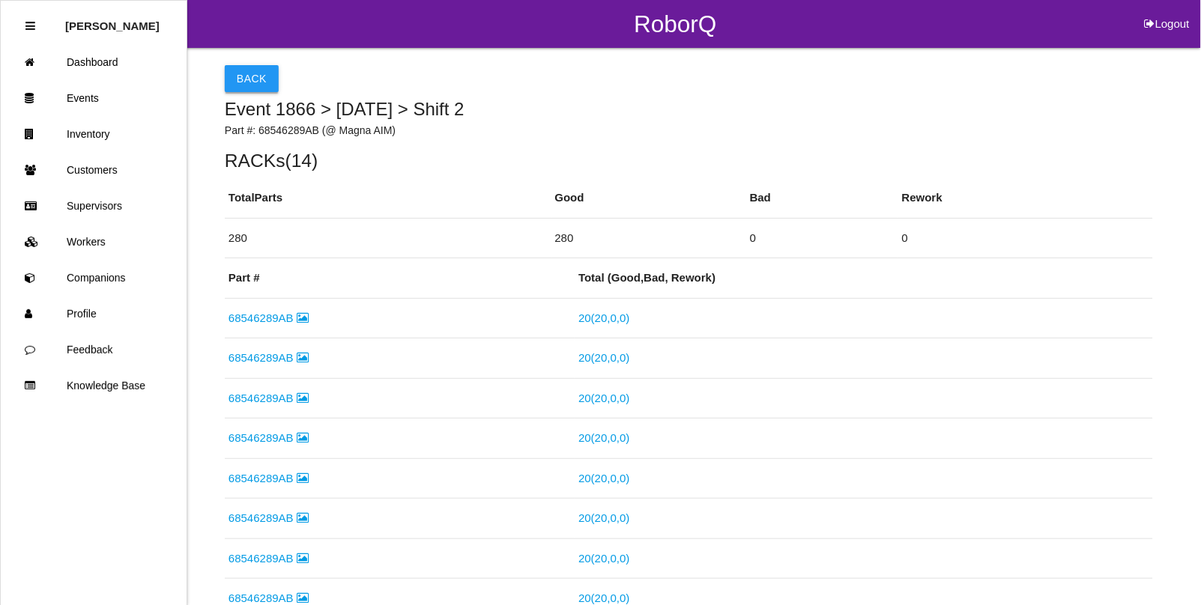
click at [248, 76] on button "Back" at bounding box center [252, 78] width 54 height 27
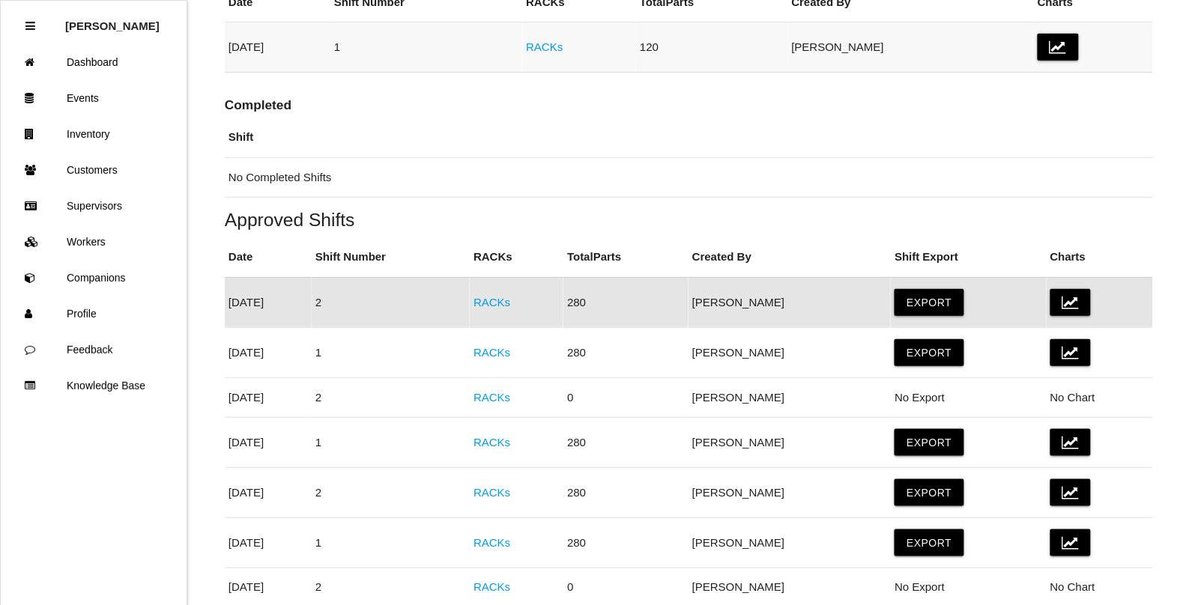
click at [563, 46] on link "RACKs" at bounding box center [544, 46] width 37 height 13
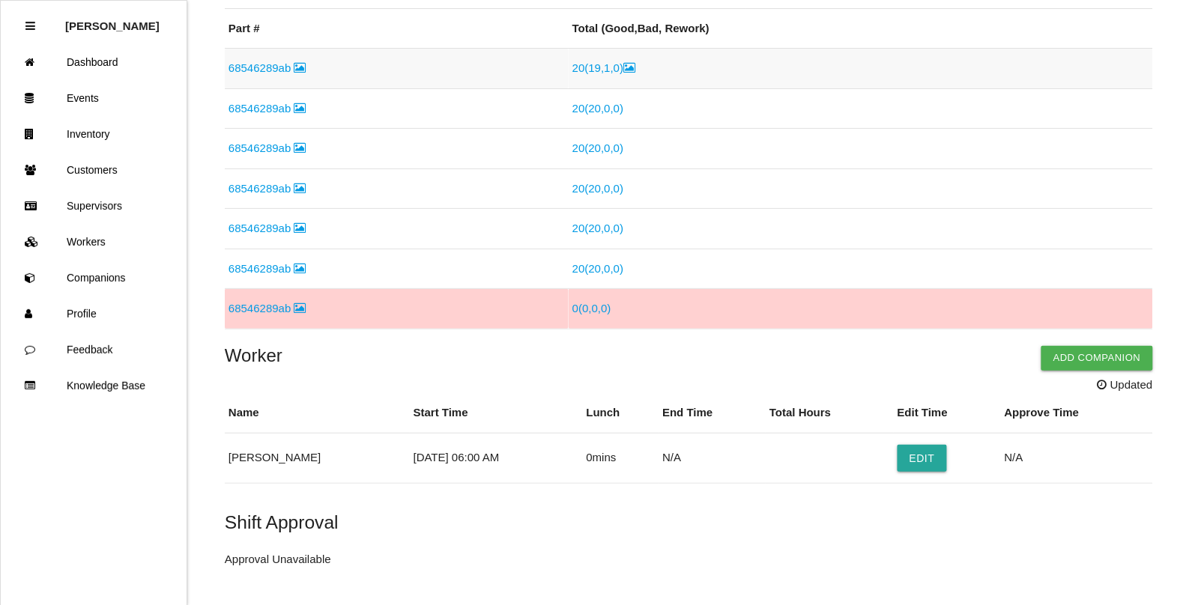
scroll to position [281, 0]
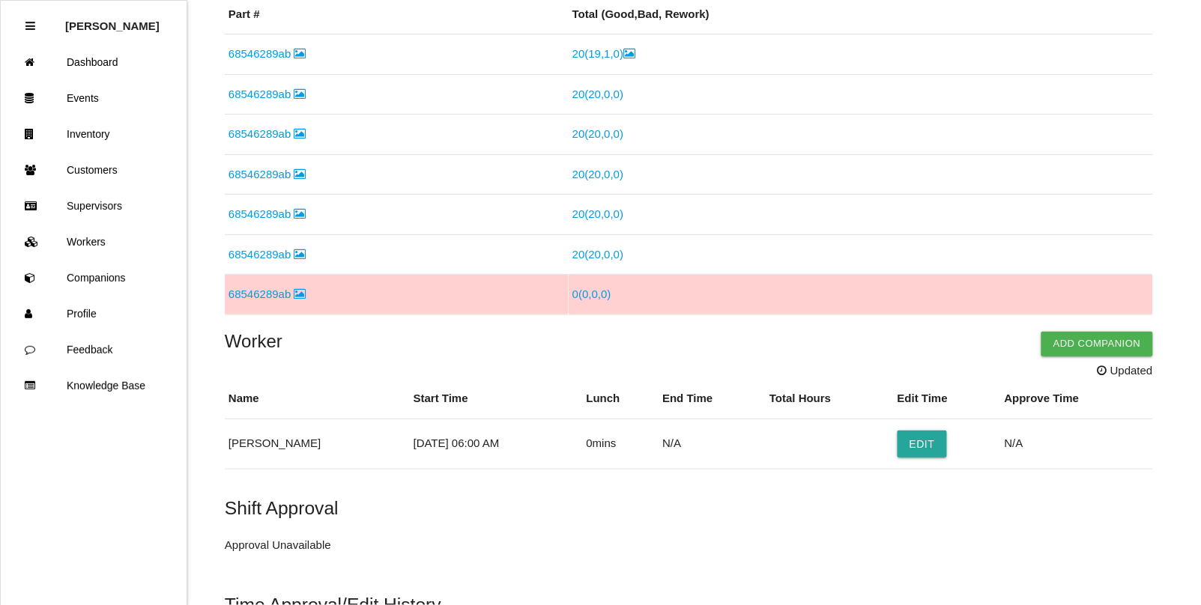
click at [588, 297] on link "0 ( 0 , 0 , 0 )" at bounding box center [592, 294] width 39 height 13
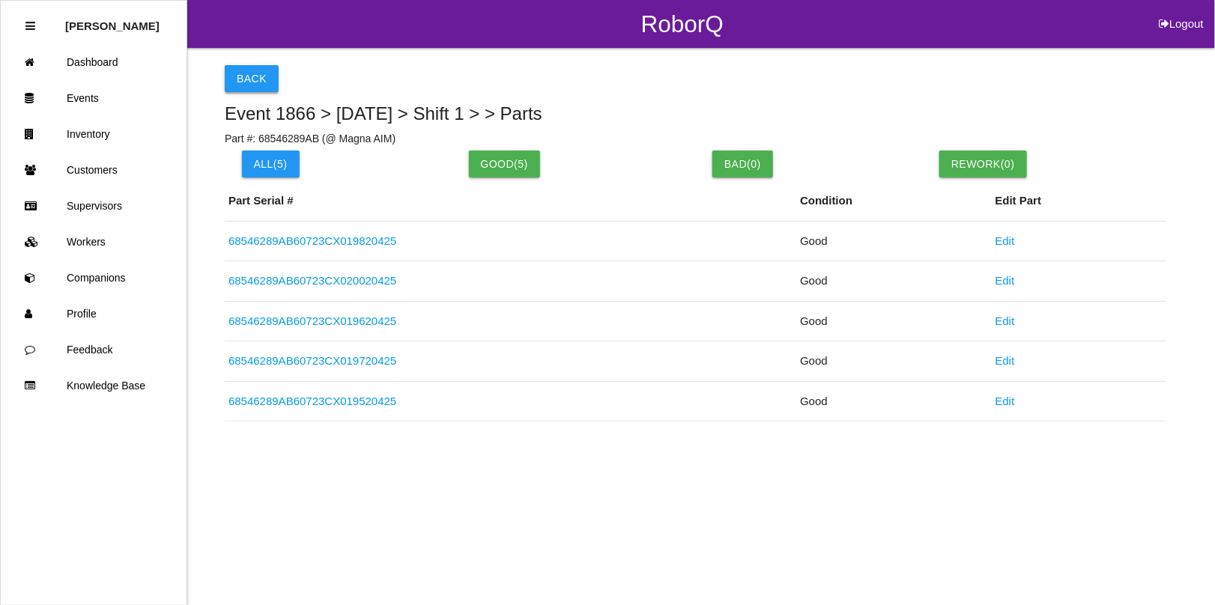
click at [241, 87] on button "Back" at bounding box center [252, 78] width 54 height 27
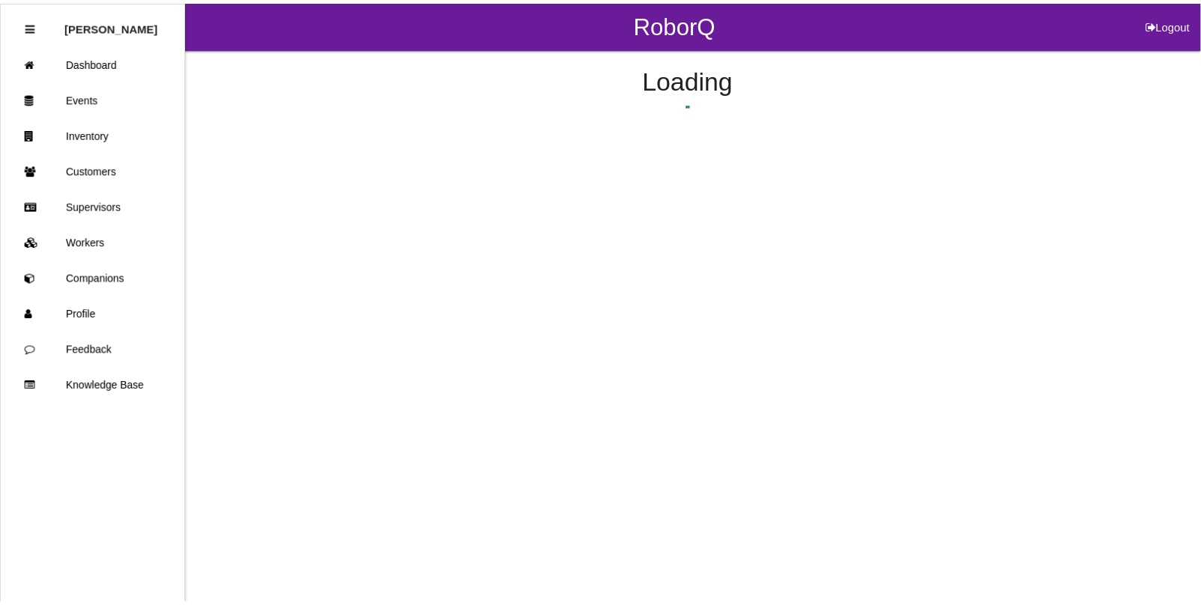
scroll to position [274, 0]
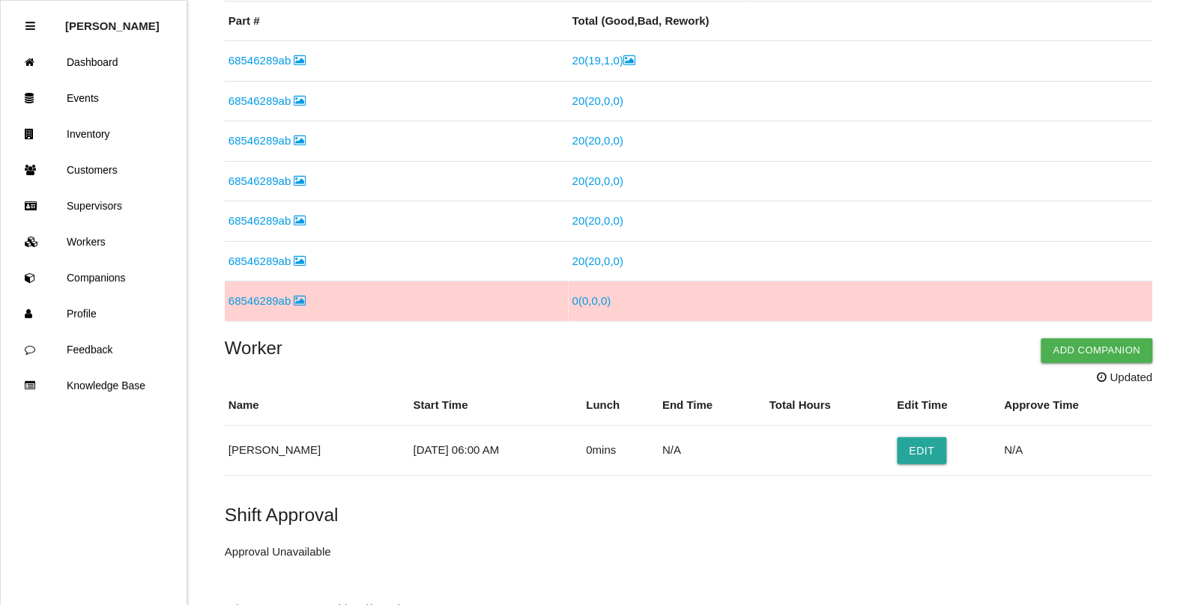
click at [262, 304] on link "68546289ab" at bounding box center [268, 300] width 78 height 13
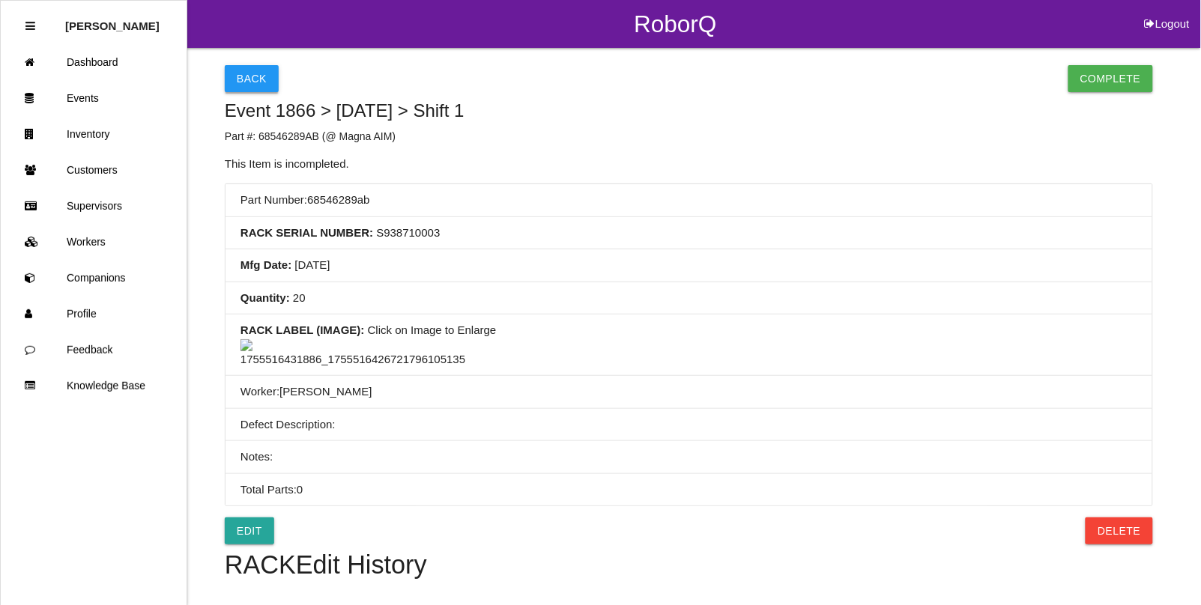
click at [244, 87] on button "Back" at bounding box center [252, 78] width 54 height 27
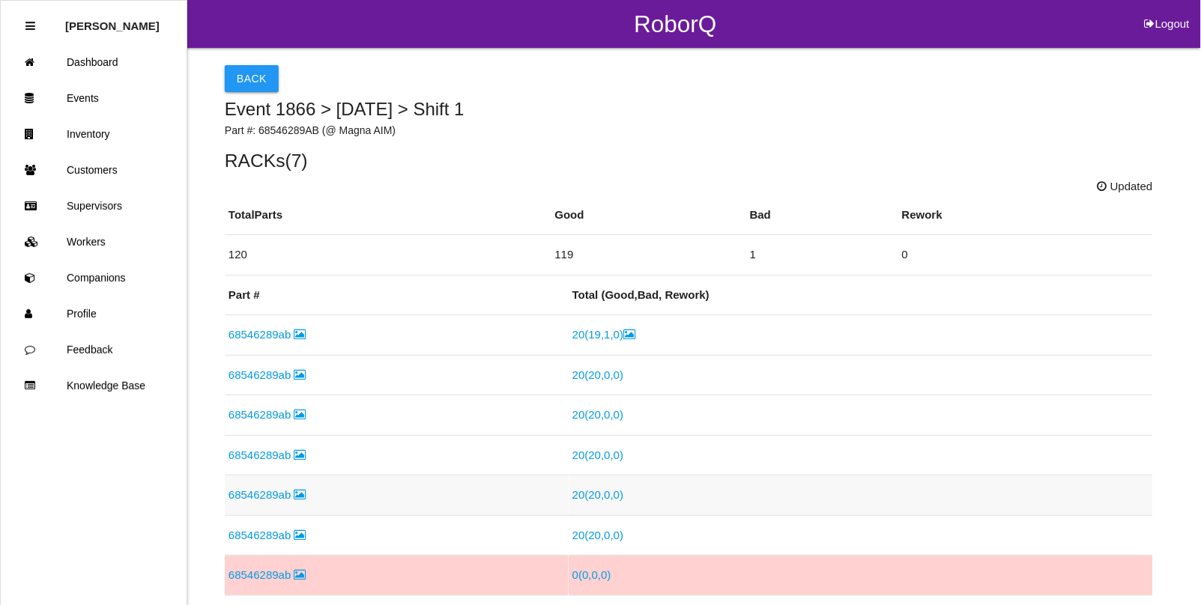
scroll to position [274, 0]
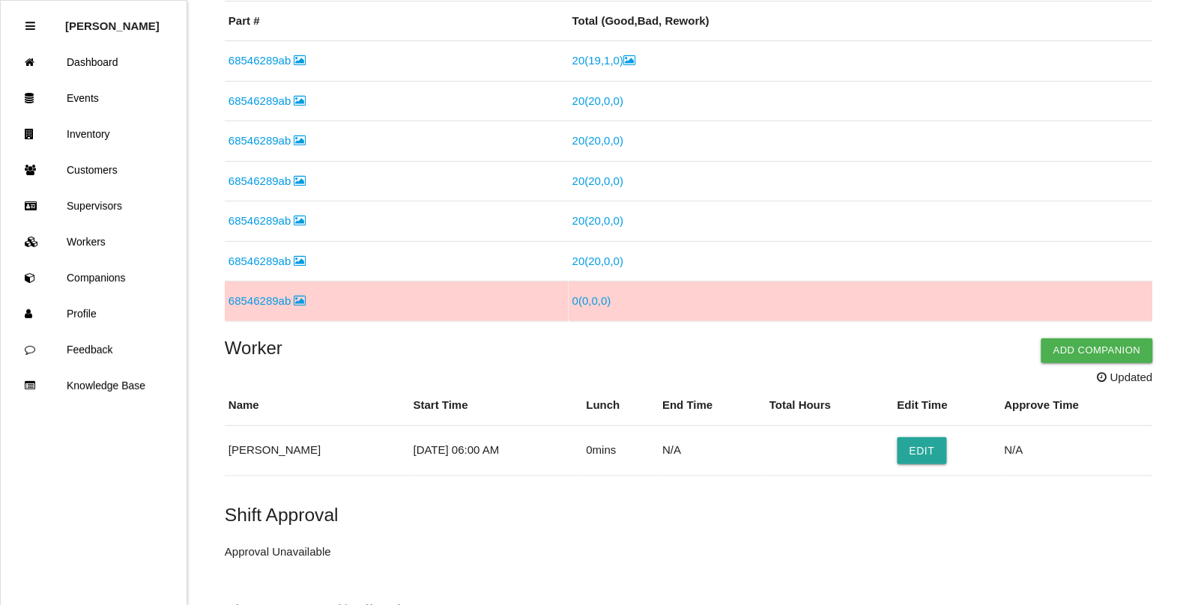
click at [589, 303] on link "0 ( 0 , 0 , 0 )" at bounding box center [592, 300] width 39 height 13
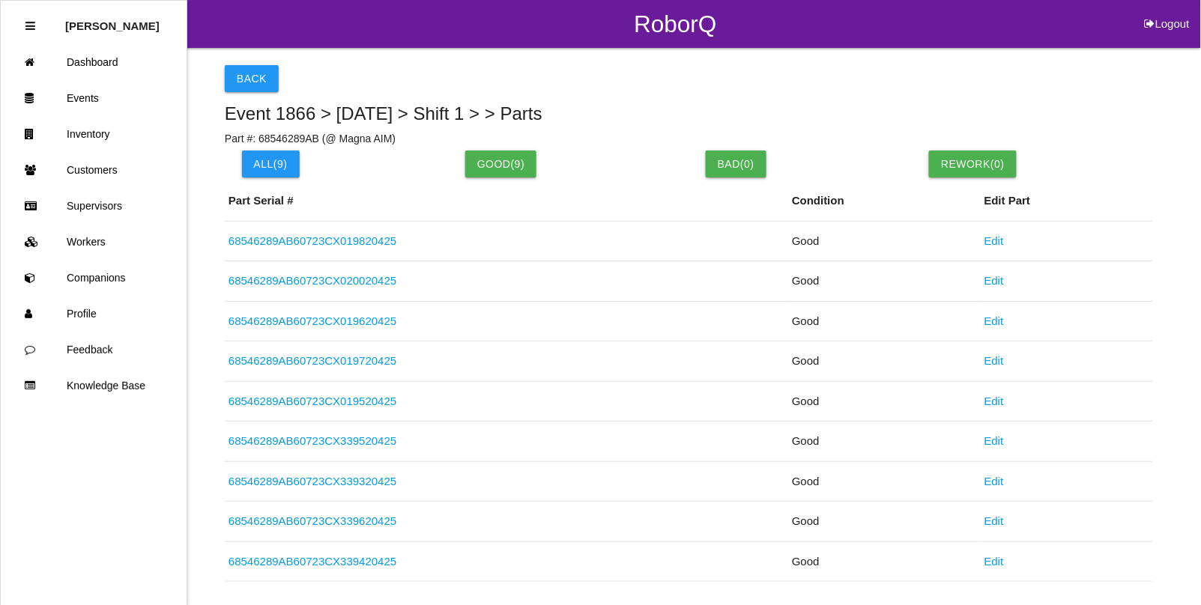
scroll to position [53, 0]
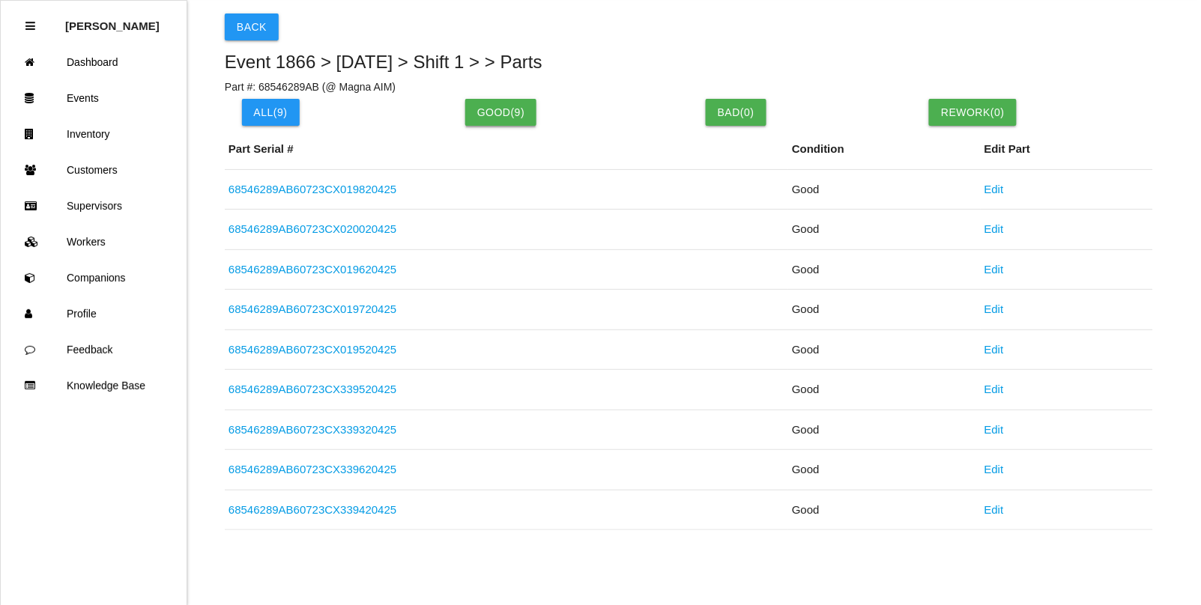
click at [503, 116] on button "Good( 9 )" at bounding box center [500, 112] width 71 height 27
click at [251, 32] on button "Back" at bounding box center [252, 26] width 54 height 27
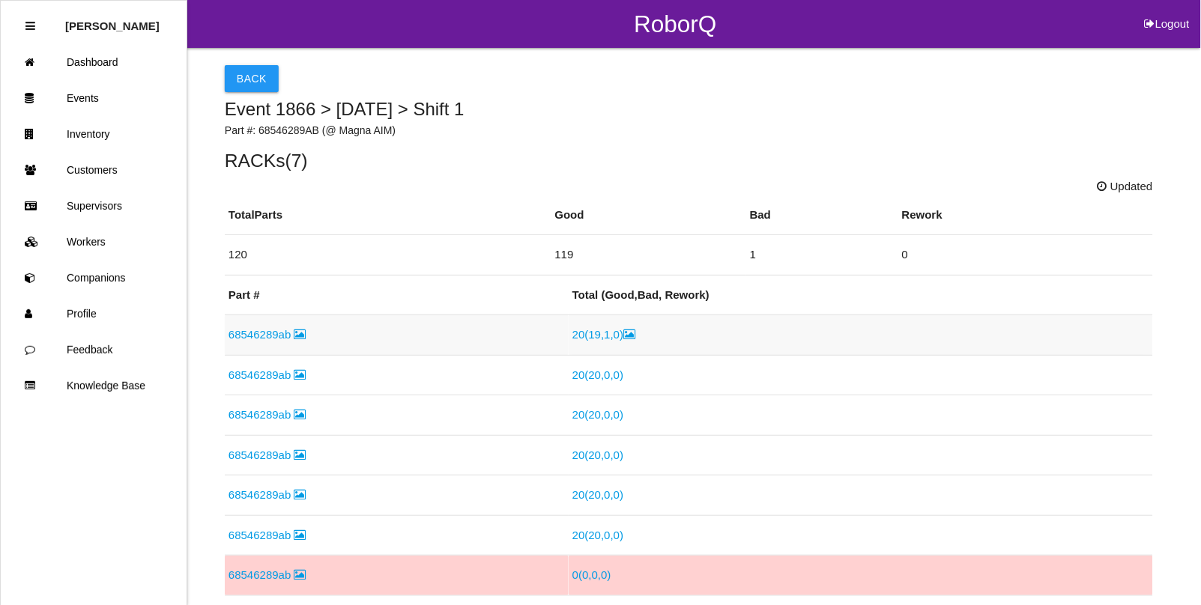
click at [588, 338] on link "20 ( 19 , 1 , 0 )" at bounding box center [604, 334] width 63 height 13
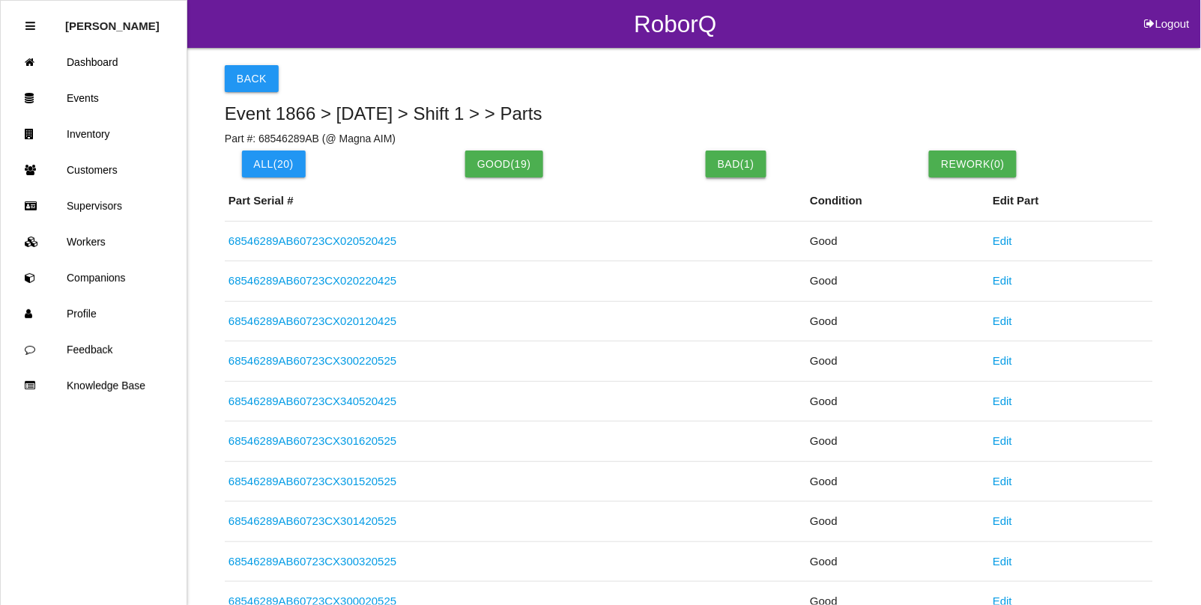
click at [746, 166] on button "Bad( 1 )" at bounding box center [736, 164] width 61 height 27
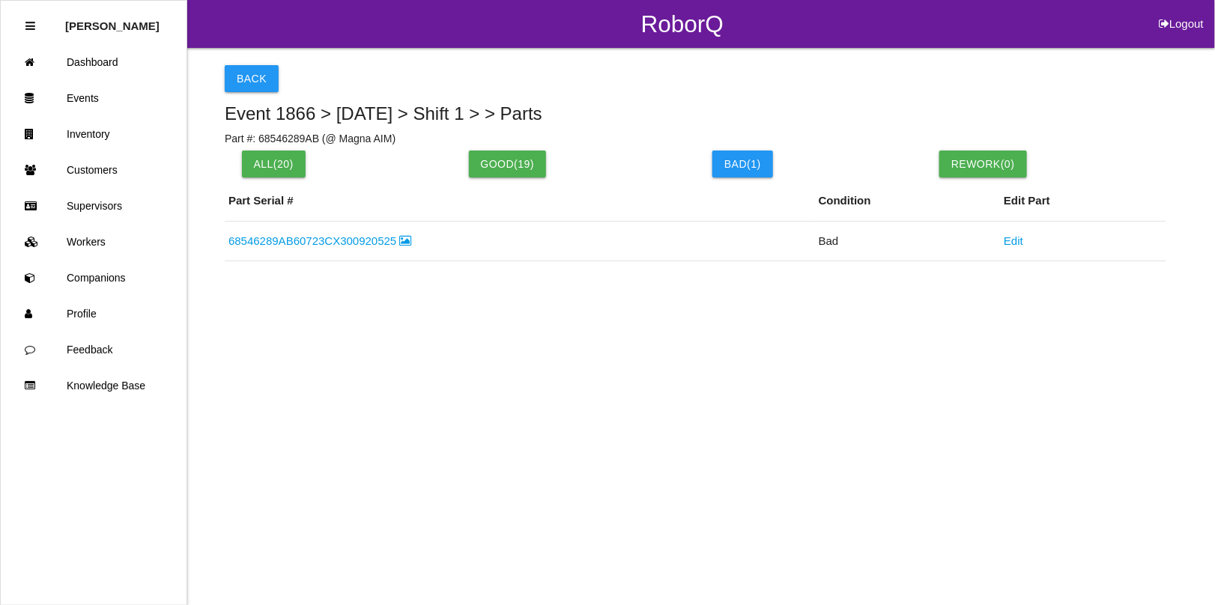
click at [336, 245] on link "68546289AB60723CX300920525" at bounding box center [321, 241] width 184 height 13
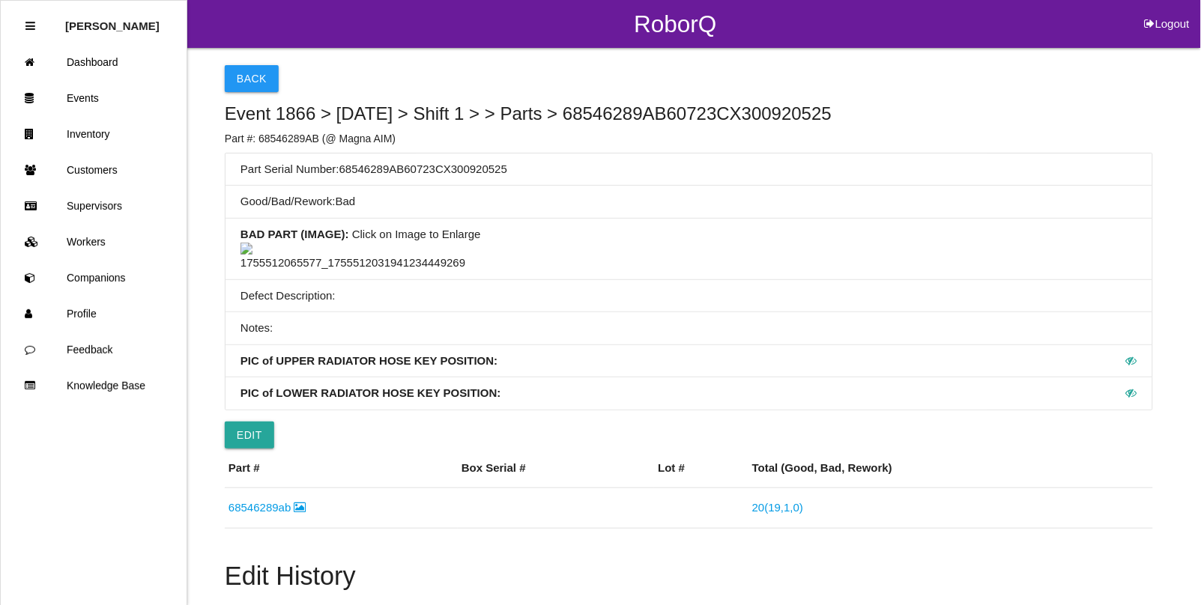
click at [233, 58] on div "Back Event 1866 > [DATE] > Shift 1 > > Parts > 68546289AB60723CX300920525 Part …" at bounding box center [689, 364] width 928 height 633
click at [246, 76] on button "Back" at bounding box center [252, 78] width 54 height 27
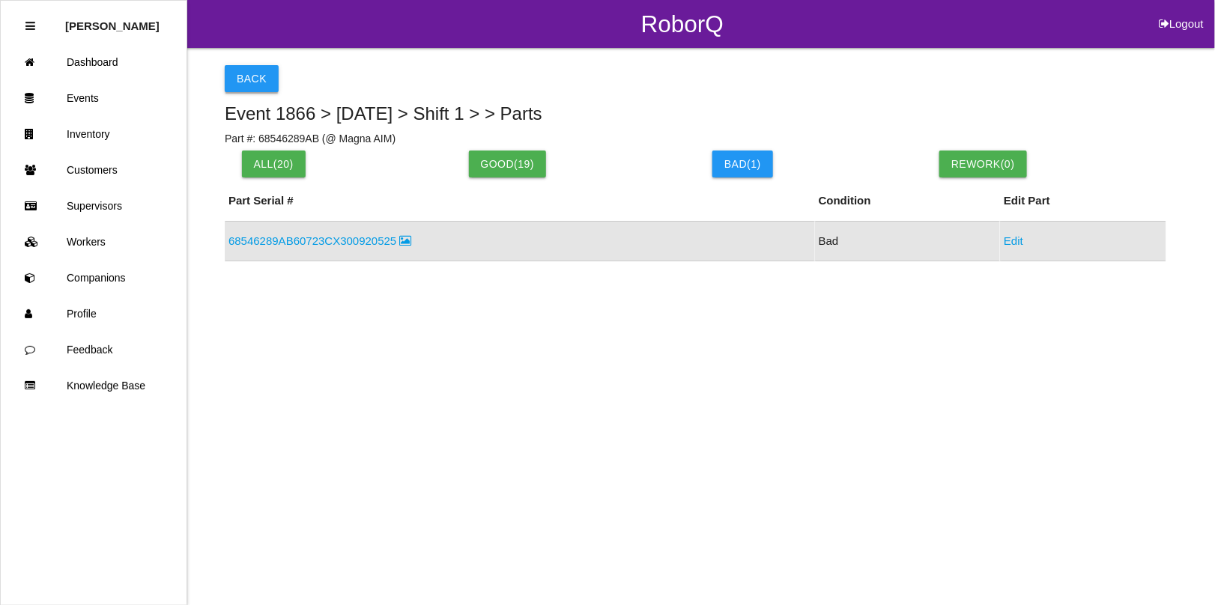
click at [247, 91] on button "Back" at bounding box center [252, 78] width 54 height 27
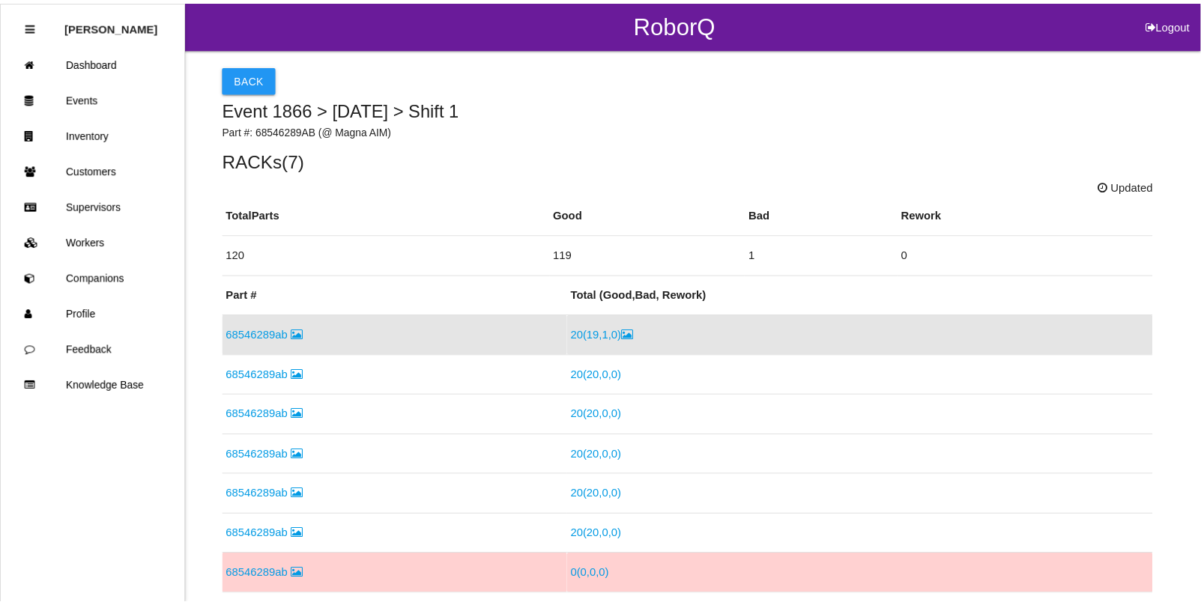
scroll to position [32, 0]
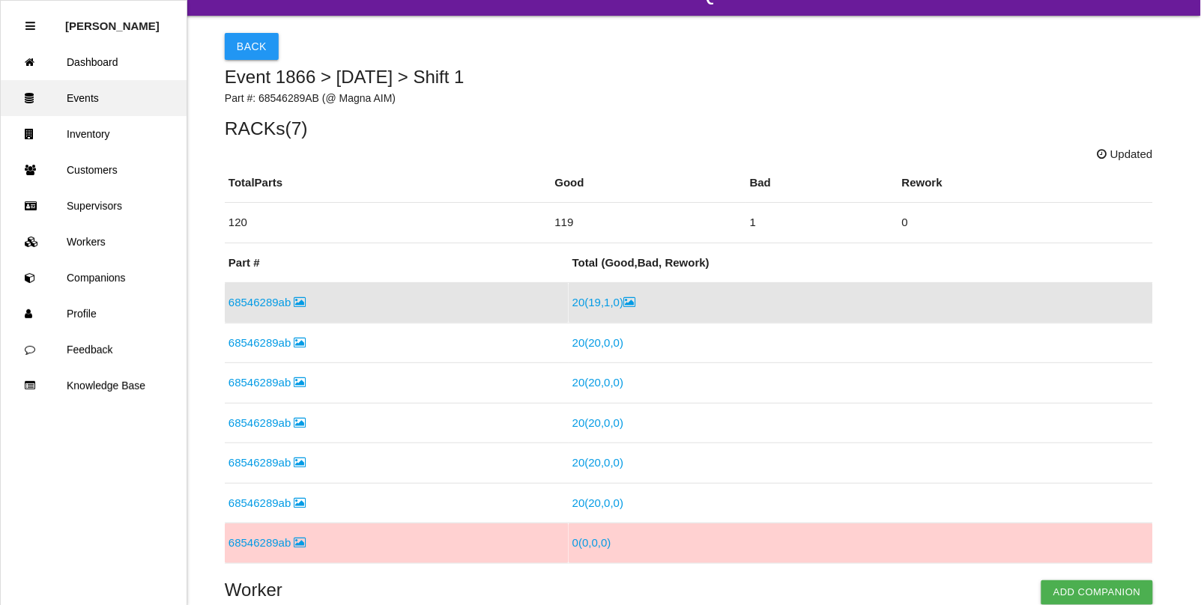
click at [121, 100] on link "Events" at bounding box center [94, 98] width 186 height 36
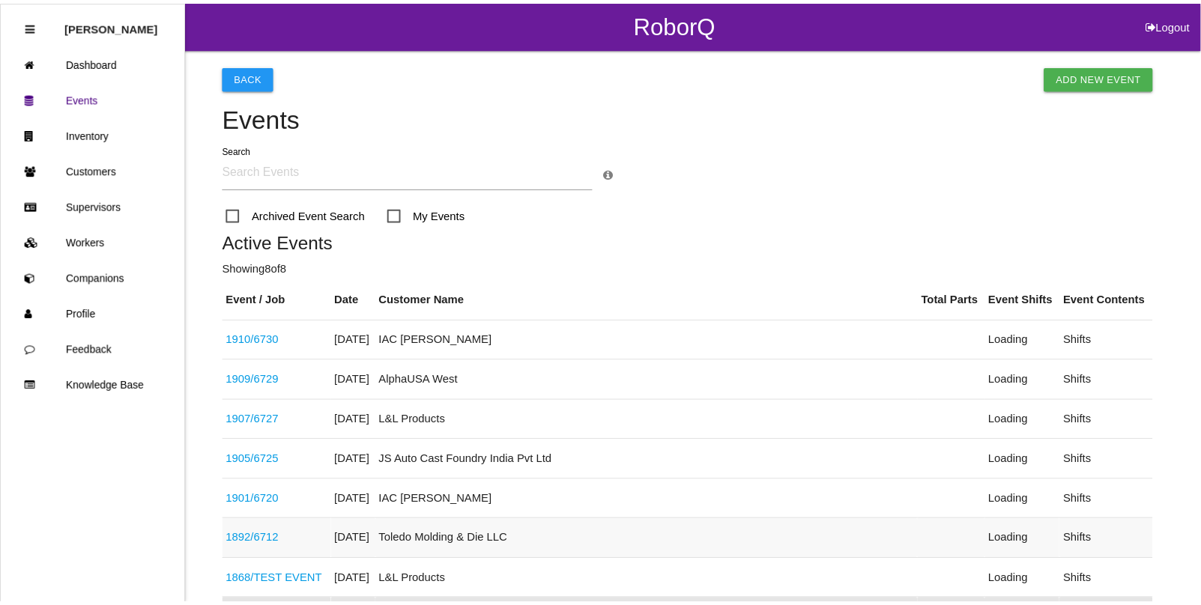
scroll to position [319, 0]
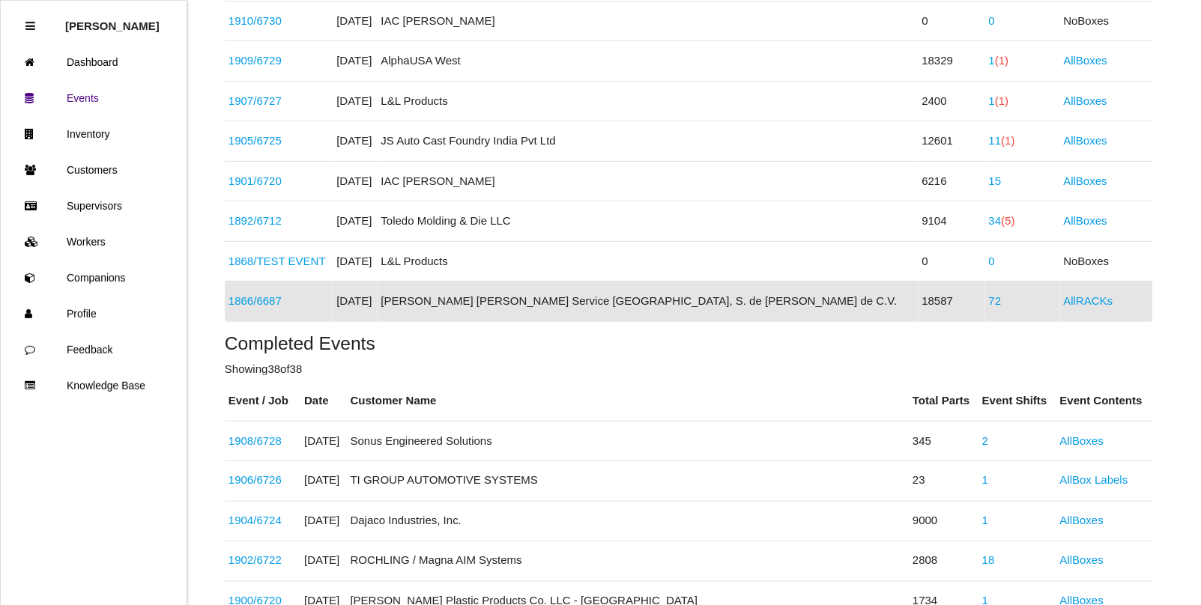
click at [989, 300] on link "72" at bounding box center [995, 300] width 13 height 13
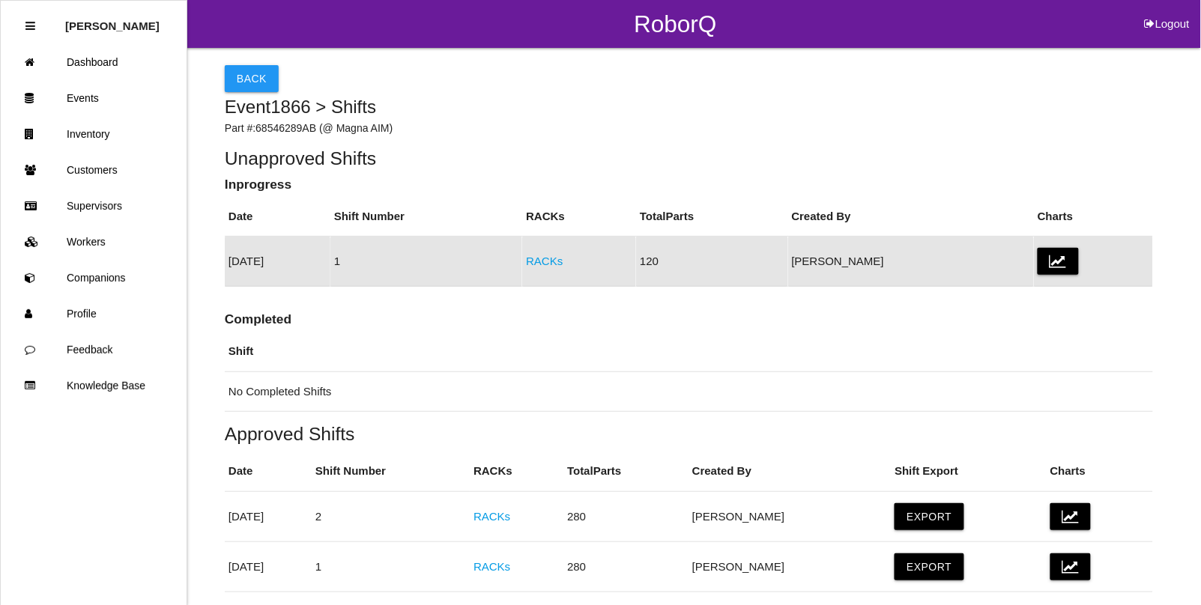
click at [563, 259] on link "RACKs" at bounding box center [544, 261] width 37 height 13
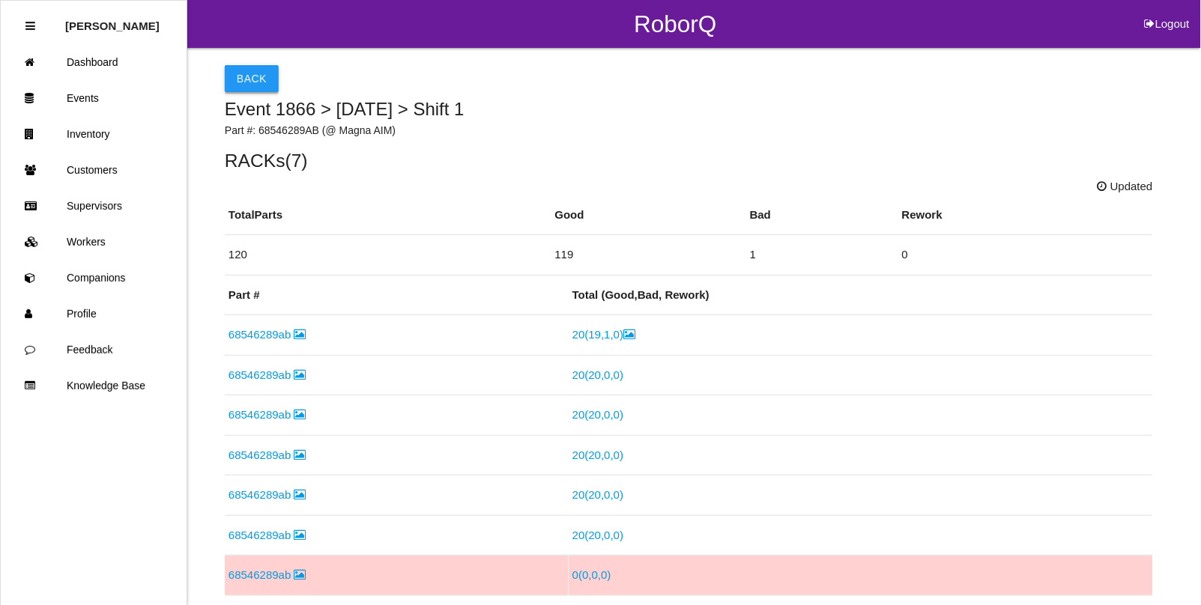
click at [242, 79] on button "Back" at bounding box center [252, 78] width 54 height 27
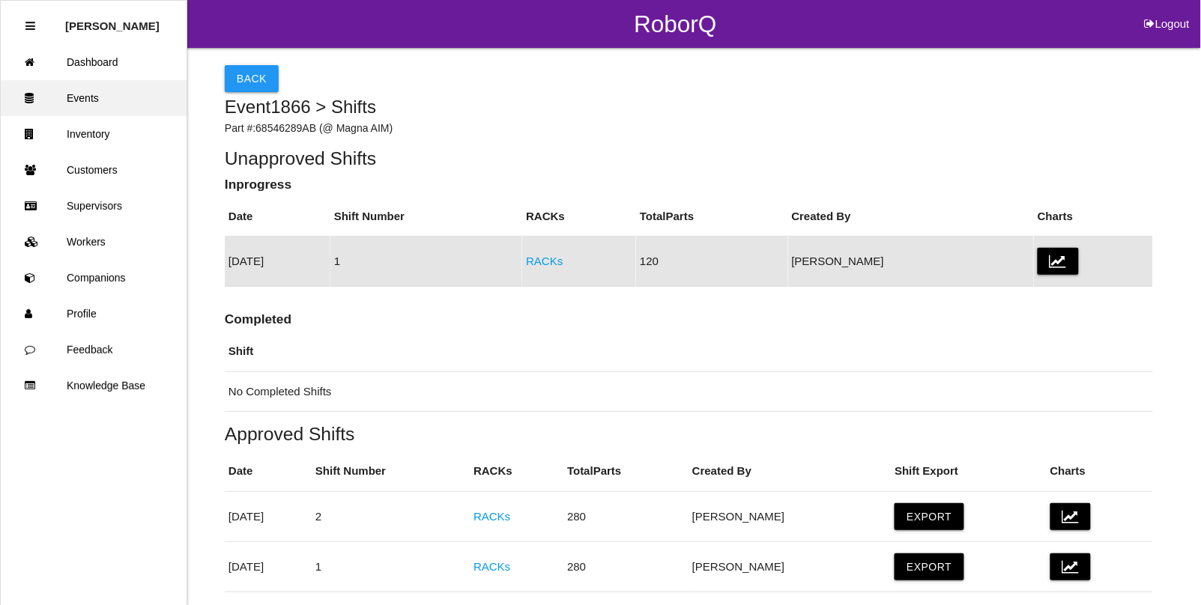
click at [87, 92] on link "Events" at bounding box center [94, 98] width 186 height 36
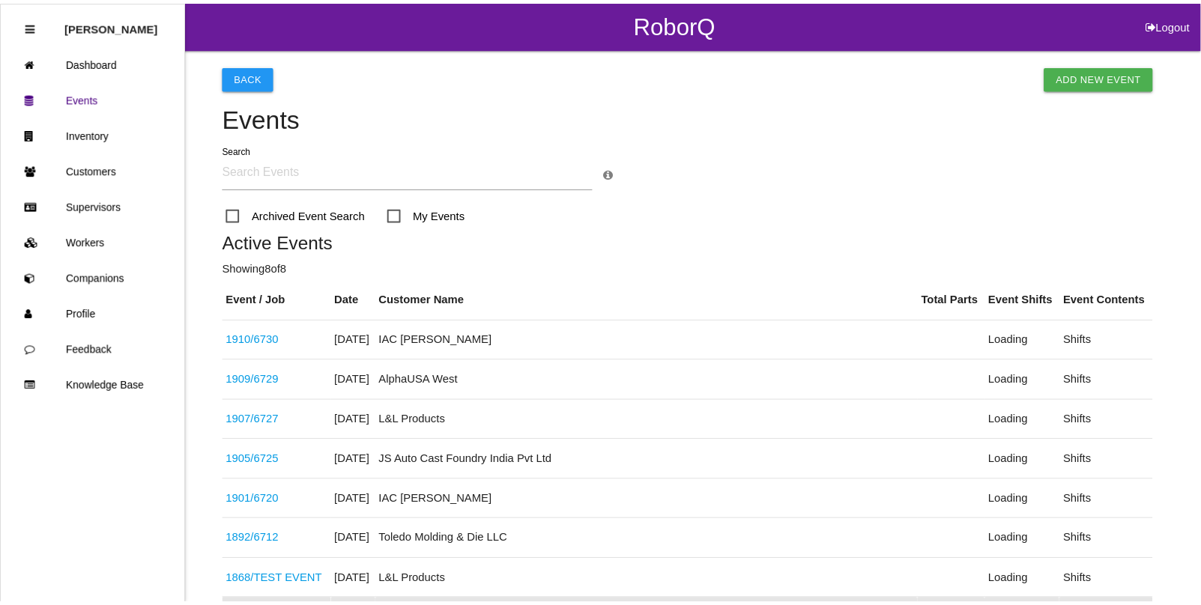
scroll to position [319, 0]
